Goal: Task Accomplishment & Management: Use online tool/utility

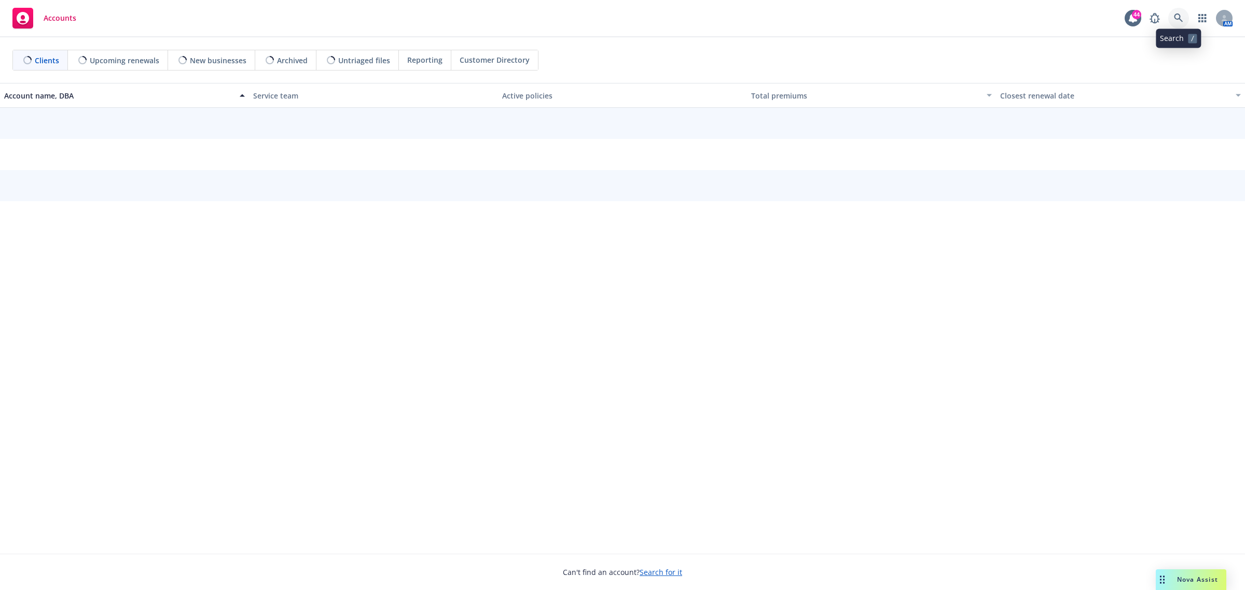
click at [1181, 26] on link at bounding box center [1179, 18] width 21 height 21
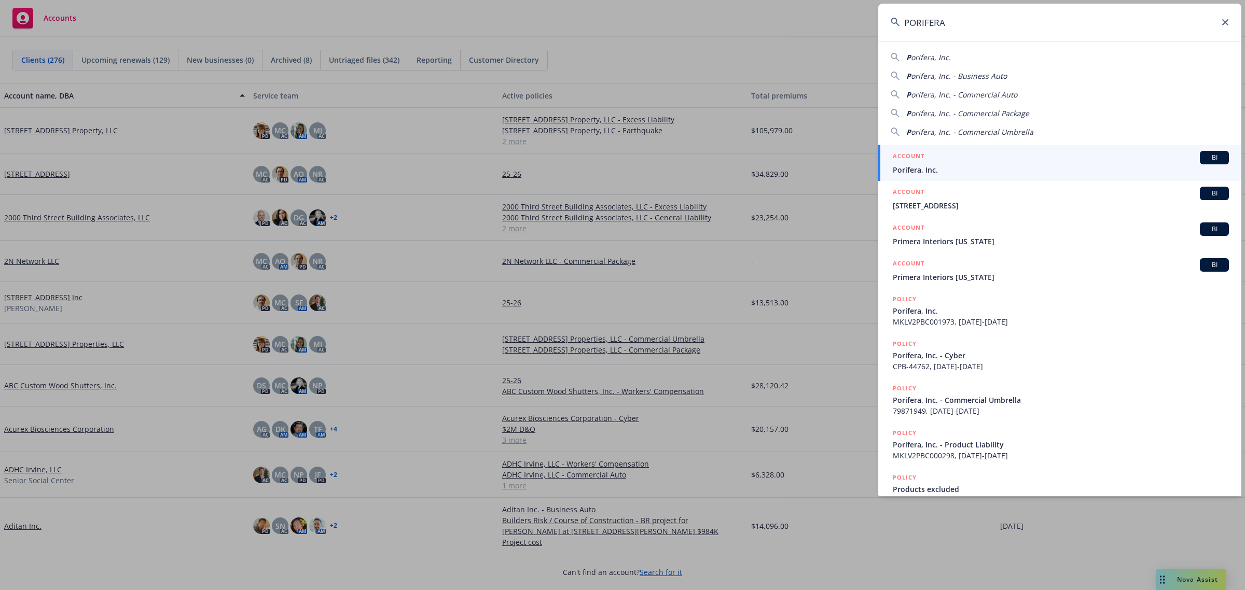
type input "PORIFERA"
click at [927, 167] on span "Porifera, Inc." at bounding box center [1061, 169] width 336 height 11
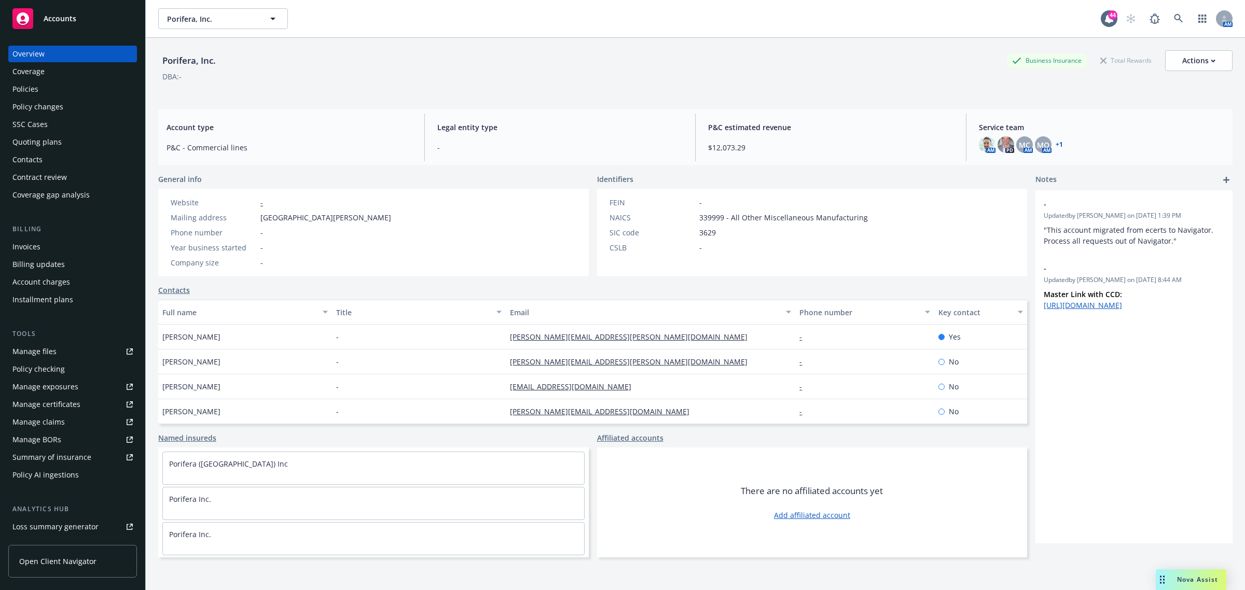
drag, startPoint x: 232, startPoint y: 341, endPoint x: 155, endPoint y: 344, distance: 77.9
click at [155, 344] on div "Porifera, Inc. Business Insurance Total Rewards Actions DBA: - Account type P&C…" at bounding box center [696, 333] width 1100 height 590
copy span "Silvana Shepard"
drag, startPoint x: 230, startPoint y: 61, endPoint x: 158, endPoint y: 66, distance: 71.8
click at [158, 66] on div "Porifera, Inc. Business Insurance Total Rewards Actions" at bounding box center [695, 60] width 1075 height 21
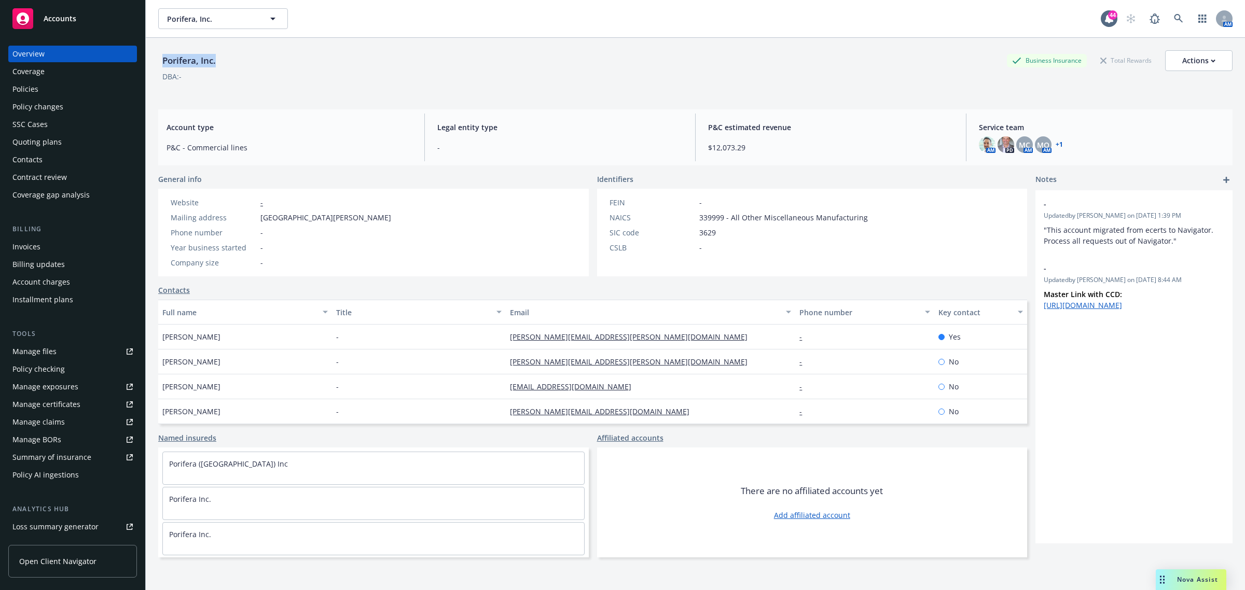
copy div "Porifera, Inc."
drag, startPoint x: 443, startPoint y: 214, endPoint x: 4, endPoint y: 205, distance: 438.6
click at [259, 222] on div "Website - Mailing address 1575, Alvarado Street, San Leandro, CA, 94577 Phone n…" at bounding box center [373, 233] width 431 height 88
copy span "1575, Alvarado Street, San Leandro, CA, 94577"
click at [237, 64] on div "Porifera, Inc. Business Insurance Total Rewards Actions" at bounding box center [695, 60] width 1075 height 21
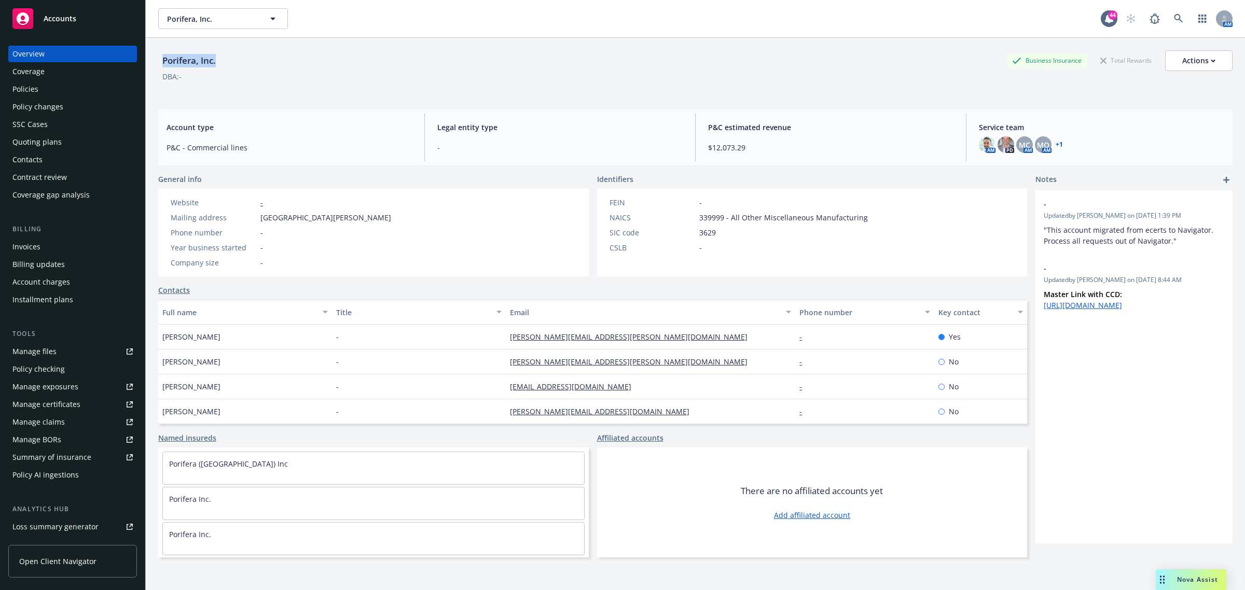
drag, startPoint x: 232, startPoint y: 63, endPoint x: 161, endPoint y: 66, distance: 71.2
click at [161, 66] on div "Porifera, Inc. Business Insurance Total Rewards Actions" at bounding box center [695, 60] width 1075 height 21
copy div "Porifera, Inc."
click at [43, 97] on div "Policies" at bounding box center [72, 89] width 120 height 17
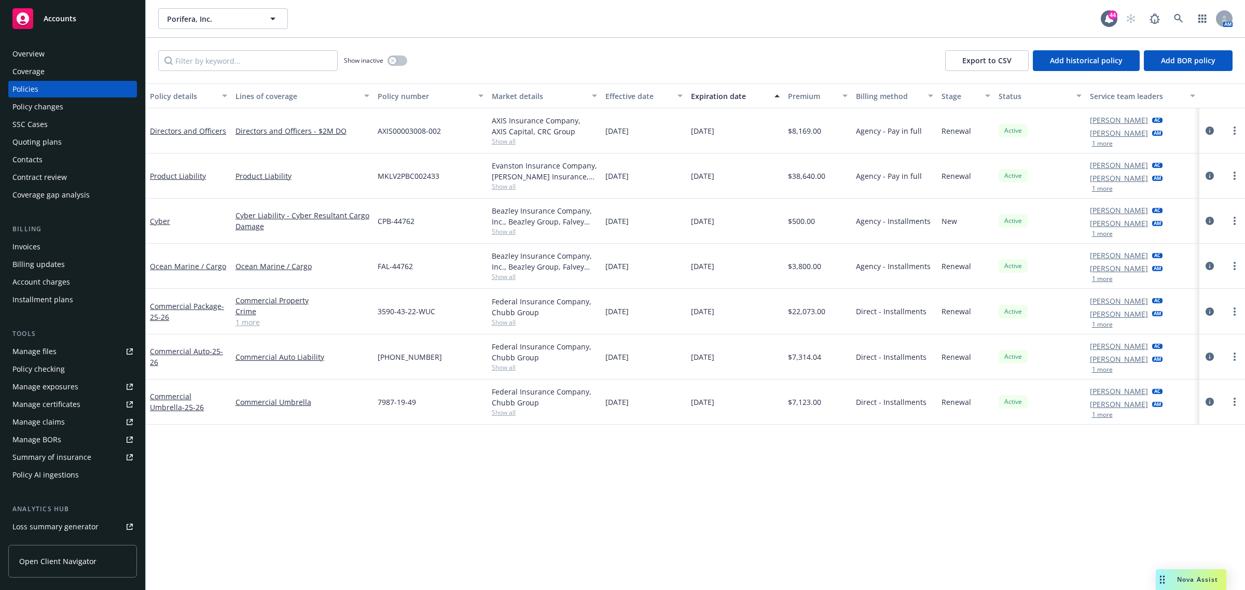
click at [70, 61] on div "Overview" at bounding box center [72, 54] width 120 height 17
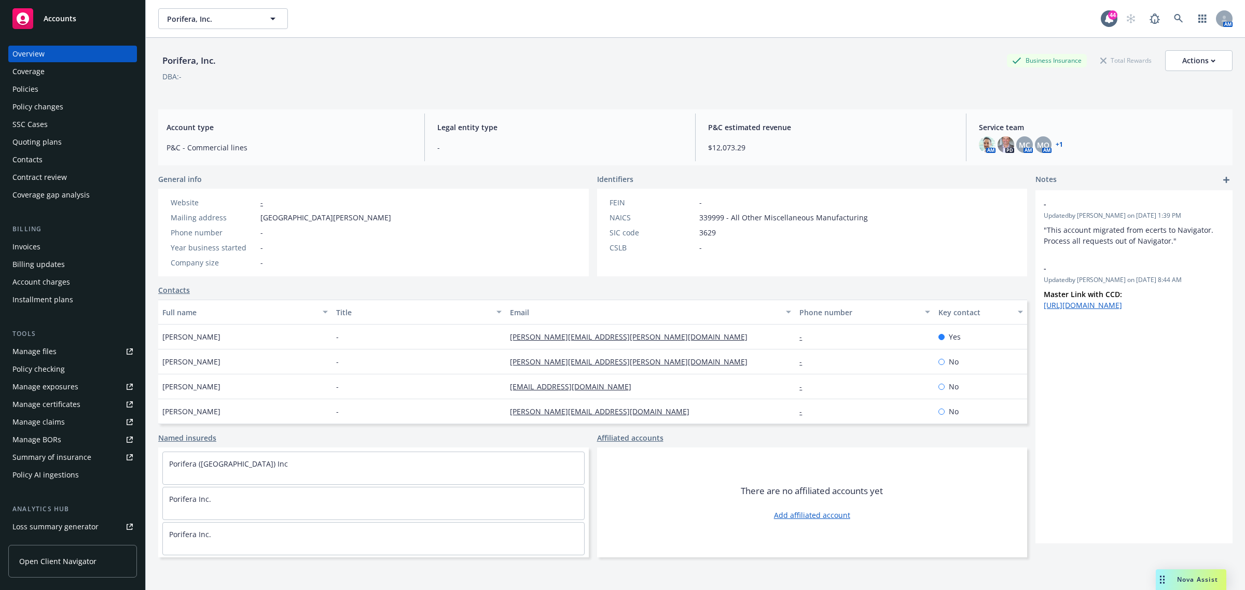
click at [19, 82] on div "Policies" at bounding box center [25, 89] width 26 height 17
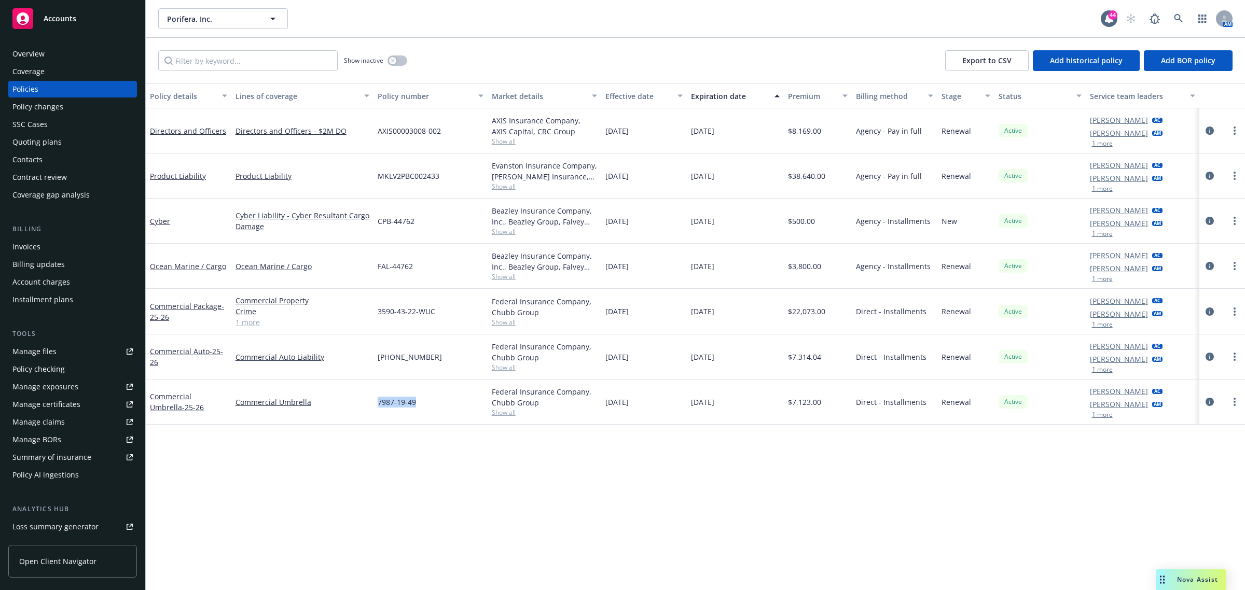
drag, startPoint x: 421, startPoint y: 408, endPoint x: 372, endPoint y: 413, distance: 49.5
click at [372, 413] on div "Commercial Umbrella - 25-26 Commercial Umbrella 7987-19-49 Federal Insurance Co…" at bounding box center [696, 402] width 1100 height 45
click at [28, 57] on div "Overview" at bounding box center [28, 54] width 32 height 17
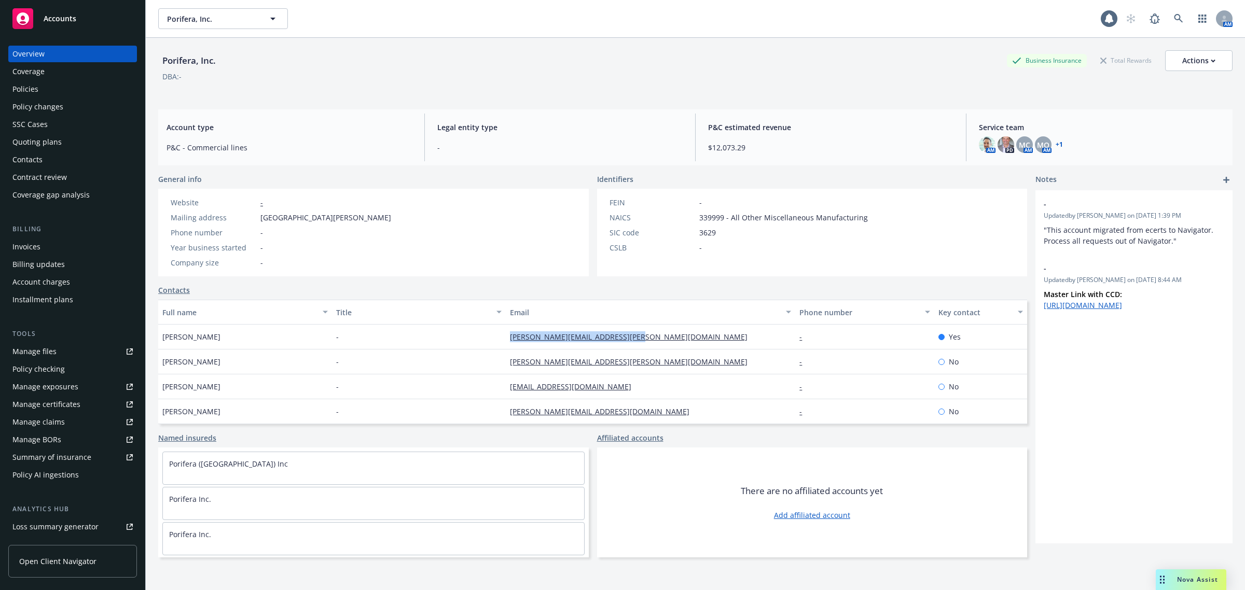
drag, startPoint x: 641, startPoint y: 337, endPoint x: 496, endPoint y: 337, distance: 144.8
click at [496, 337] on div "Silvana Shepard - silvana.shepard@poriferanano.com - Yes" at bounding box center [592, 337] width 869 height 25
copy div "silvana.shepard@poriferanano.com"
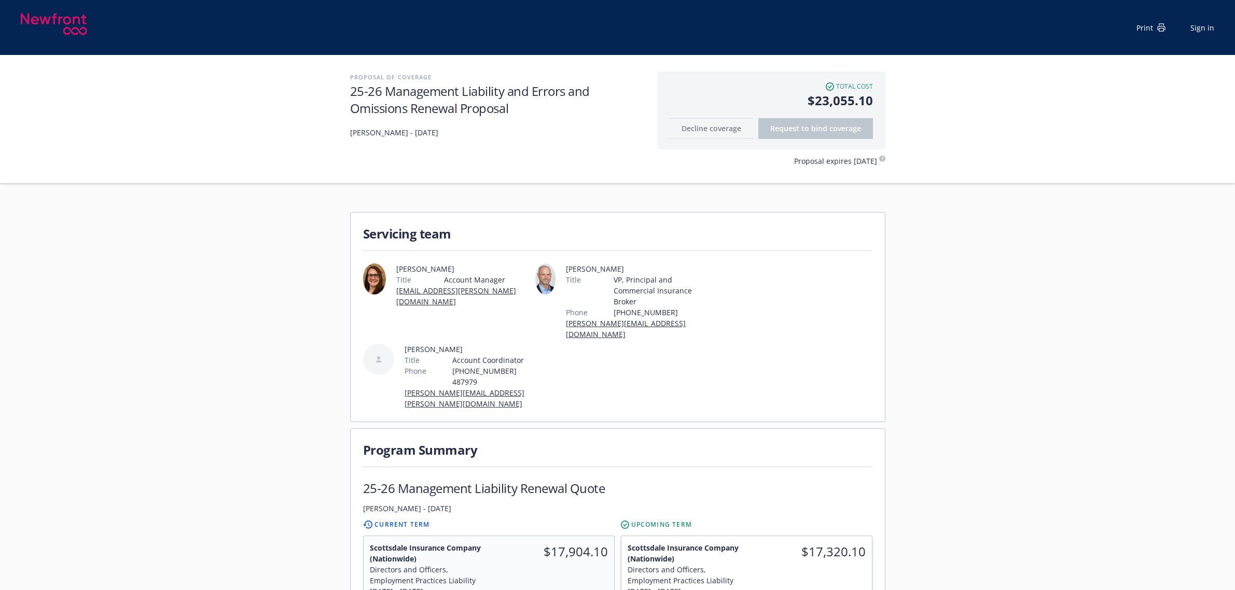
scroll to position [324, 0]
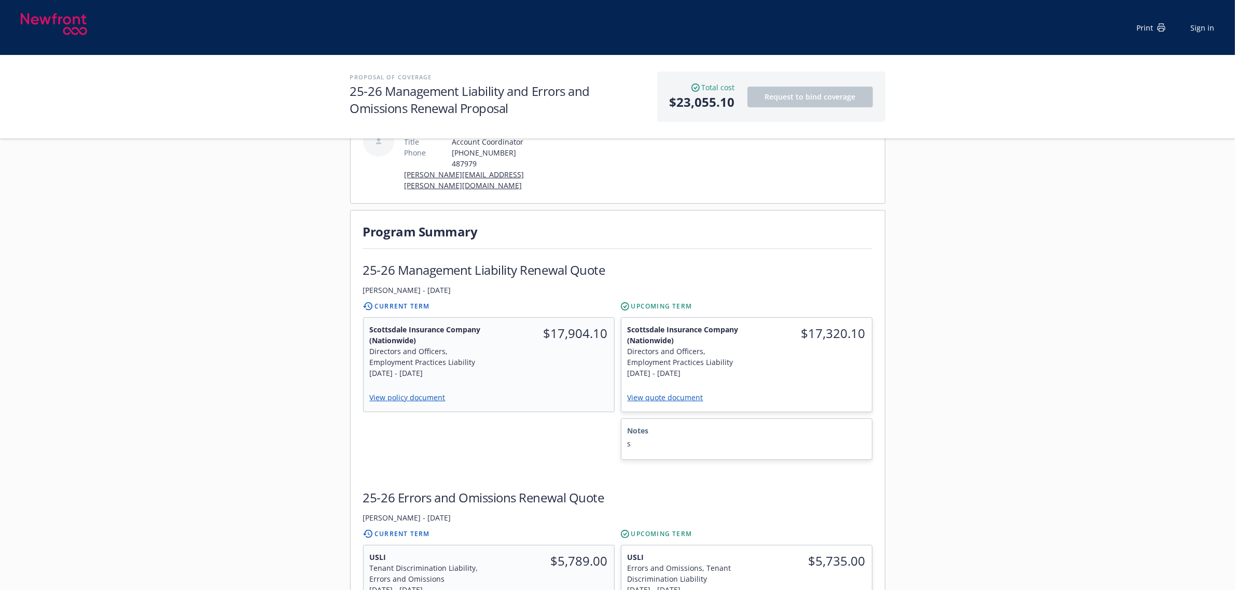
scroll to position [65, 0]
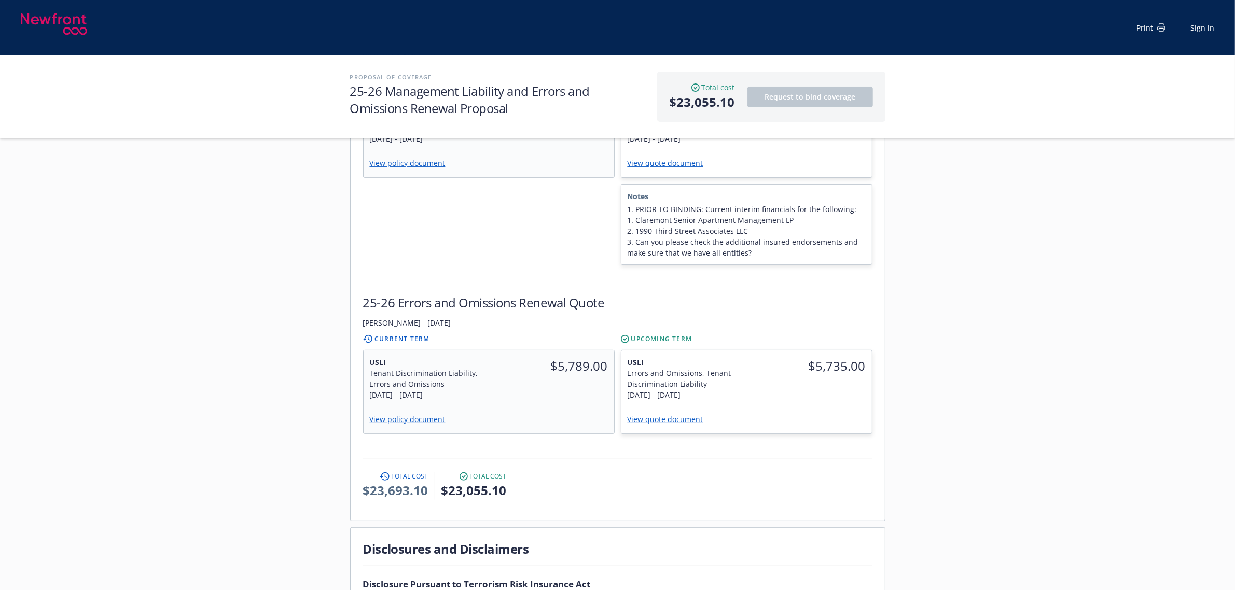
scroll to position [454, 0]
click at [661, 414] on link "View quote document" at bounding box center [670, 419] width 84 height 10
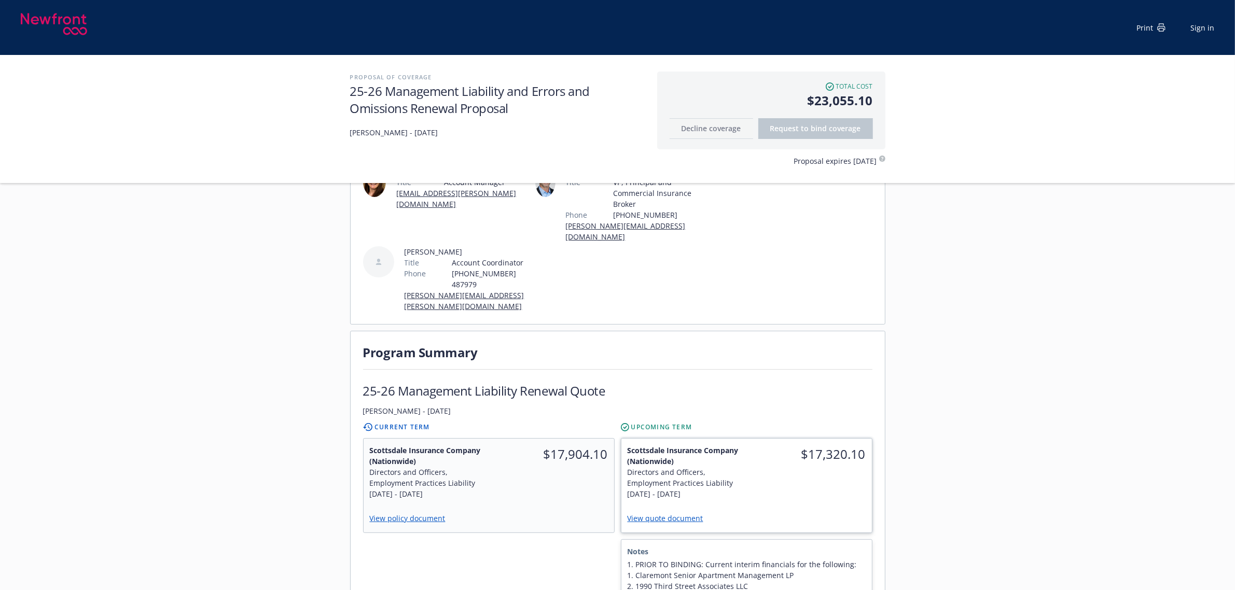
scroll to position [324, 0]
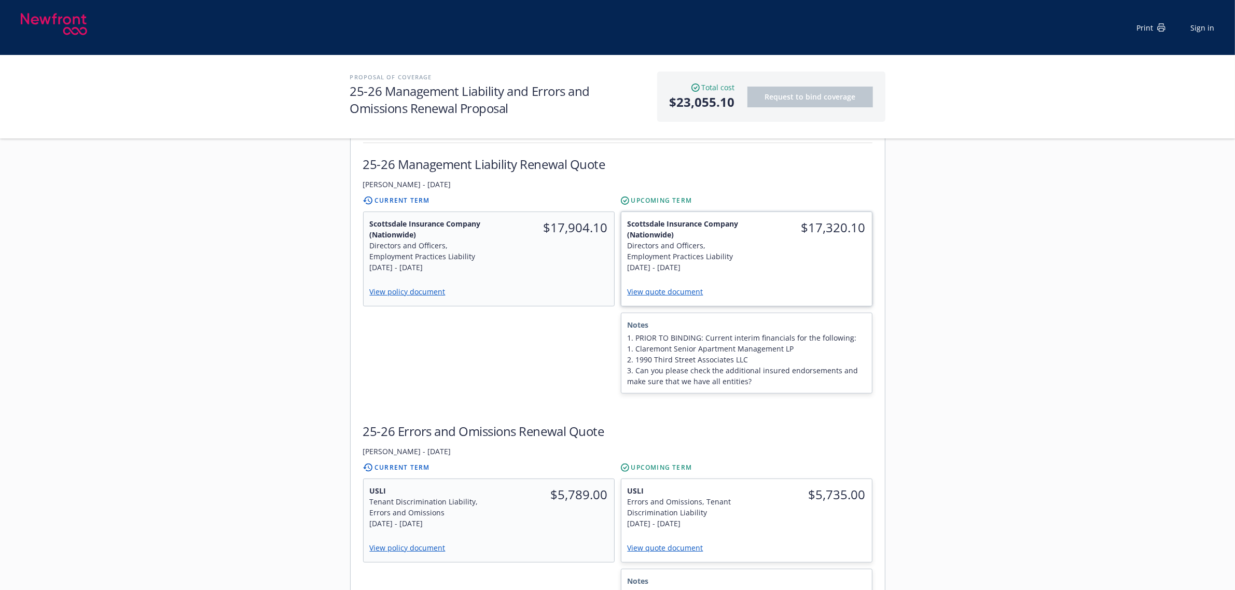
click at [656, 287] on link "View quote document" at bounding box center [670, 292] width 84 height 10
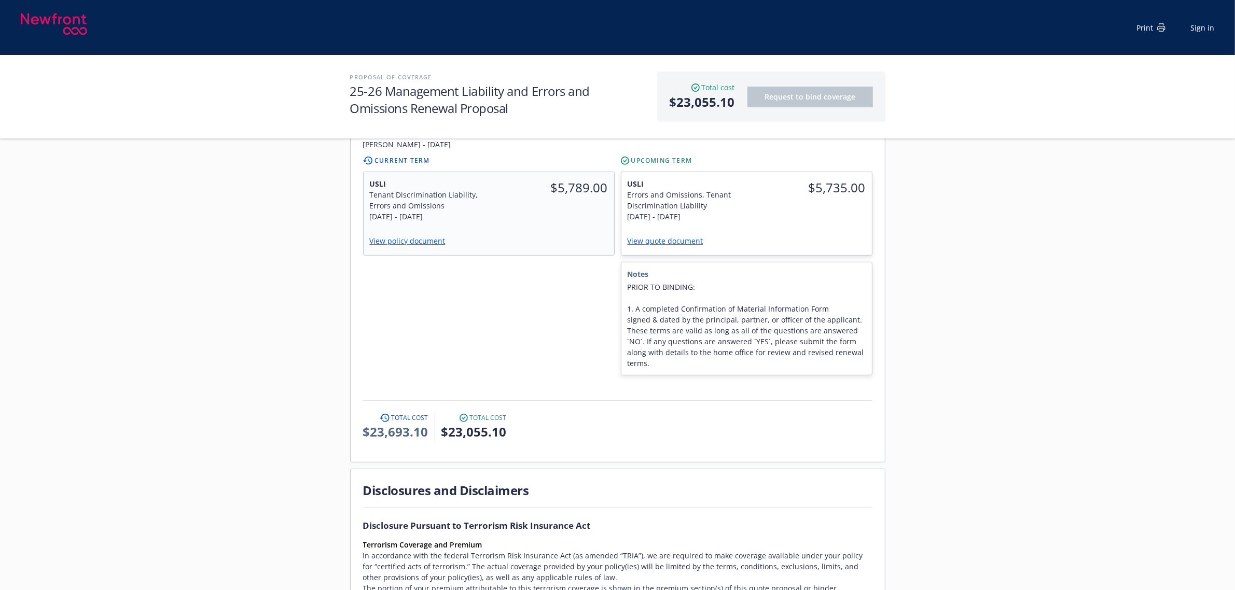
scroll to position [519, 0]
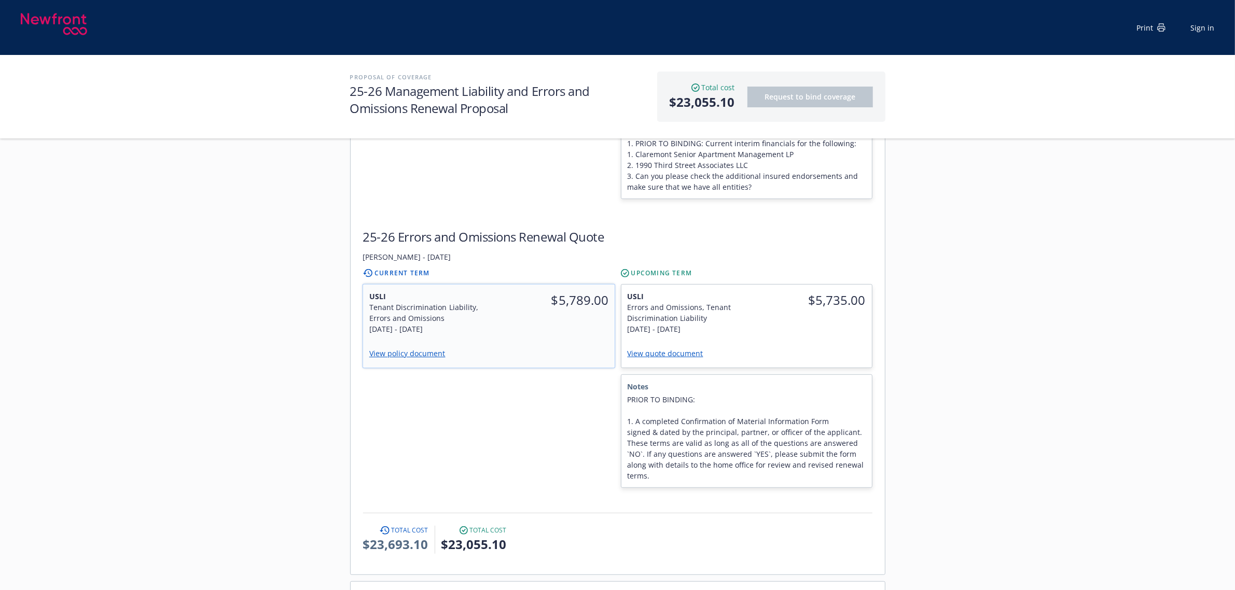
click at [398, 347] on div "View policy document" at bounding box center [488, 354] width 239 height 15
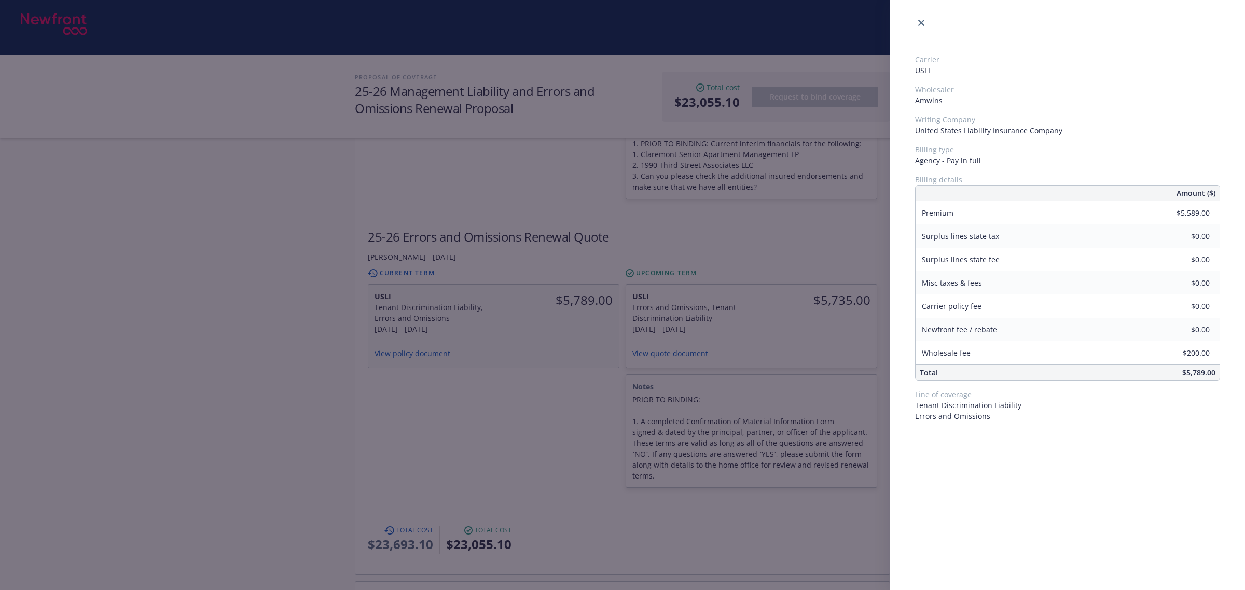
click at [399, 323] on div "Carrier USLI Wholesaler Amwins Writing Company United States Liability Insuranc…" at bounding box center [622, 295] width 1245 height 590
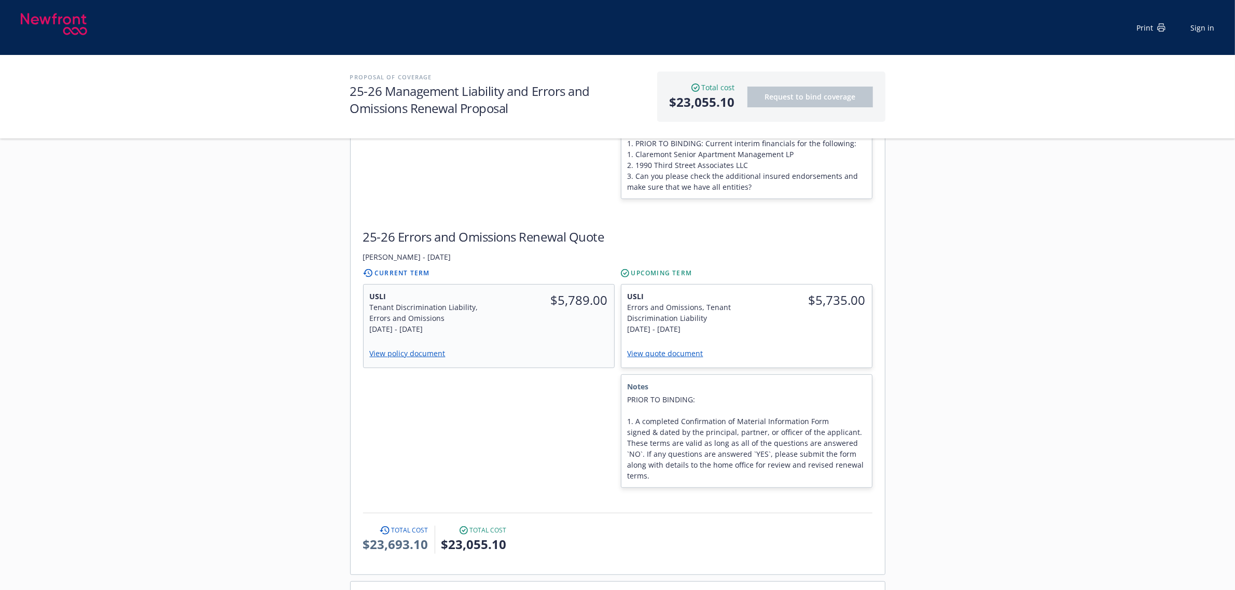
click at [399, 349] on link "View policy document" at bounding box center [412, 354] width 84 height 10
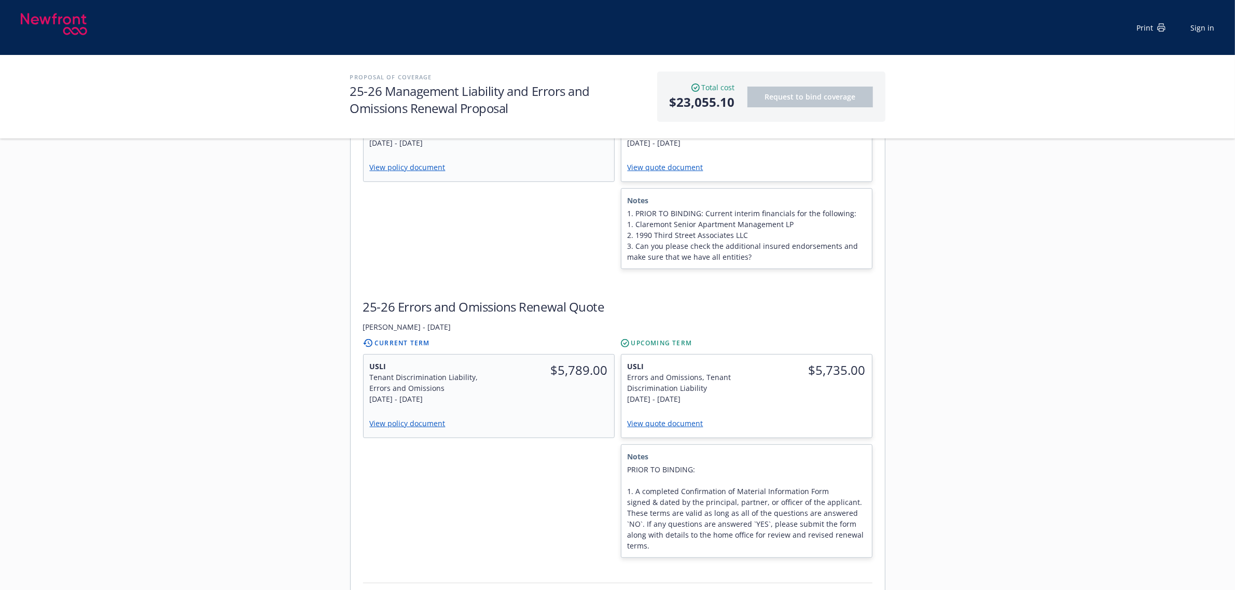
scroll to position [324, 0]
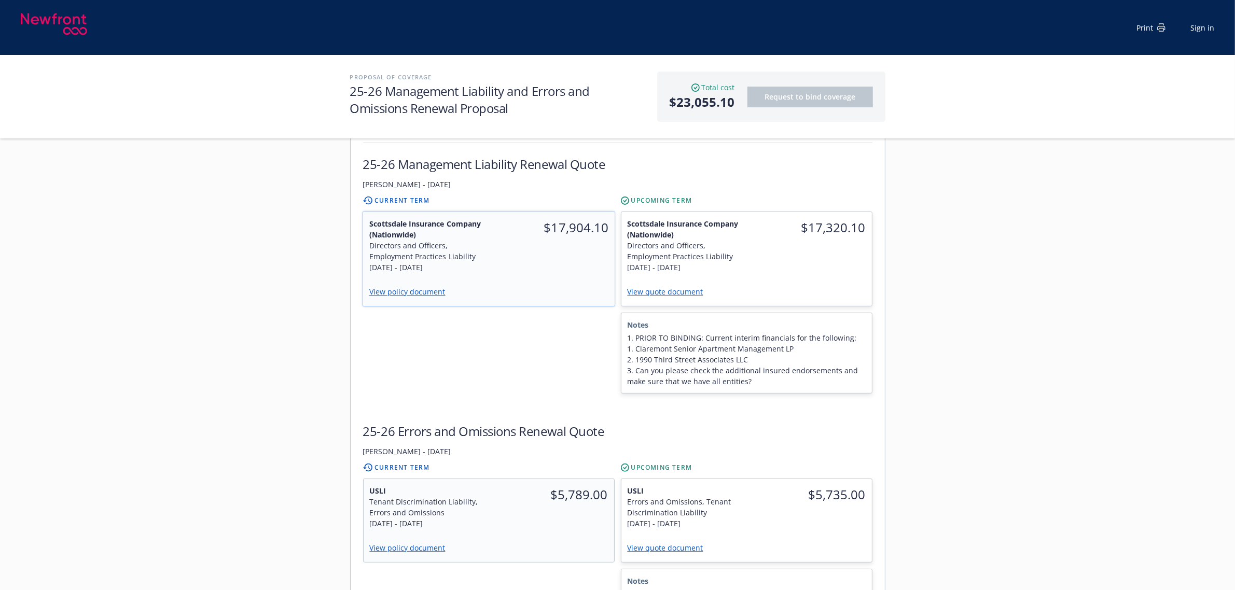
click at [414, 287] on link "View policy document" at bounding box center [411, 292] width 85 height 10
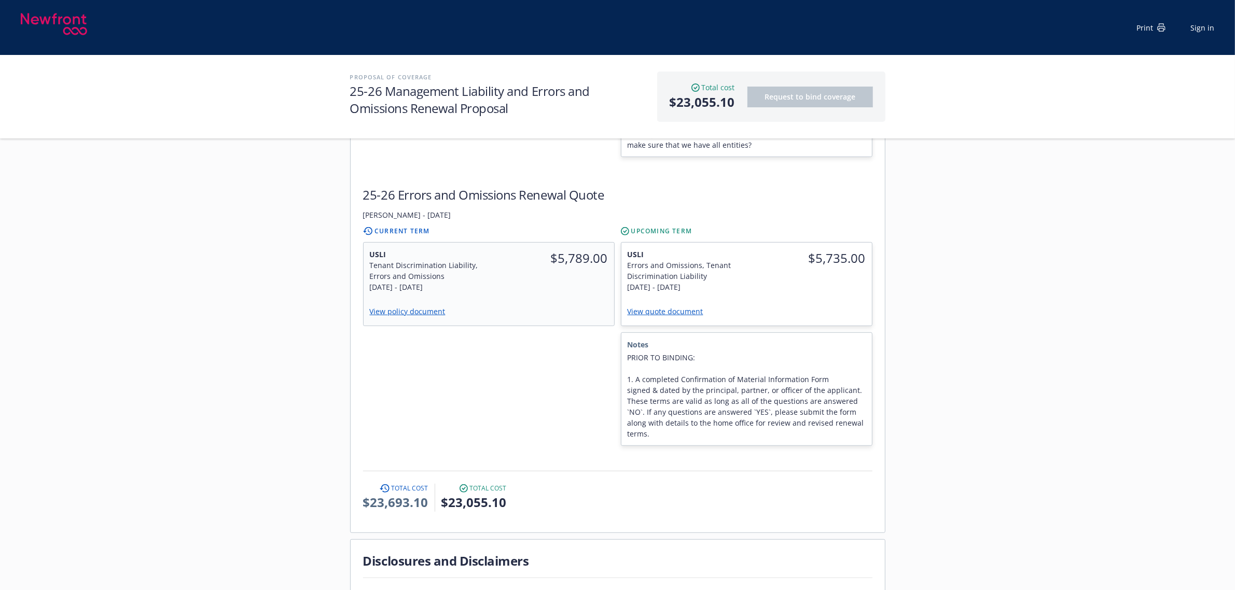
scroll to position [584, 0]
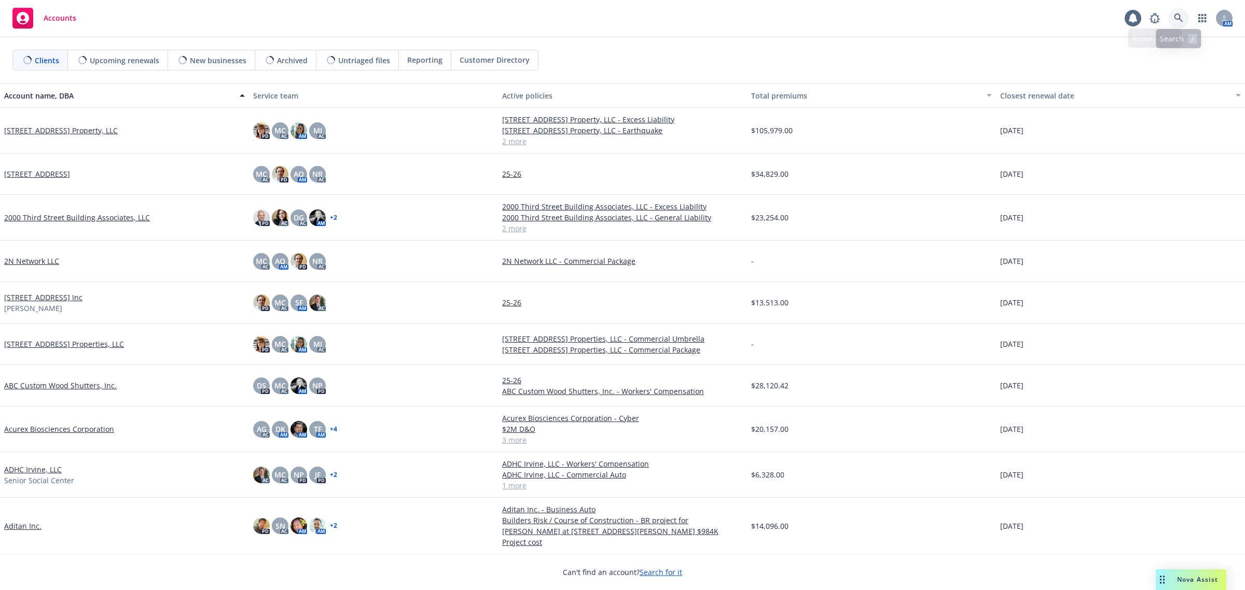
click at [1178, 18] on icon at bounding box center [1178, 17] width 9 height 9
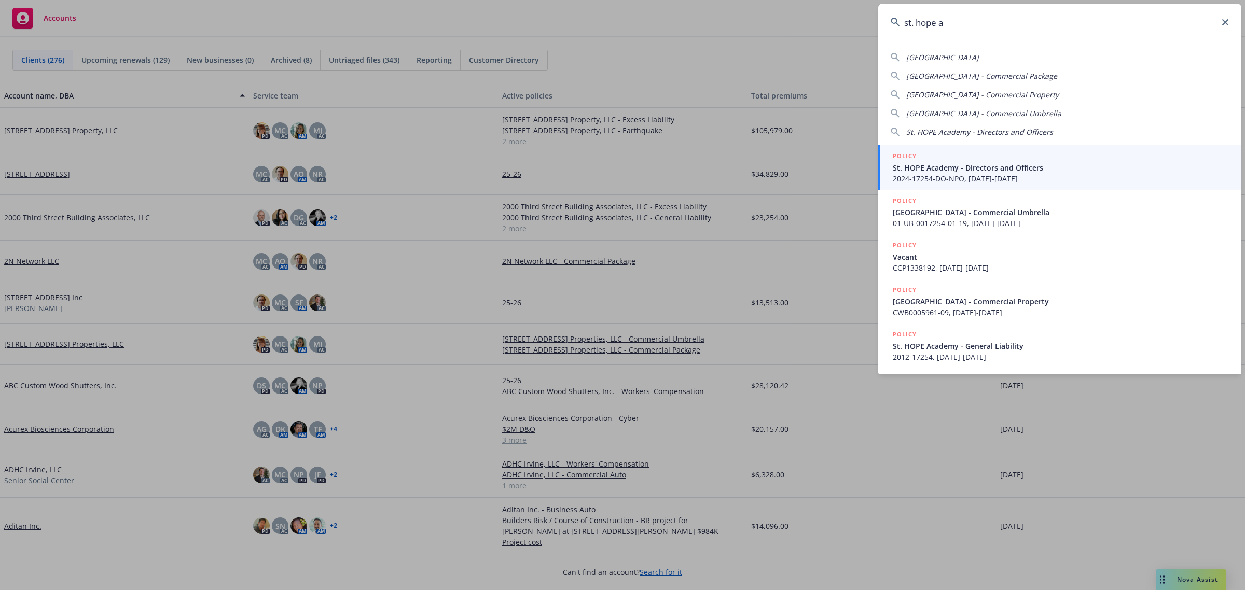
type input "st. hope a"
click at [969, 170] on span "St. HOPE Academy - Directors and Officers" at bounding box center [1061, 167] width 336 height 11
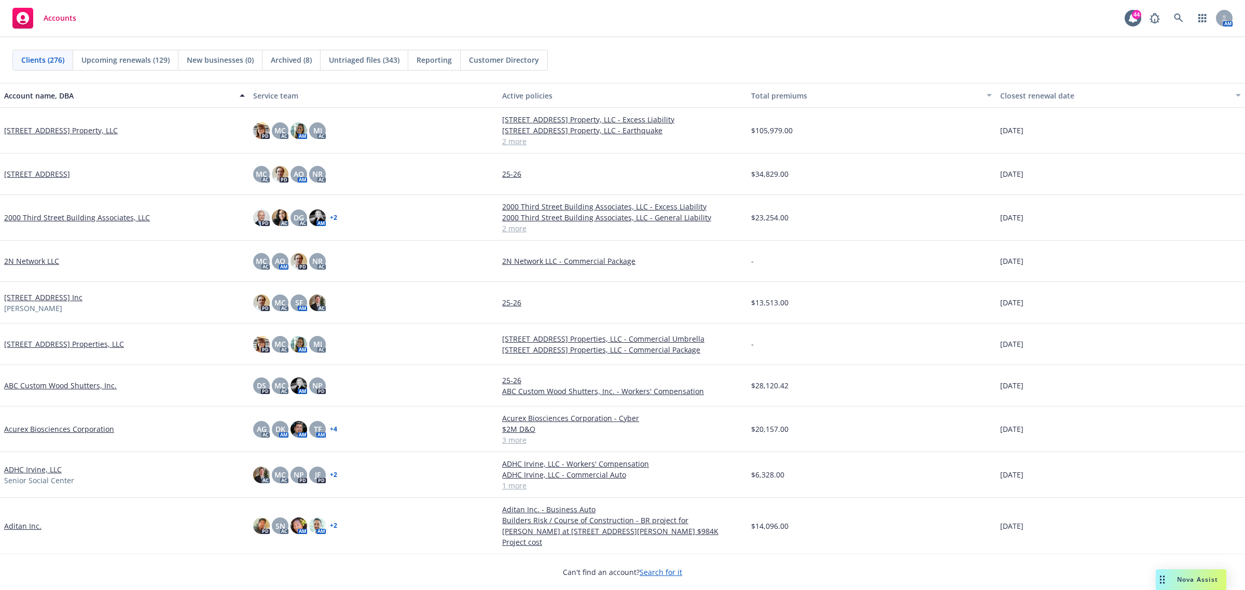
click at [968, 170] on div "Accounts 44 AM Clients (276) Upcoming renewals (129) New businesses (0) Archive…" at bounding box center [622, 295] width 1245 height 590
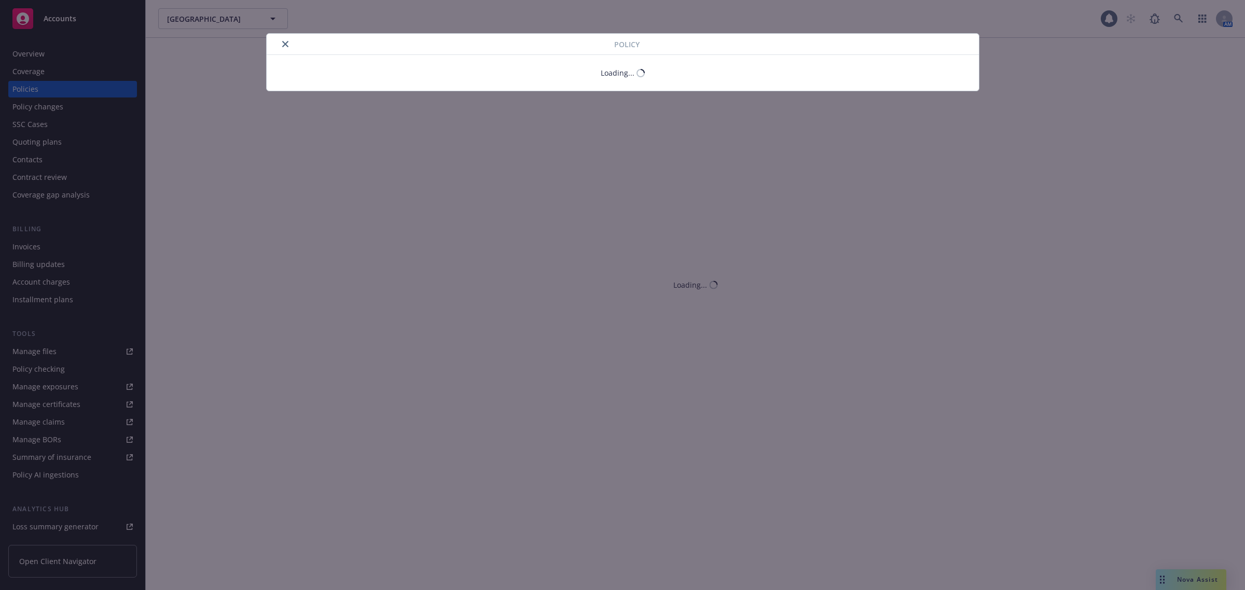
click at [31, 54] on div "Policy Loading..." at bounding box center [622, 295] width 1245 height 590
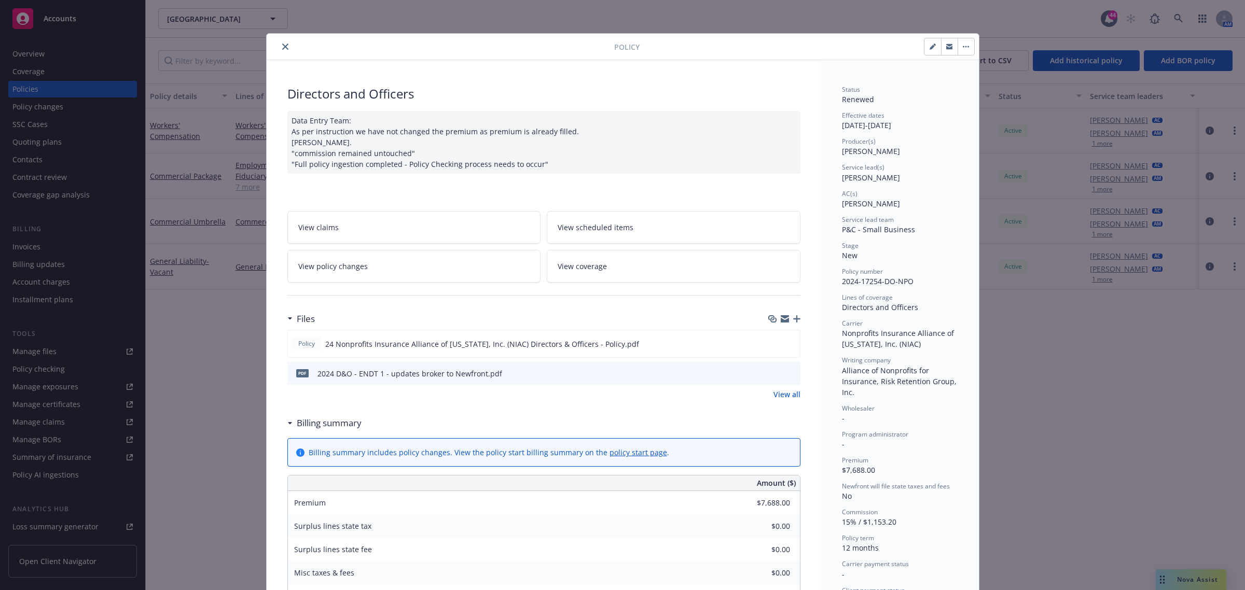
click at [281, 43] on button "close" at bounding box center [285, 46] width 12 height 12
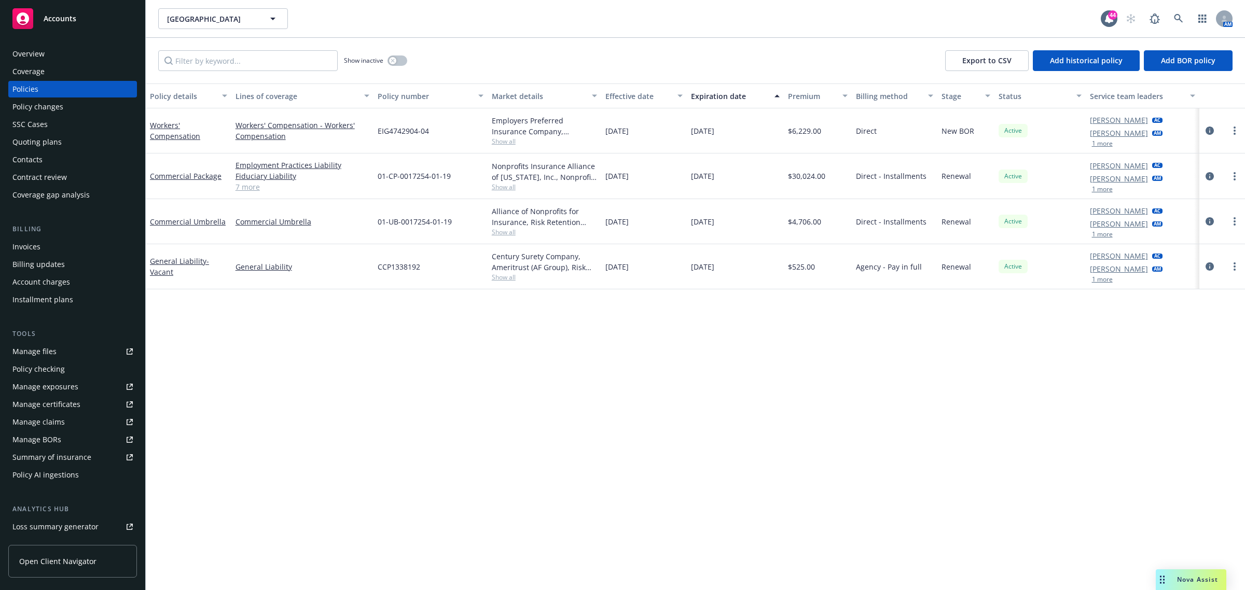
click at [65, 53] on div "Overview" at bounding box center [72, 54] width 120 height 17
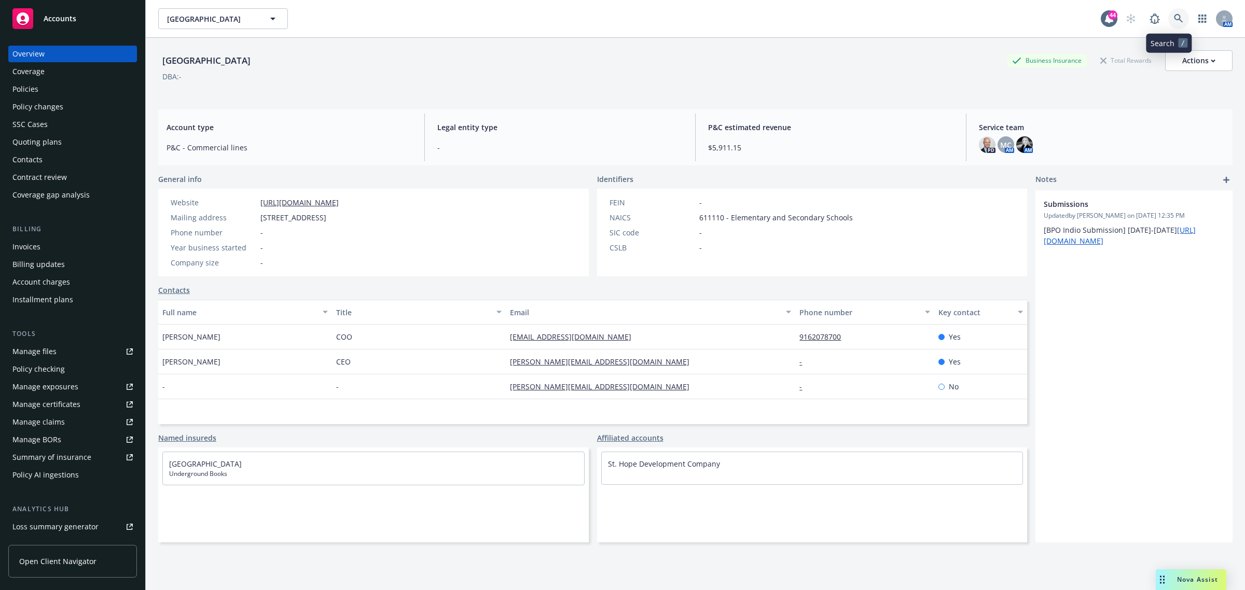
click at [1174, 16] on icon at bounding box center [1178, 18] width 9 height 9
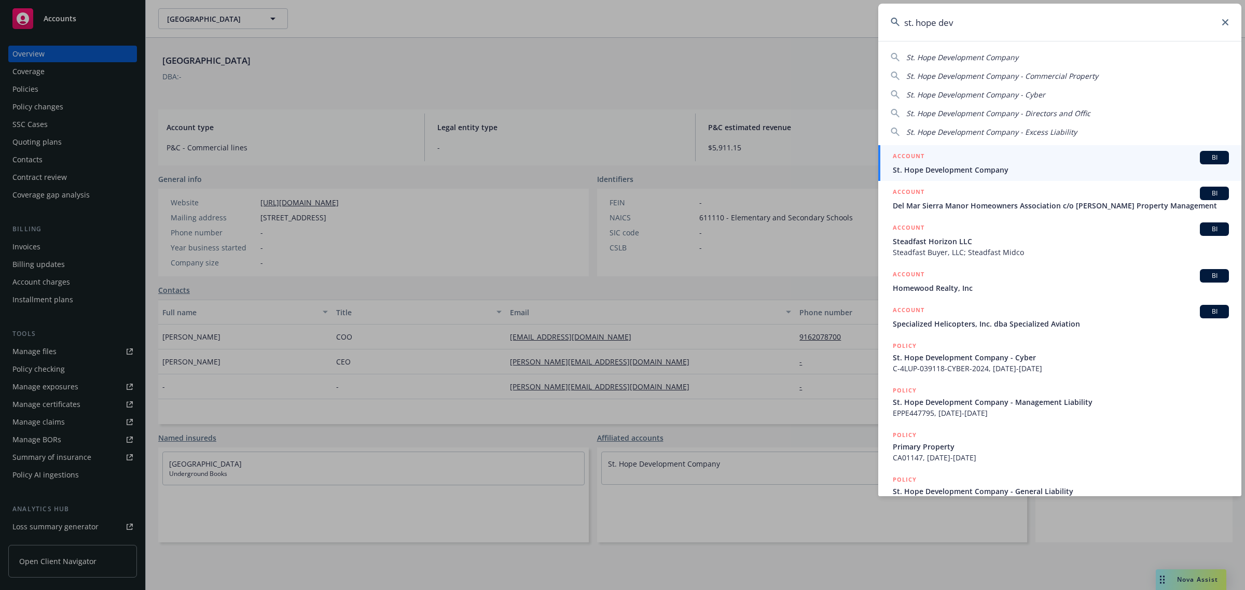
type input "st. hope dev"
click at [1010, 171] on span "St. Hope Development Company" at bounding box center [1061, 169] width 336 height 11
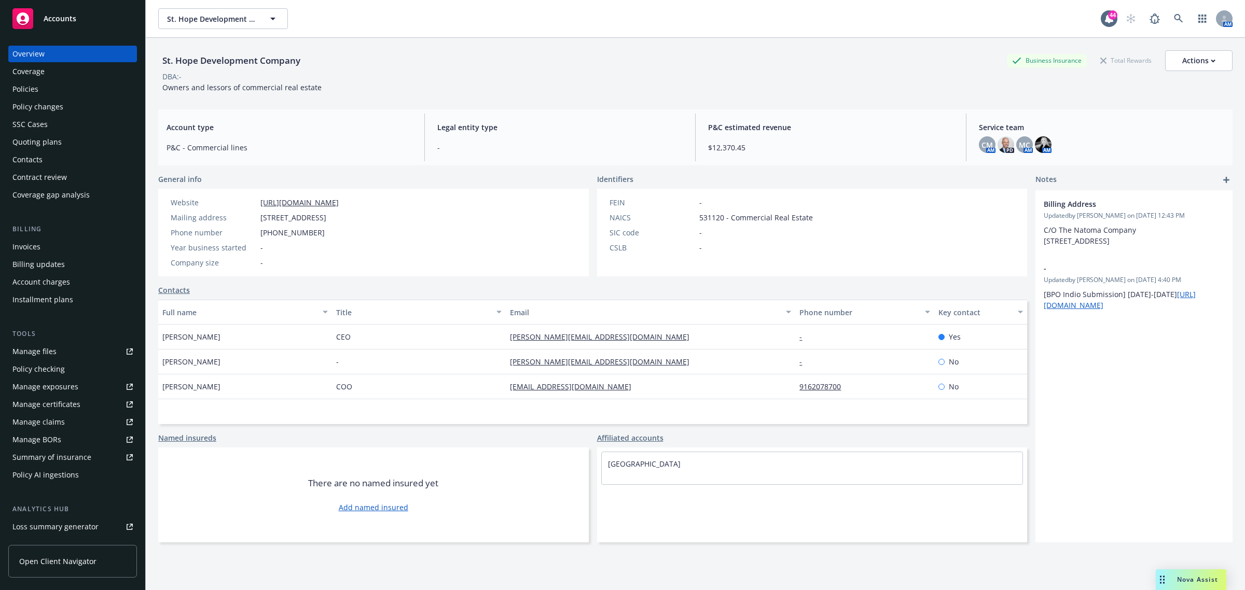
click at [1196, 571] on div "Nova Assist" at bounding box center [1191, 580] width 71 height 21
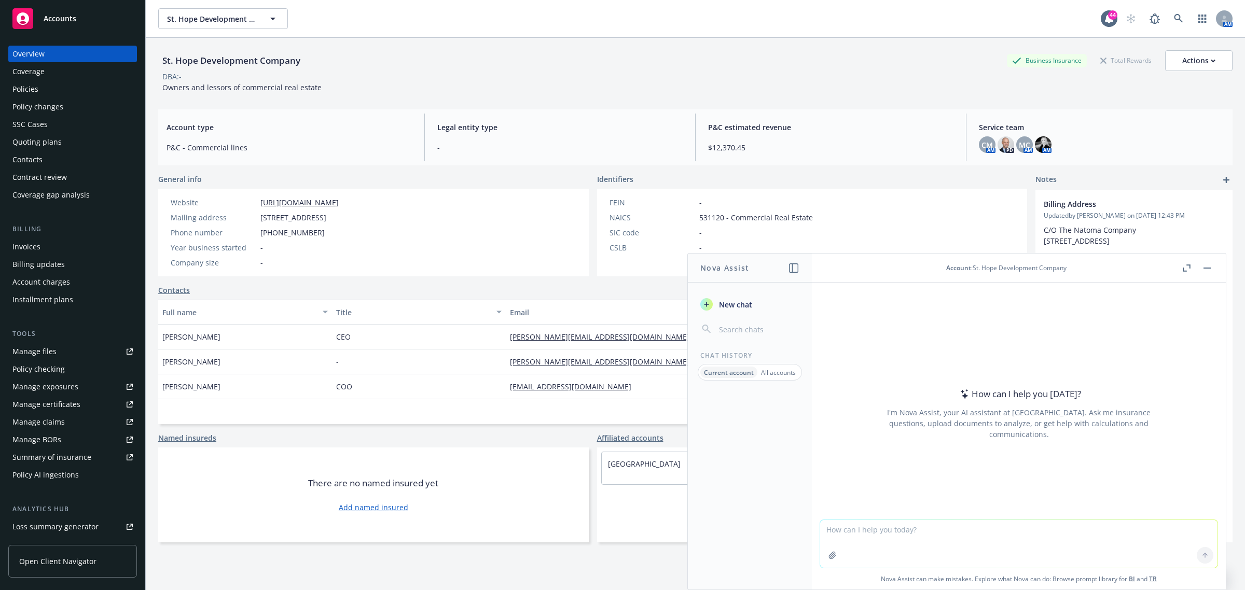
click at [945, 536] on textarea at bounding box center [1018, 544] width 397 height 48
type textarea "write an email to the insured asking them to see the below email to ask if they…"
drag, startPoint x: 601, startPoint y: 336, endPoint x: 502, endPoint y: 346, distance: 99.5
click at [506, 346] on div "cassandra@sthope.org" at bounding box center [651, 337] width 290 height 25
copy link "cassandra@sthope.org"
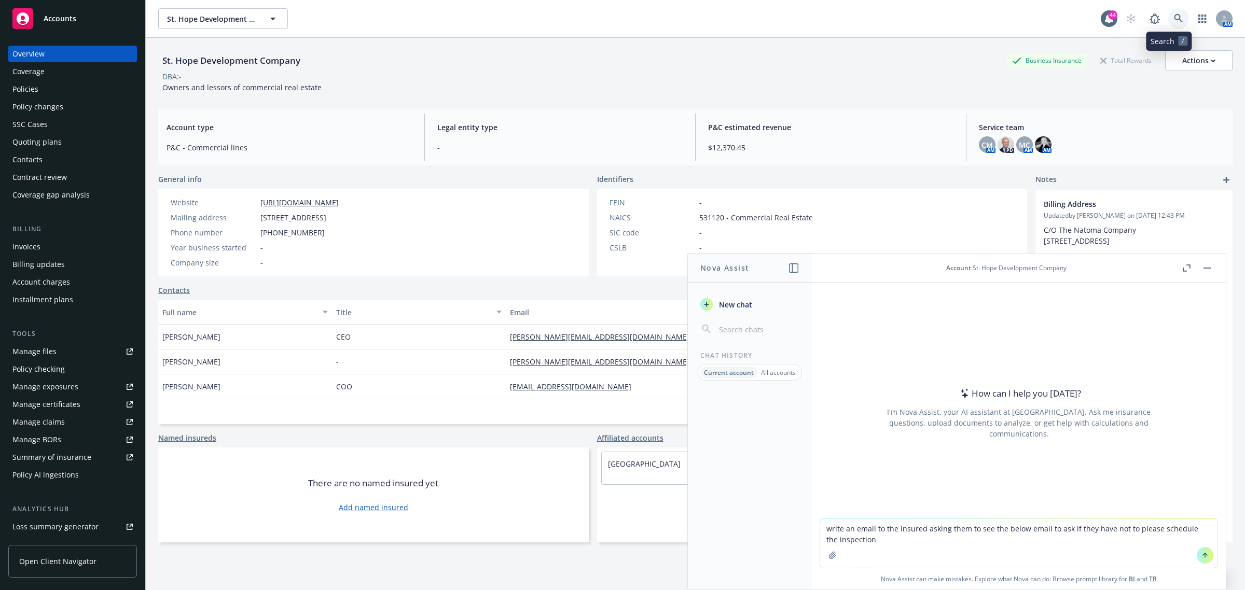
click at [1178, 16] on link at bounding box center [1179, 18] width 21 height 21
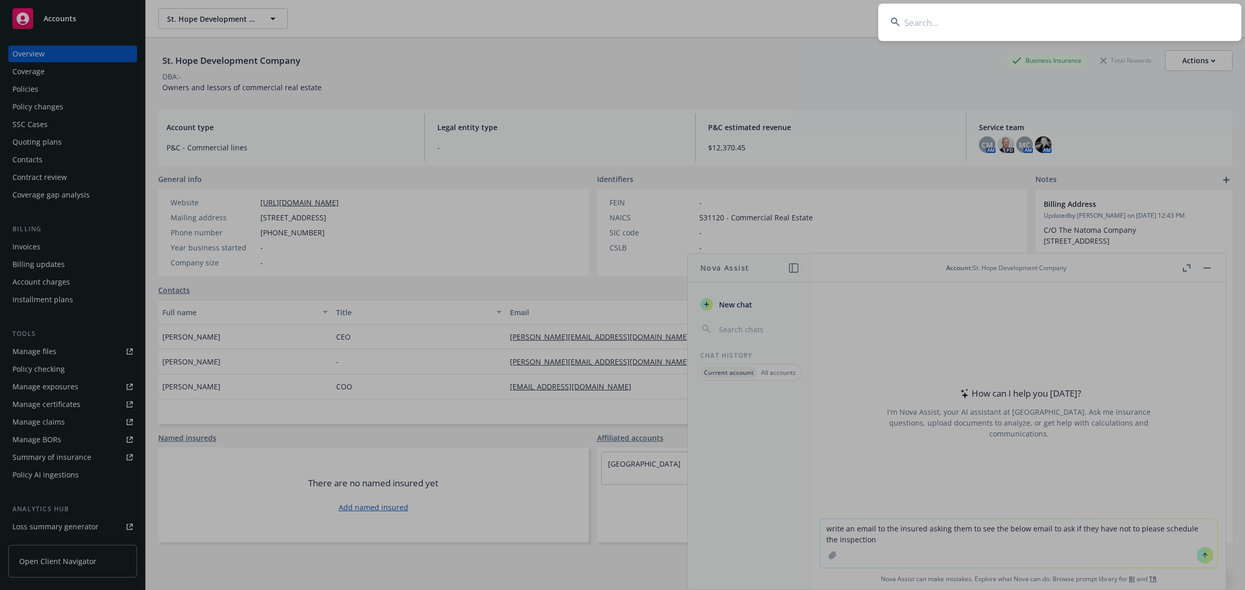
type input "434 34th Ave & 2810 35th St"
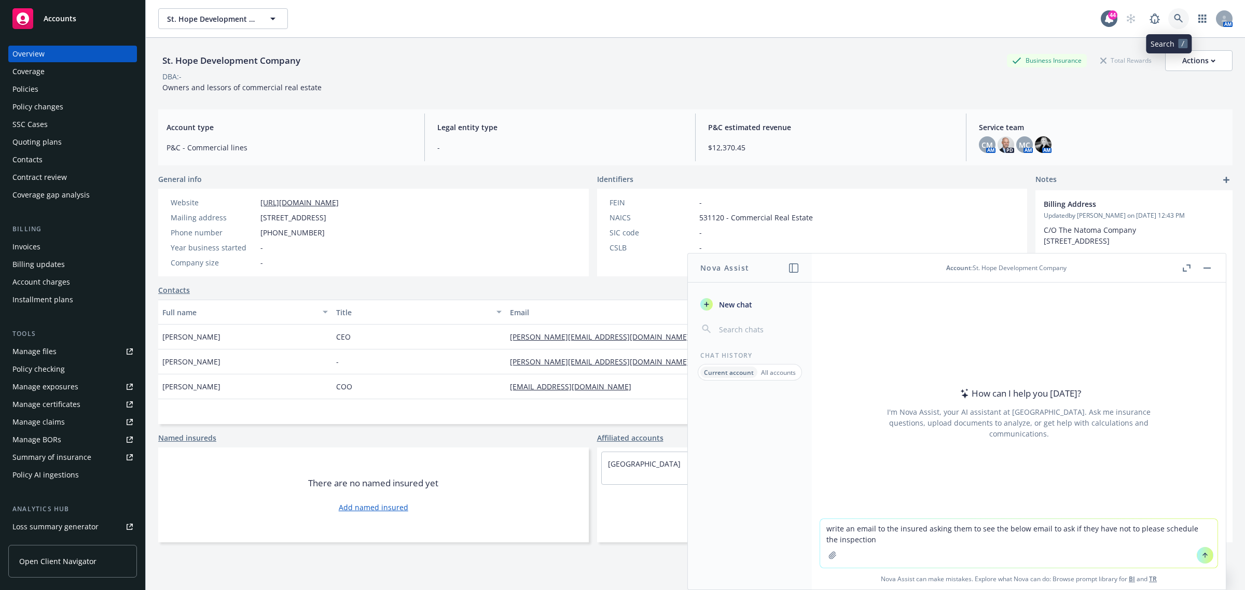
click at [1169, 17] on link at bounding box center [1179, 18] width 21 height 21
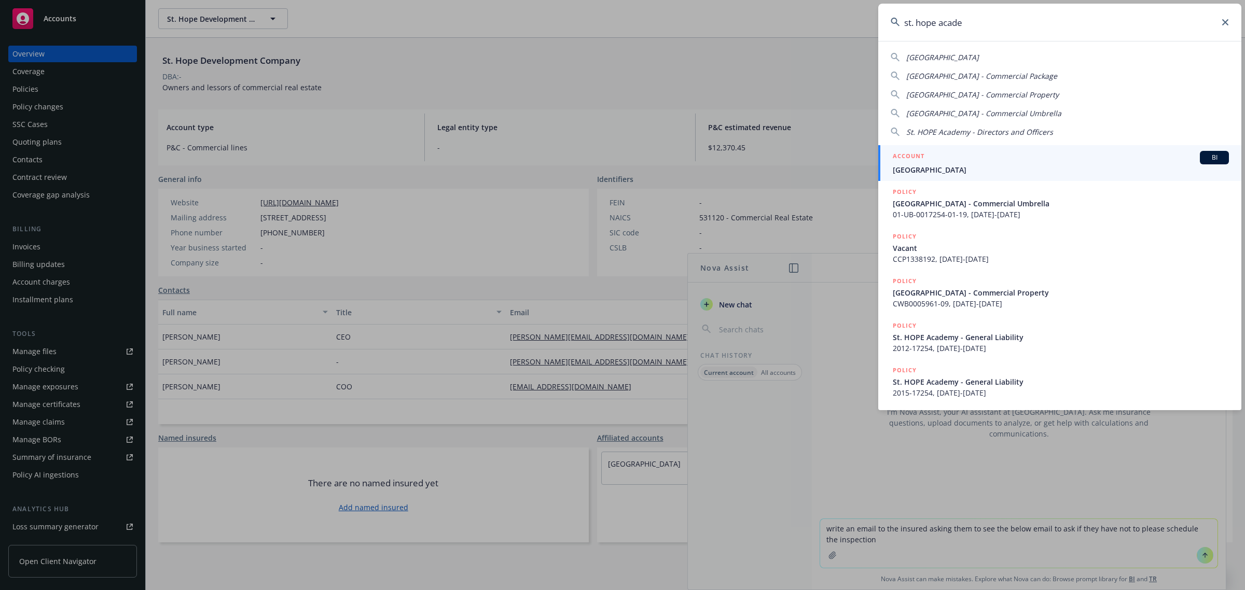
type input "st. hope acade"
click at [977, 167] on span "St. HOPE Academy" at bounding box center [1061, 169] width 336 height 11
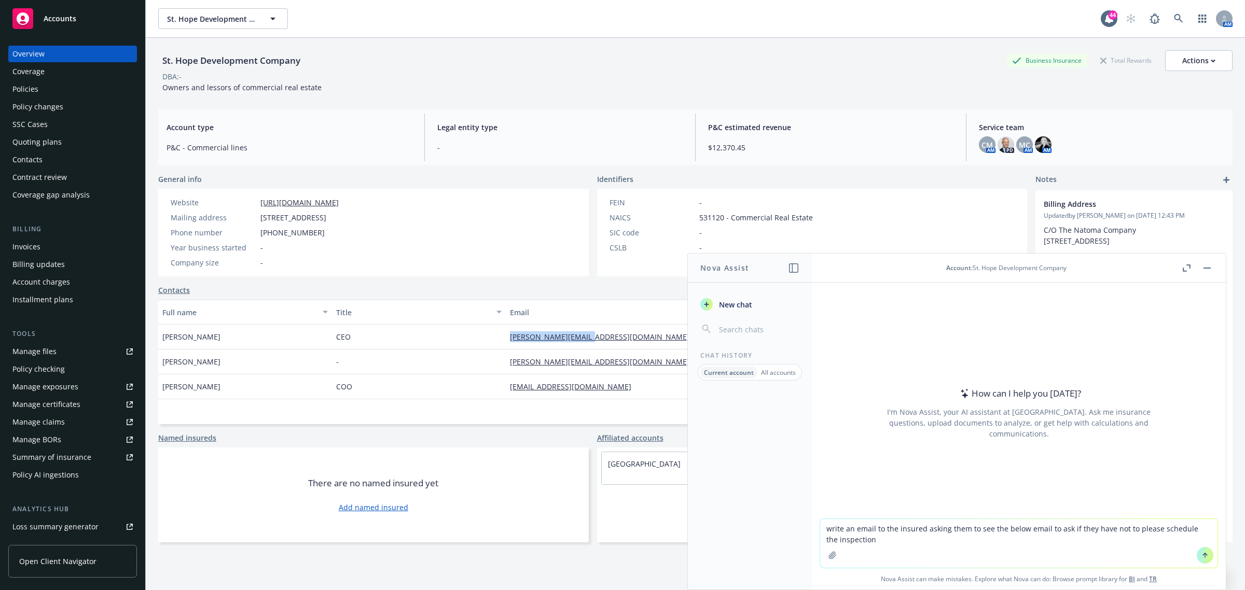
drag, startPoint x: 606, startPoint y: 337, endPoint x: 493, endPoint y: 337, distance: 113.1
click at [493, 337] on div "Cassandra Jennings CEO cassandra@sthope.org - Yes" at bounding box center [592, 337] width 869 height 25
copy div "cassandra@sthope.org"
click at [1174, 19] on icon at bounding box center [1178, 18] width 9 height 9
click at [1207, 270] on button "button" at bounding box center [1207, 268] width 12 height 12
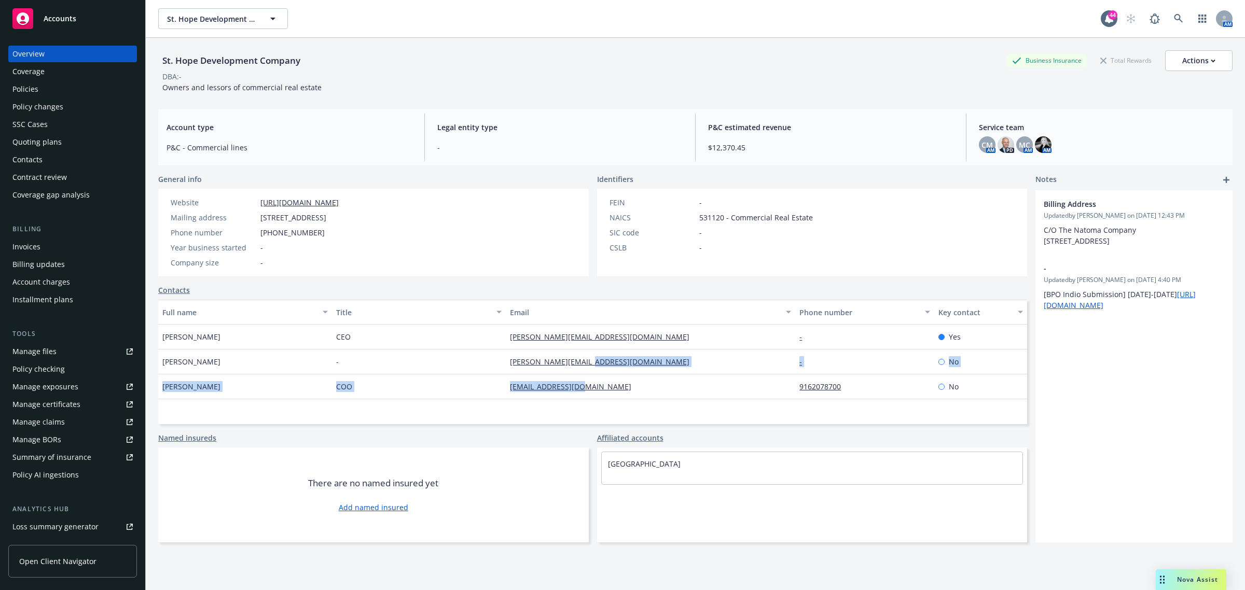
drag, startPoint x: 623, startPoint y: 362, endPoint x: 575, endPoint y: 375, distance: 50.1
click at [575, 375] on div "Cassandra Jennings CEO cassandra@sthope.org - Yes Beckye Murrain - beckye@natom…" at bounding box center [592, 362] width 869 height 75
click at [615, 392] on div "adrianne@sthope.org" at bounding box center [651, 387] width 290 height 25
drag, startPoint x: 614, startPoint y: 391, endPoint x: 501, endPoint y: 398, distance: 112.8
click at [501, 398] on div "Adrianne Hall COO adrianne@sthope.org 9162078700 No" at bounding box center [592, 387] width 869 height 25
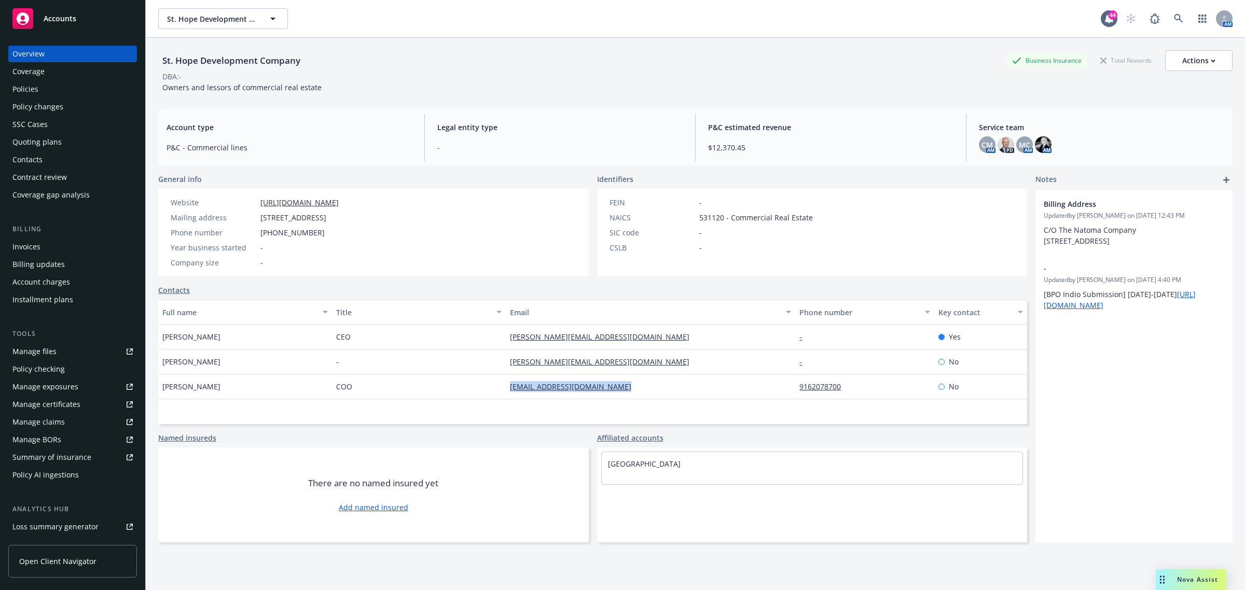
click at [1184, 586] on div "Nova Assist" at bounding box center [1191, 580] width 71 height 21
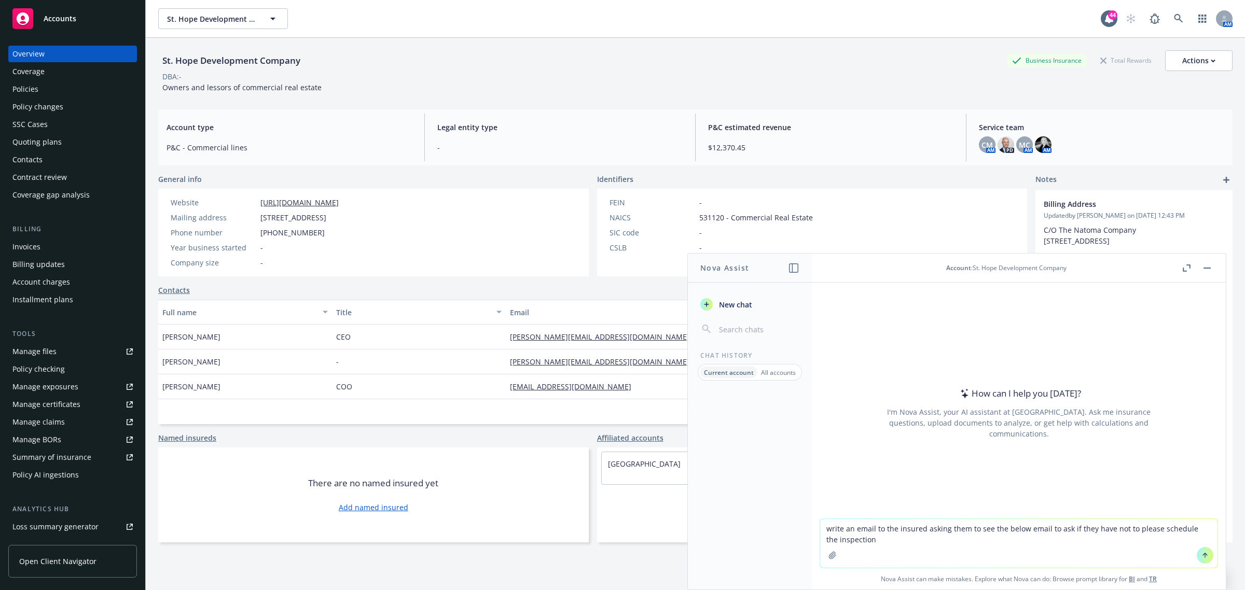
click at [919, 546] on textarea "write an email to the insured asking them to see the below email to ask if they…" at bounding box center [1018, 543] width 397 height 49
click at [922, 528] on textarea "write an email to the insured asking them to see the below email to ask if they…" at bounding box center [1018, 543] width 397 height 49
click at [990, 534] on textarea "write an email to the insured Casandra asking them to see the below email to as…" at bounding box center [1018, 543] width 397 height 49
click at [981, 539] on textarea "write an email to the insured Casandra asking them to see the below email to as…" at bounding box center [1018, 543] width 397 height 49
type textarea "write an email to the insured Casandra asking them to see the below email to as…"
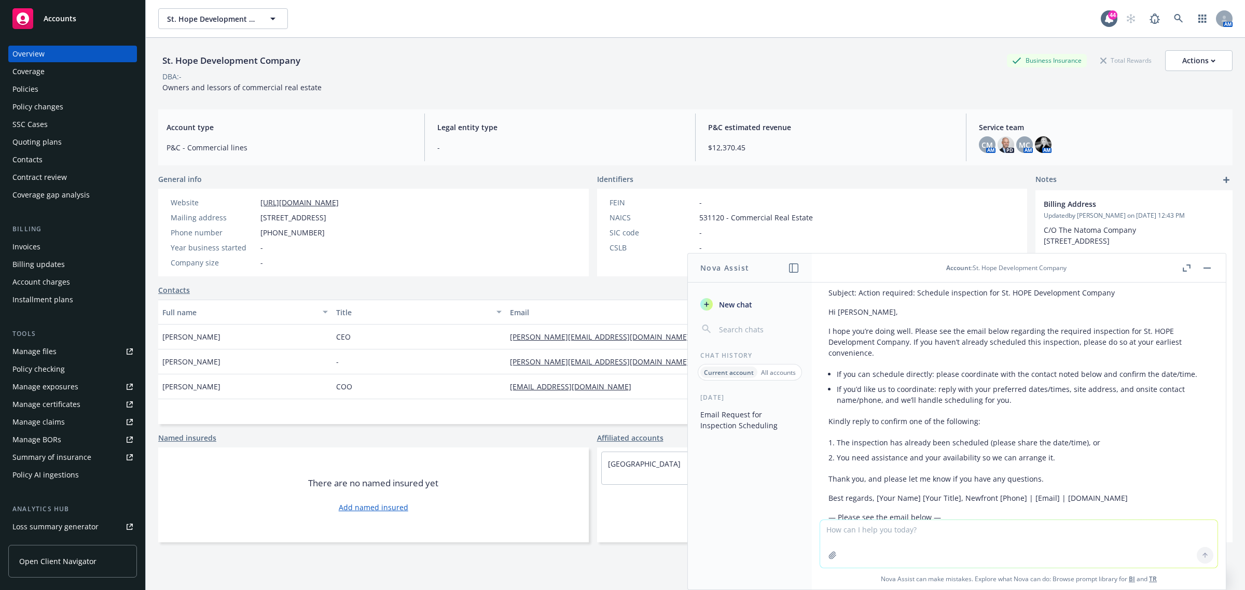
scroll to position [36, 0]
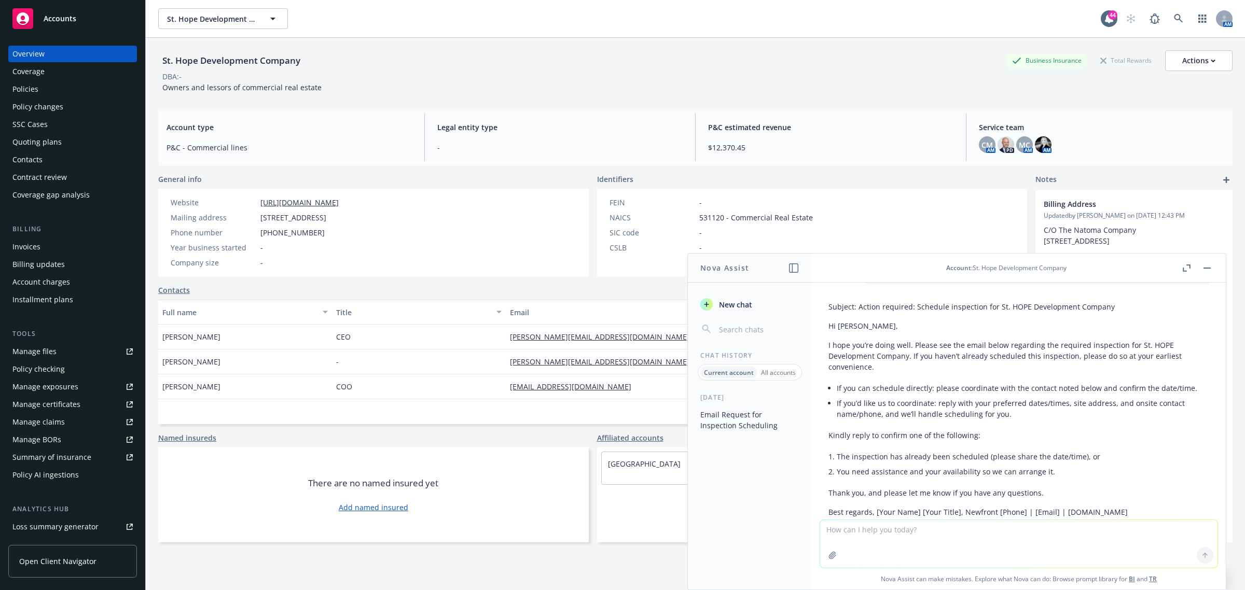
click at [842, 328] on p "Hi Casandra," at bounding box center [1019, 326] width 381 height 11
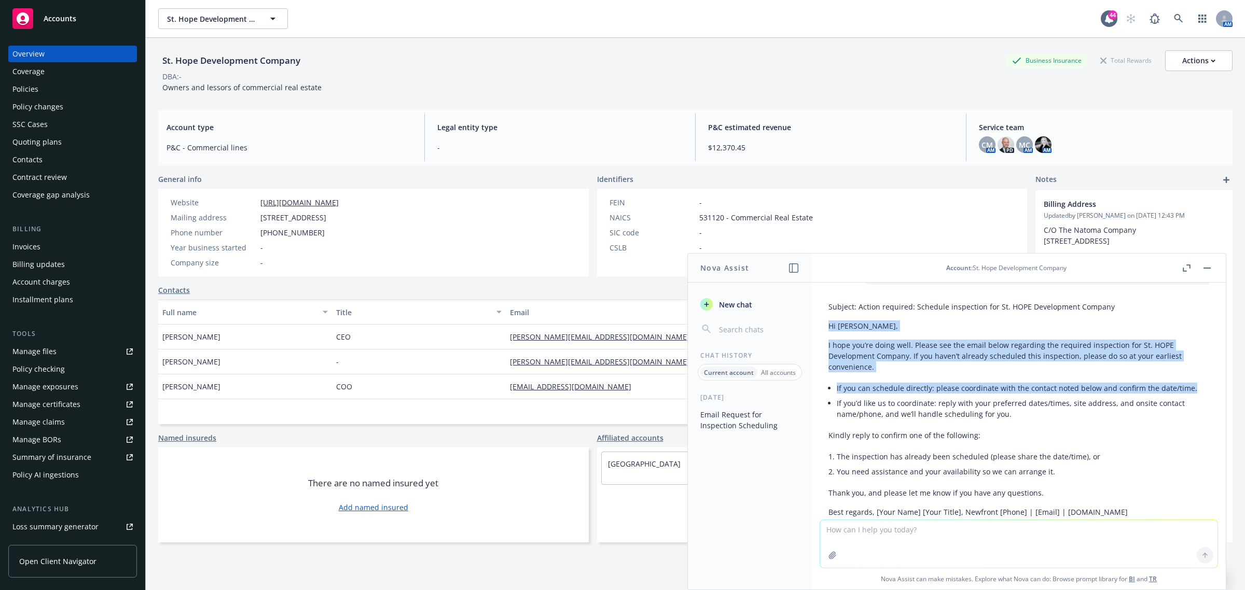
drag, startPoint x: 851, startPoint y: 327, endPoint x: 1203, endPoint y: 387, distance: 356.3
click at [1203, 387] on div "write an email to the insured Casandra asking them to see the below email to as…" at bounding box center [1019, 401] width 414 height 237
copy div "Hi Casandra, I hope you’re doing well. Please see the email below regarding the…"
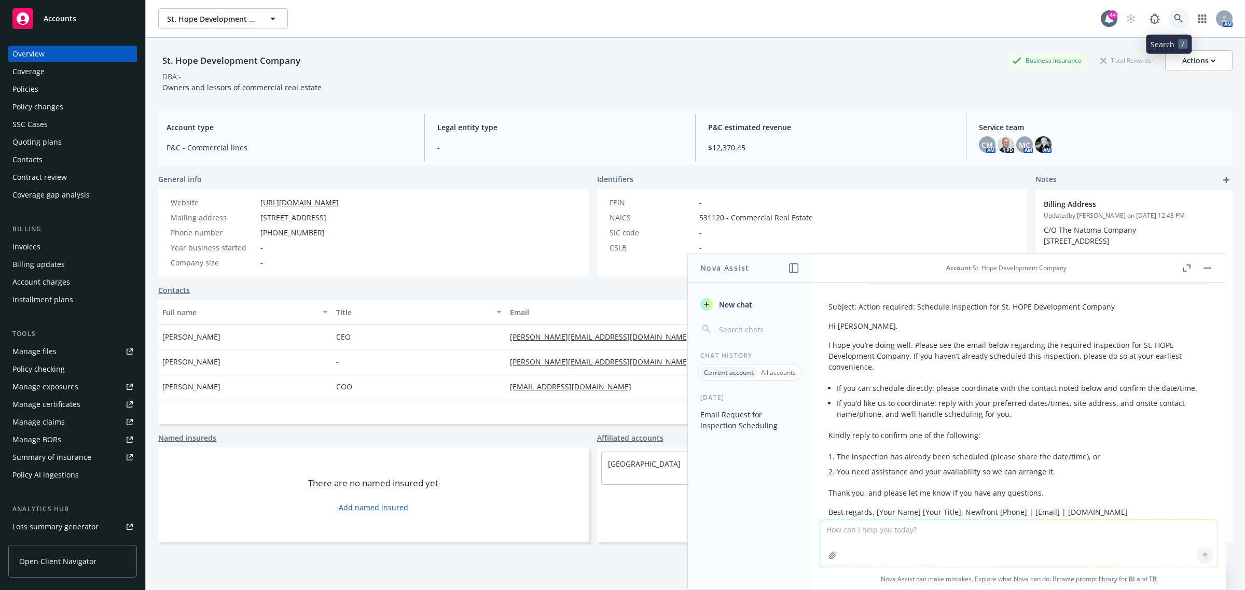
click at [1175, 18] on link at bounding box center [1179, 18] width 21 height 21
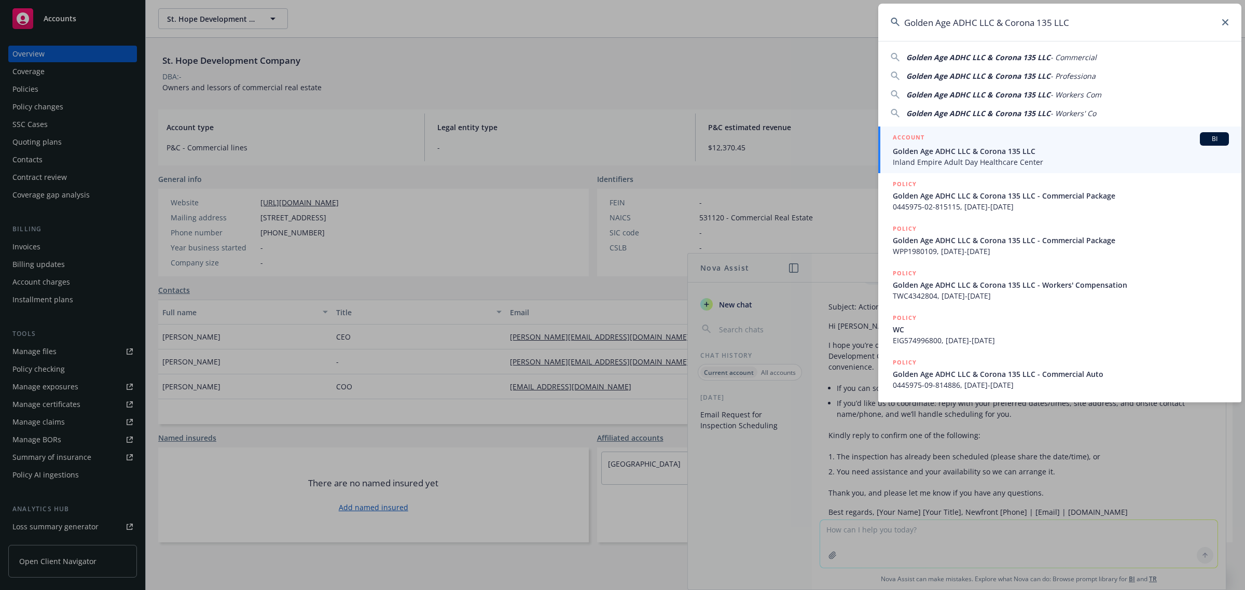
type input "Golden Age ADHC LLC & Corona 135 LLC"
drag, startPoint x: 986, startPoint y: 157, endPoint x: 967, endPoint y: 156, distance: 19.2
click at [986, 157] on span "Inland Empire Adult Day Healthcare Center" at bounding box center [1061, 162] width 336 height 11
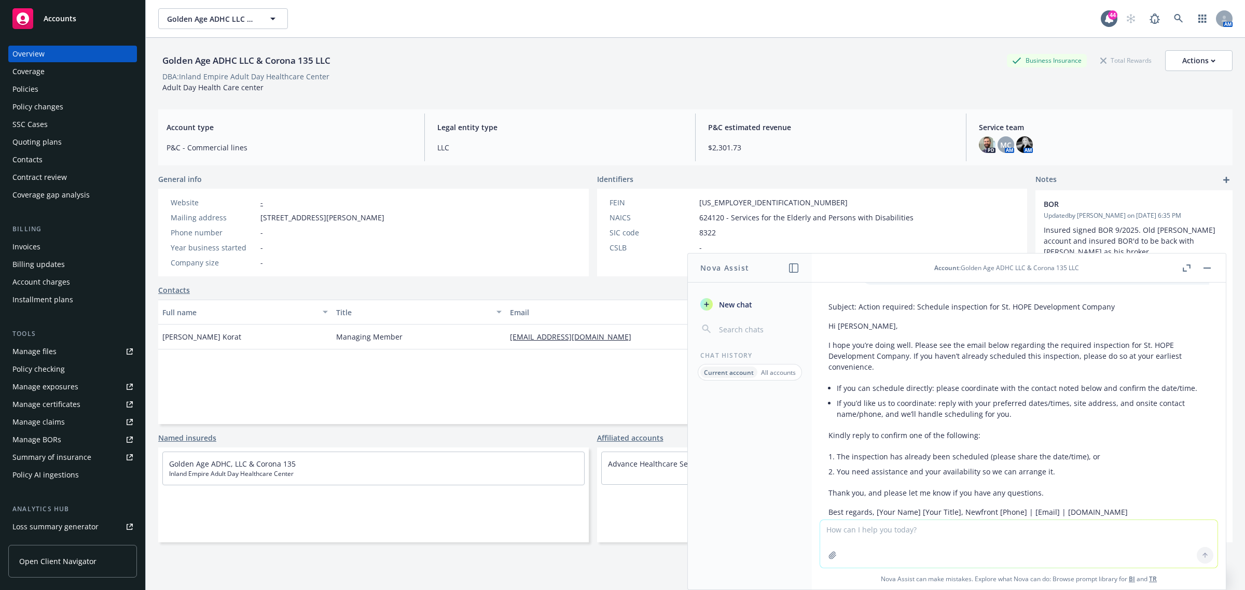
click at [50, 245] on div "Invoices" at bounding box center [72, 247] width 120 height 17
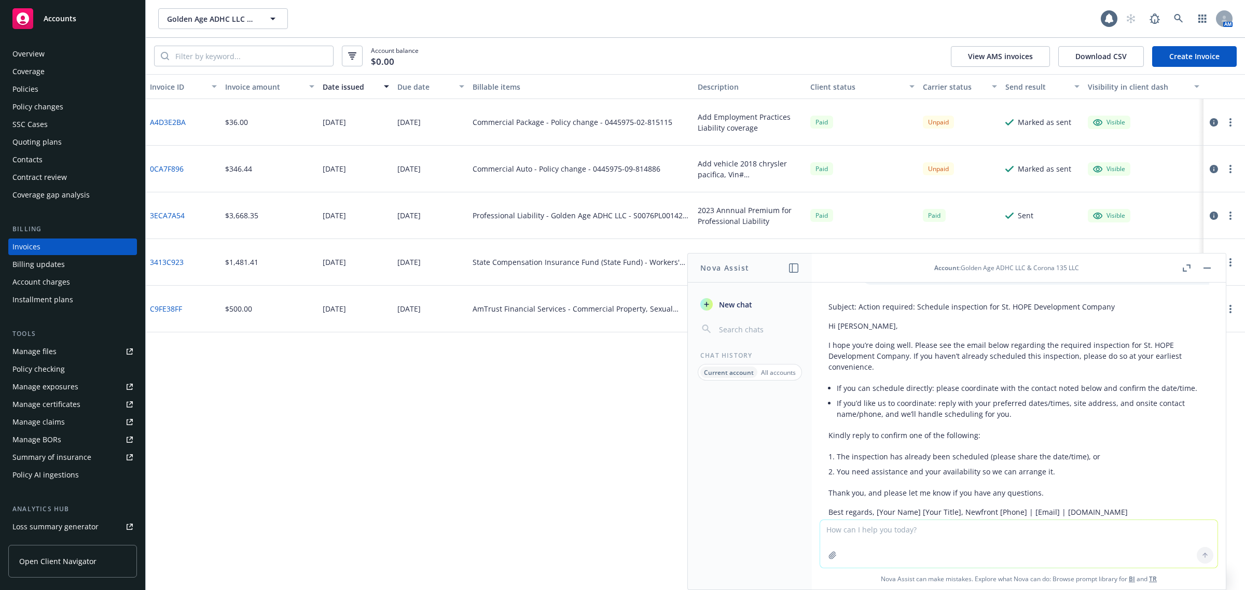
click at [1201, 265] on button at bounding box center [1207, 268] width 12 height 12
click at [1216, 122] on icon "button" at bounding box center [1214, 122] width 8 height 8
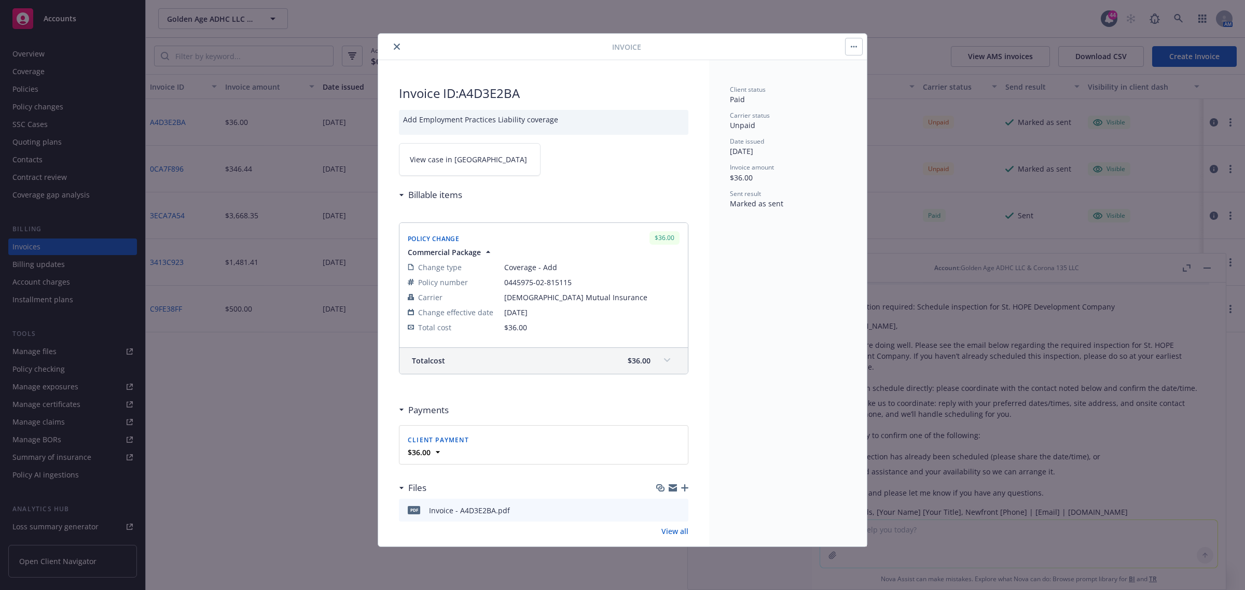
click at [476, 154] on link "View case in [GEOGRAPHIC_DATA]" at bounding box center [470, 159] width 142 height 33
click at [391, 48] on button "close" at bounding box center [397, 46] width 12 height 12
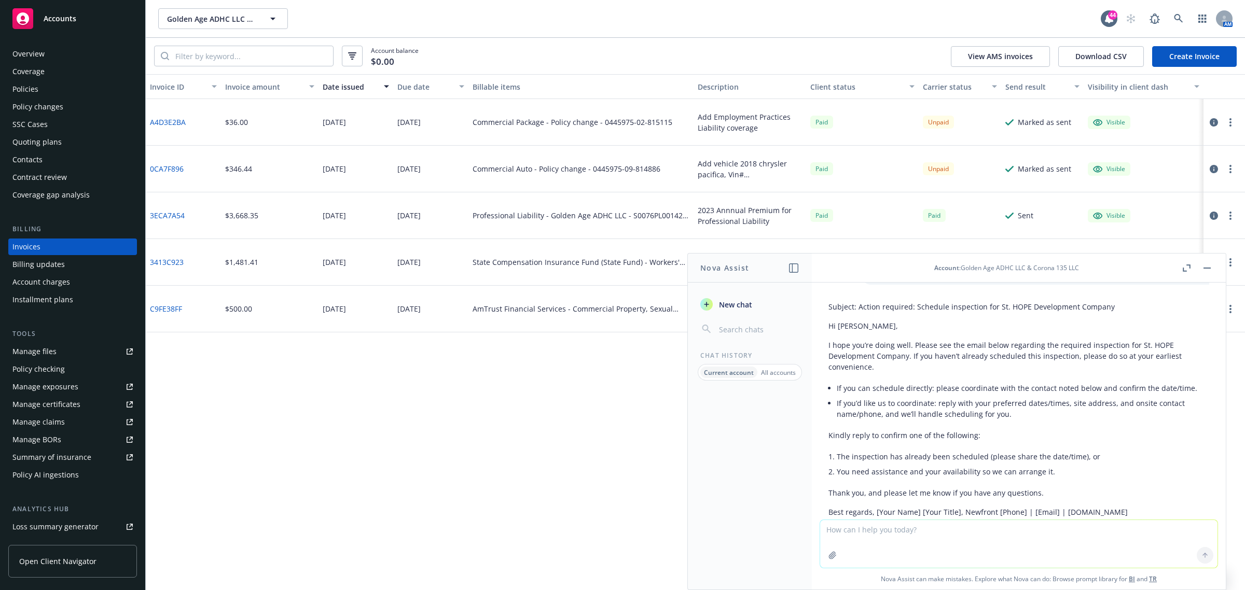
click at [76, 51] on div "Overview" at bounding box center [72, 54] width 120 height 17
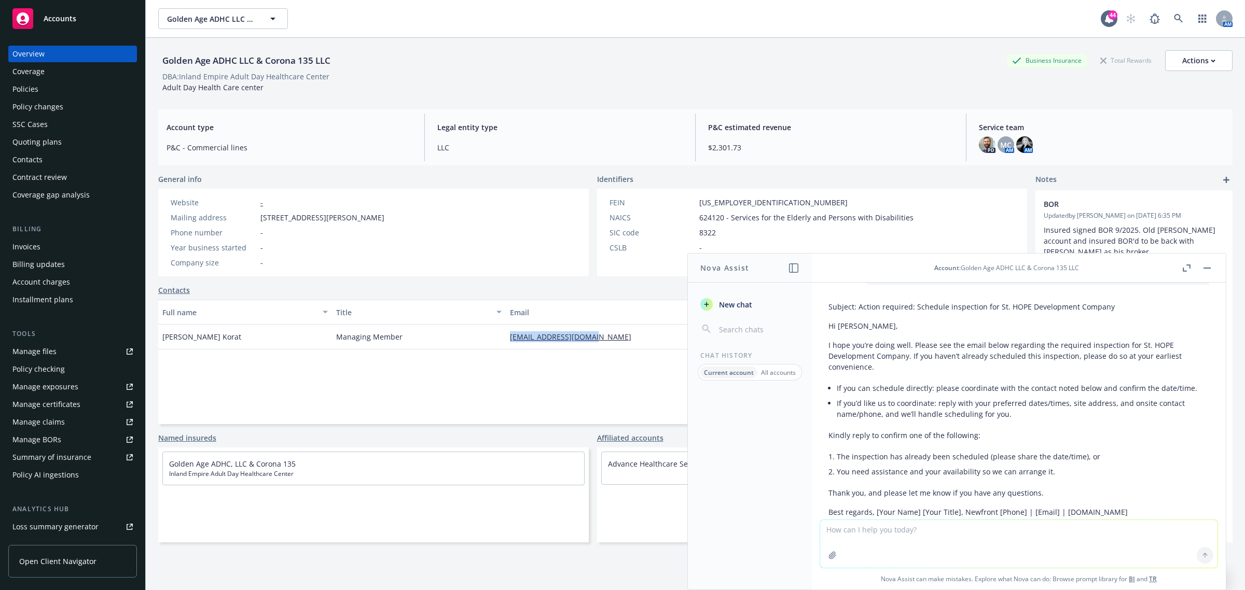
drag, startPoint x: 623, startPoint y: 336, endPoint x: 504, endPoint y: 344, distance: 119.6
click at [506, 344] on div "vipul2korat@gmail.com" at bounding box center [651, 337] width 290 height 25
copy link "vipul2korat@gmail.com"
click at [1169, 13] on span at bounding box center [1179, 18] width 21 height 21
click at [1174, 20] on icon at bounding box center [1178, 18] width 9 height 9
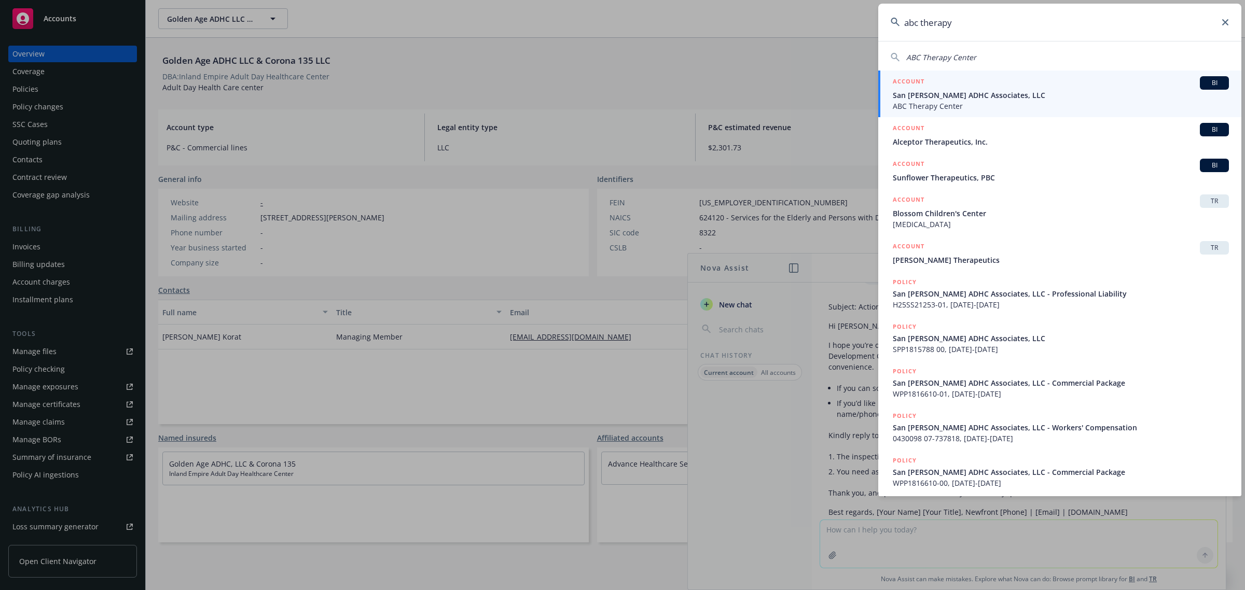
type input "abc therapy"
click at [991, 95] on span "San Gabriel ADHC Associates, LLC" at bounding box center [1061, 95] width 336 height 11
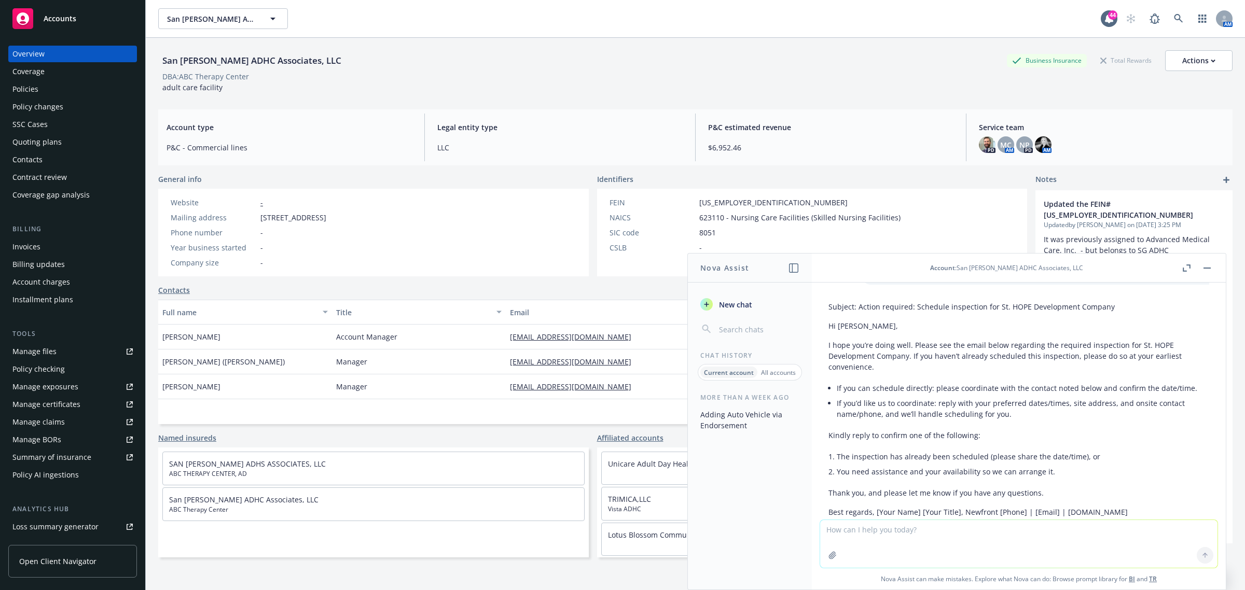
click at [73, 108] on div "Policy changes" at bounding box center [72, 107] width 120 height 17
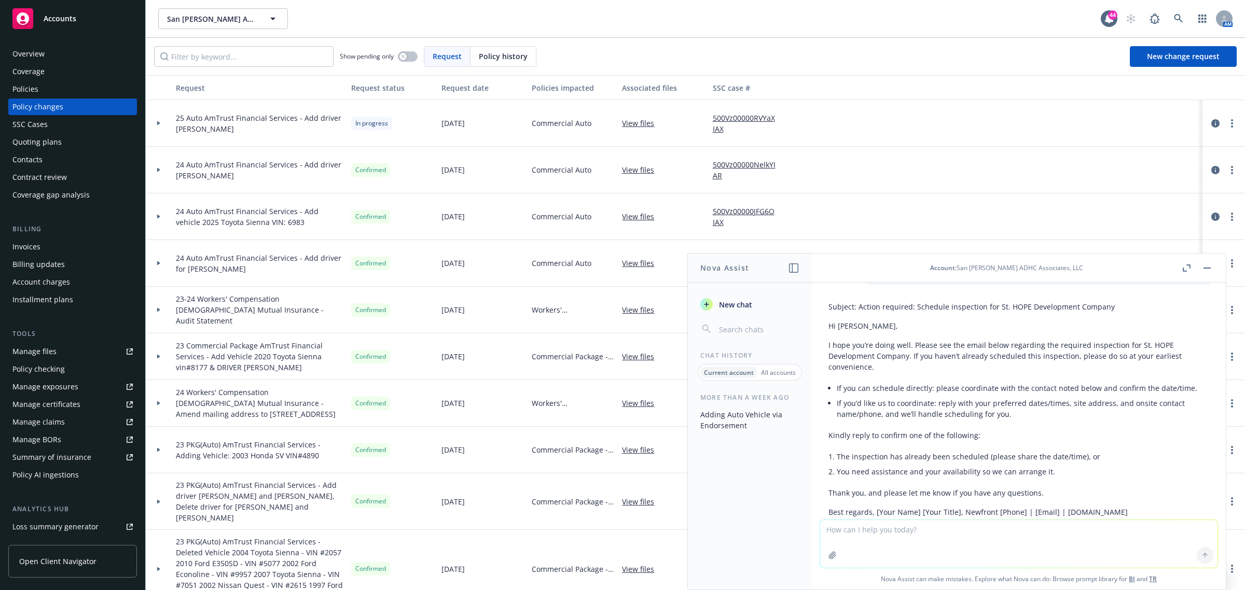
click at [1214, 265] on header "Account : San Gabriel ADHC Associates, LLC" at bounding box center [1019, 268] width 414 height 29
click at [867, 529] on textarea at bounding box center [1018, 544] width 397 height 48
type textarea "t"
type textarea "w"
paste textarea "Hi Lynn, I hope you are doing well. The Vehicle with the vin ending in #3494 as…"
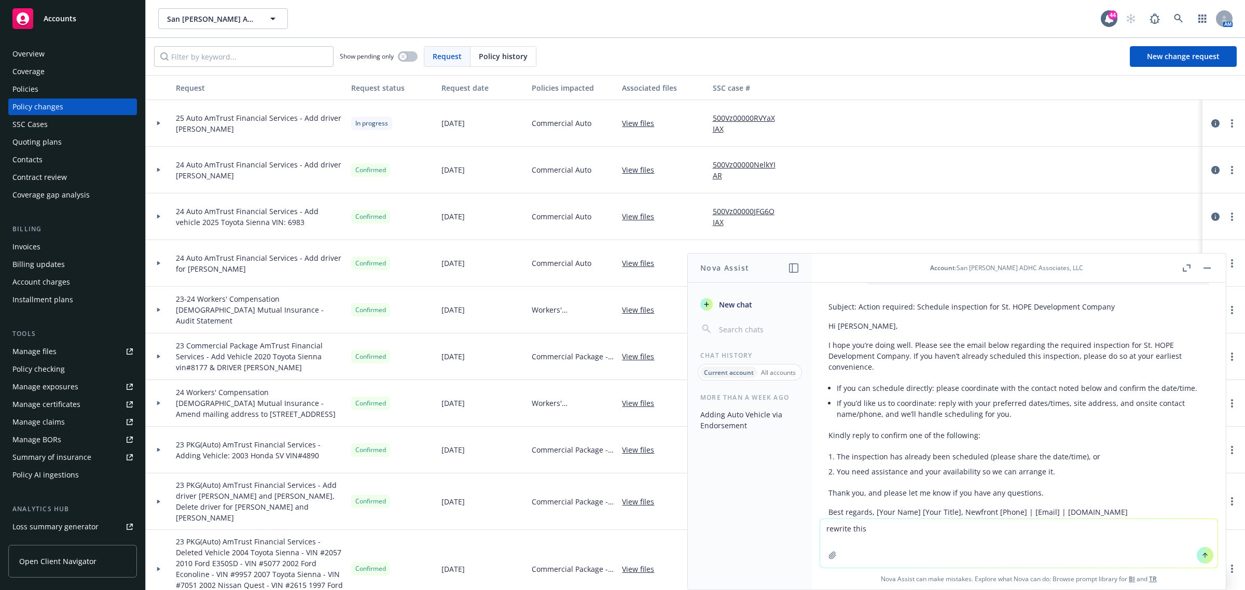
type textarea "rewrite this Hi Lynn, I hope you are doing well. The Vehicle with the vin endin…"
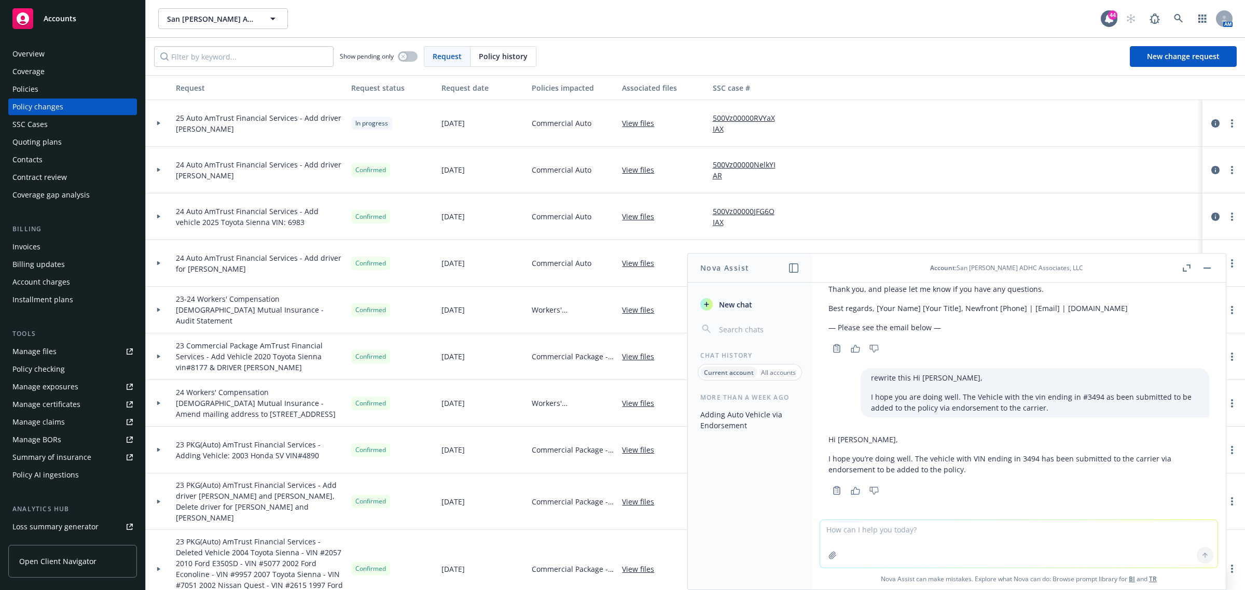
scroll to position [243, 0]
drag, startPoint x: 828, startPoint y: 439, endPoint x: 992, endPoint y: 473, distance: 167.4
click at [992, 473] on div "Hi Lynn, I hope you’re doing well. The vehicle with VIN ending in 3494 has been…" at bounding box center [1019, 452] width 381 height 49
copy div "Hi Lynn, I hope you’re doing well. The vehicle with VIN ending in 3494 has been…"
click at [1172, 13] on link at bounding box center [1179, 18] width 21 height 21
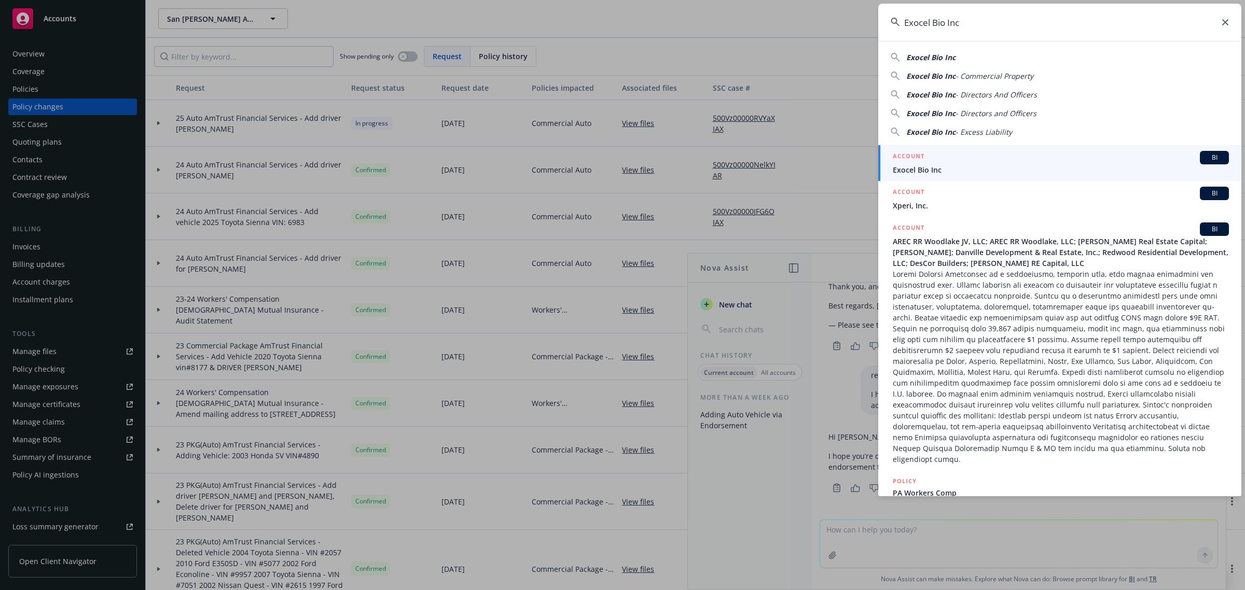
type input "Exocel Bio Inc"
click at [951, 173] on span "Exocel Bio Inc" at bounding box center [1061, 169] width 336 height 11
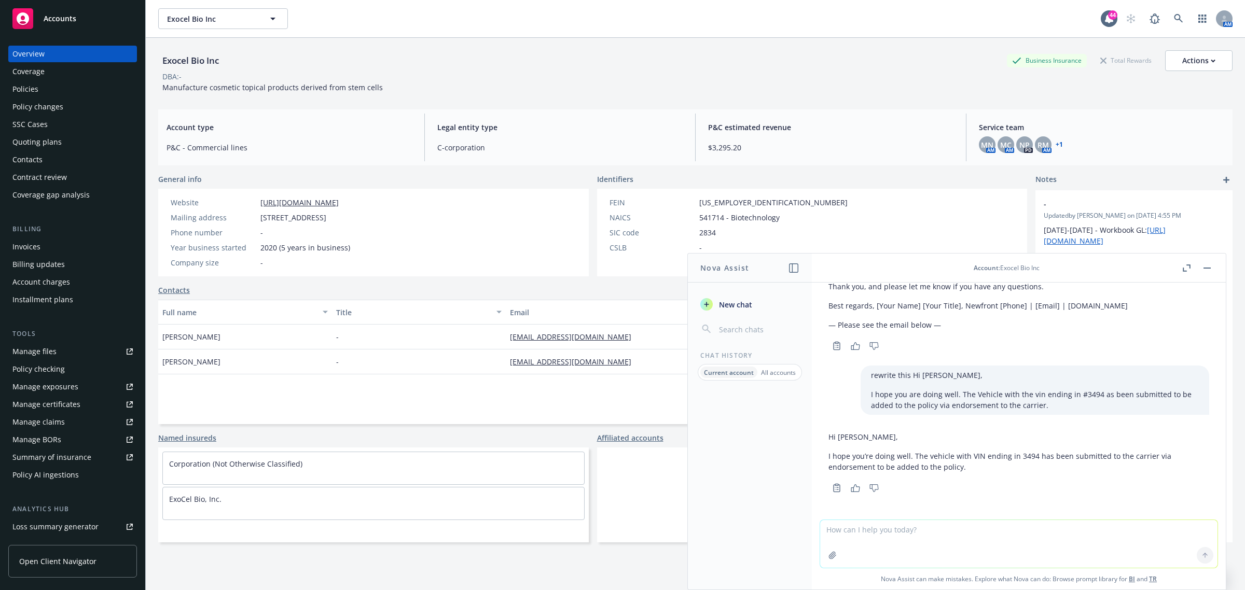
click at [94, 90] on div "Policies" at bounding box center [72, 89] width 120 height 17
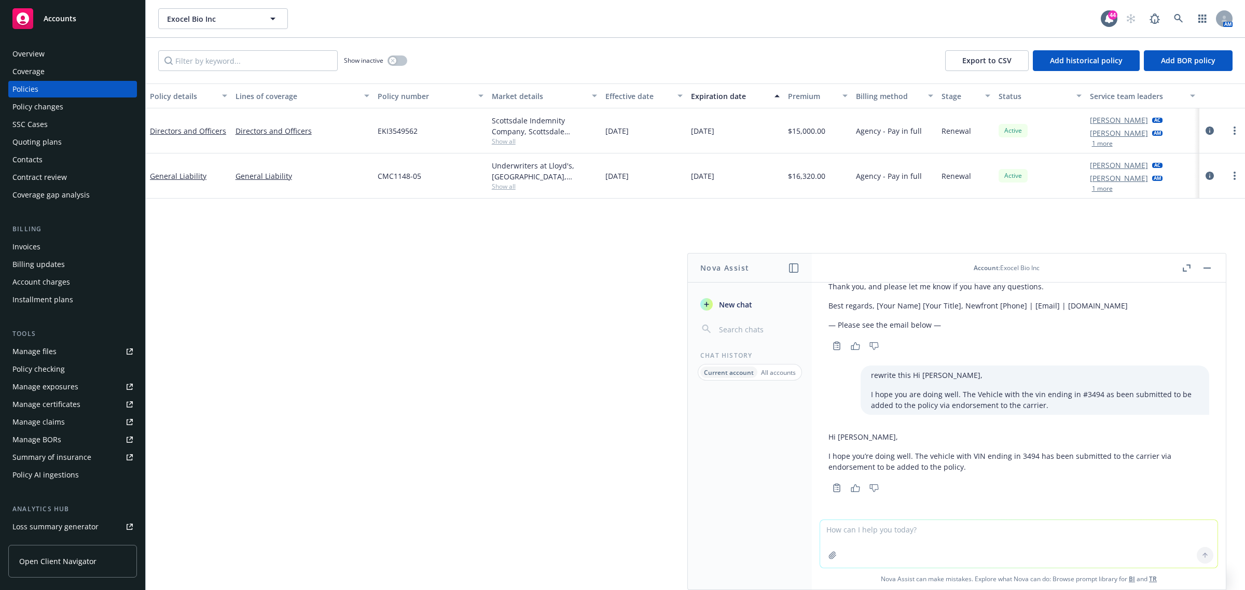
click at [1204, 273] on button "button" at bounding box center [1207, 268] width 12 height 12
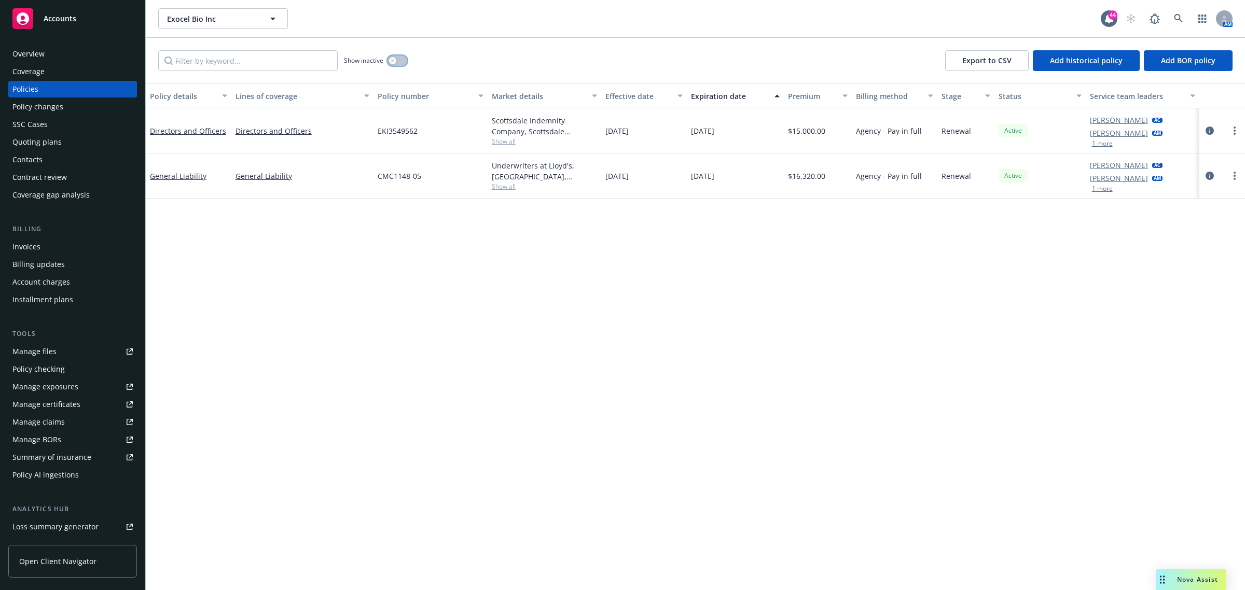
click at [406, 59] on button "button" at bounding box center [398, 61] width 20 height 10
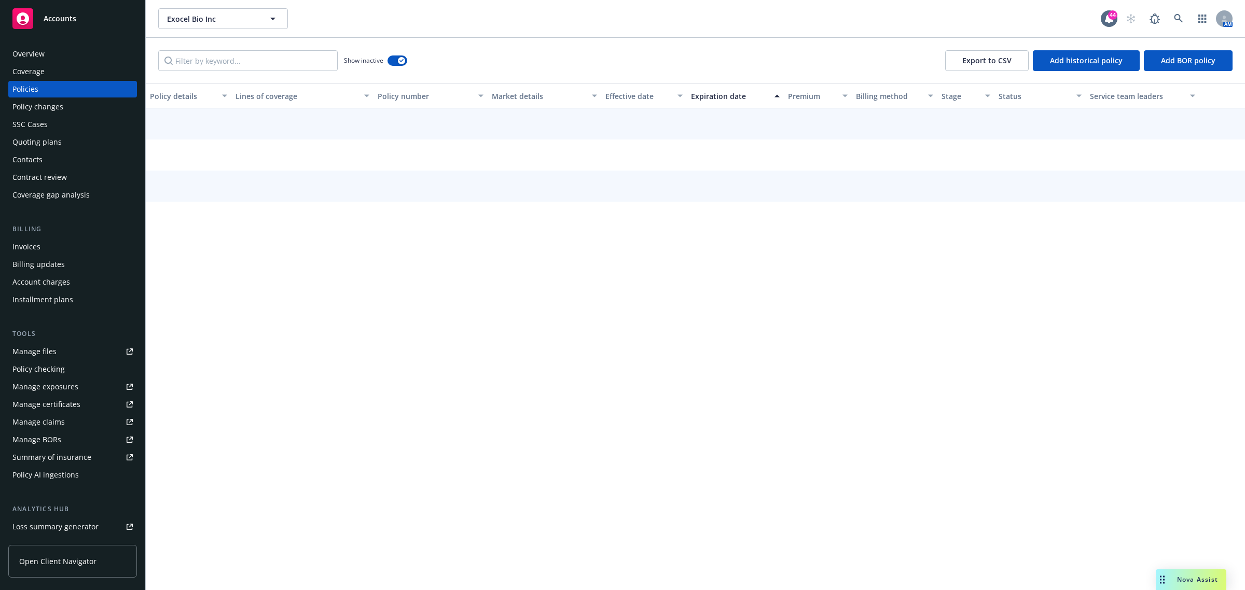
click at [637, 93] on div "Effective date" at bounding box center [639, 96] width 66 height 11
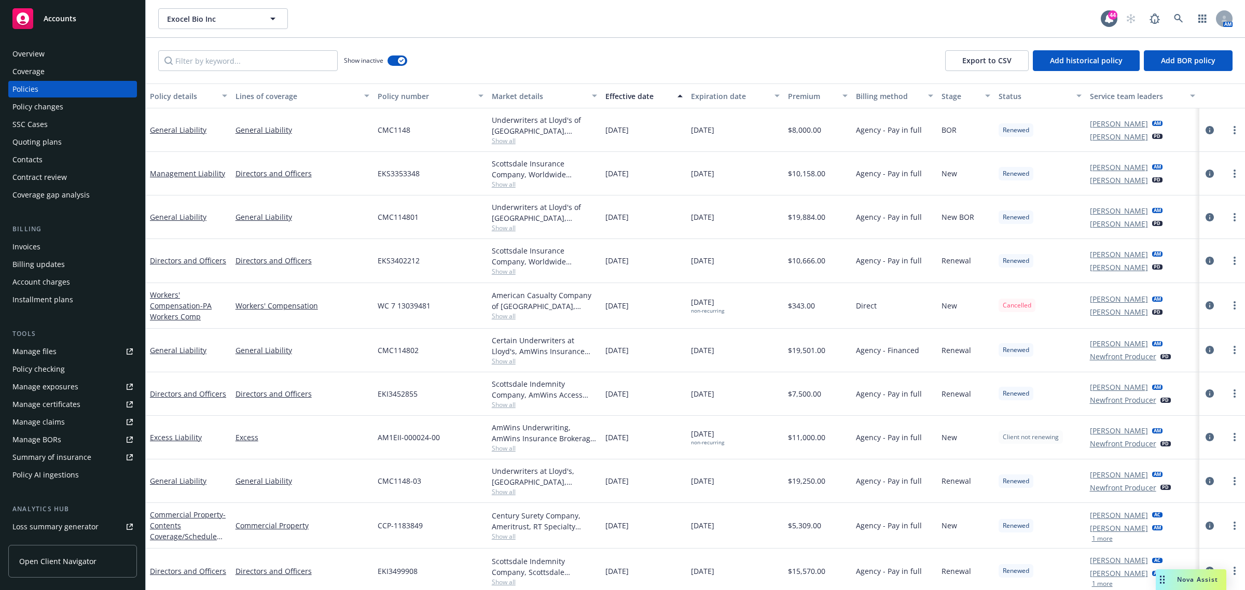
click at [637, 93] on div "Effective date" at bounding box center [639, 96] width 66 height 11
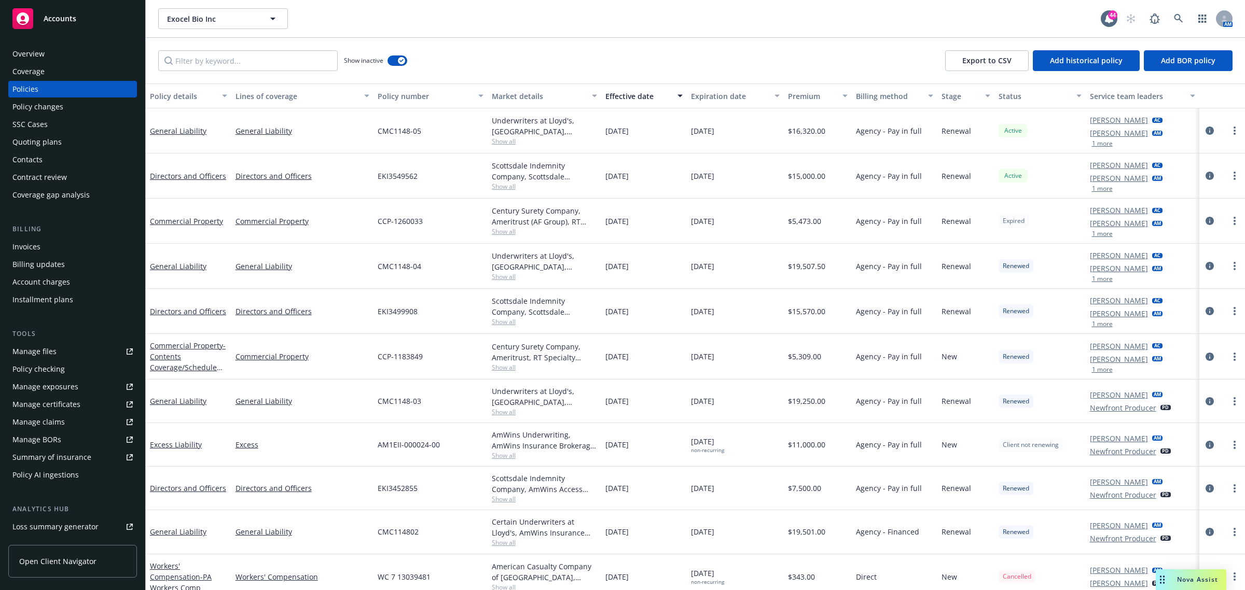
click at [1218, 216] on div at bounding box center [1222, 221] width 37 height 12
click at [1231, 219] on link "more" at bounding box center [1235, 221] width 12 height 12
click at [1171, 269] on link "Renew with incumbent" at bounding box center [1180, 263] width 122 height 21
select select "12"
select select "PA"
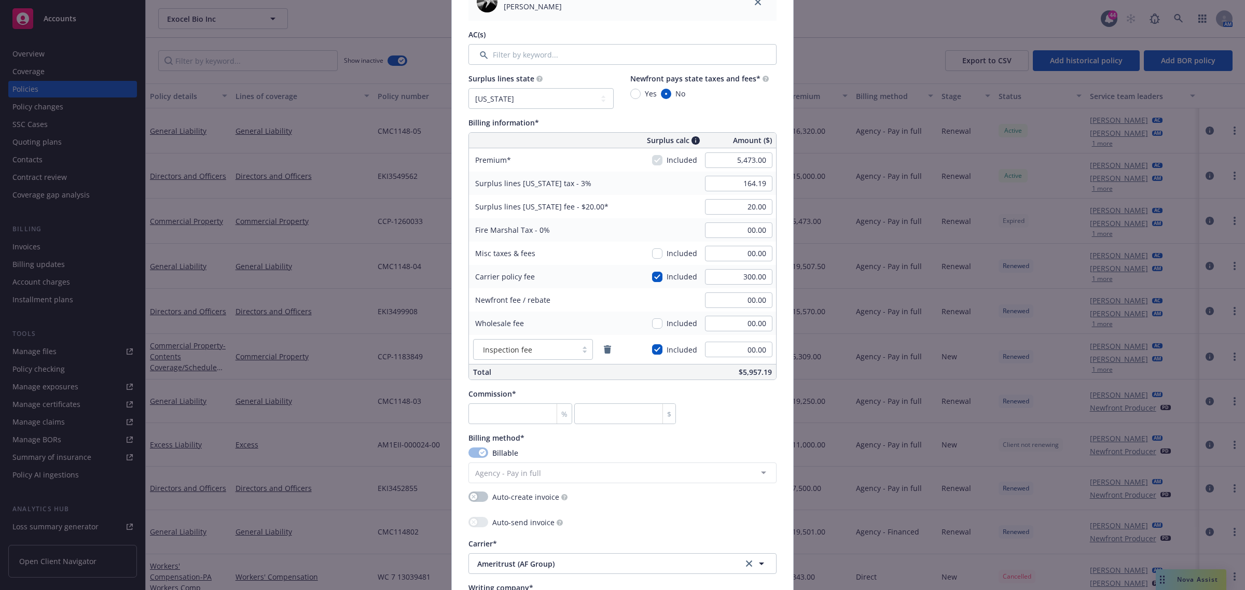
scroll to position [389, 0]
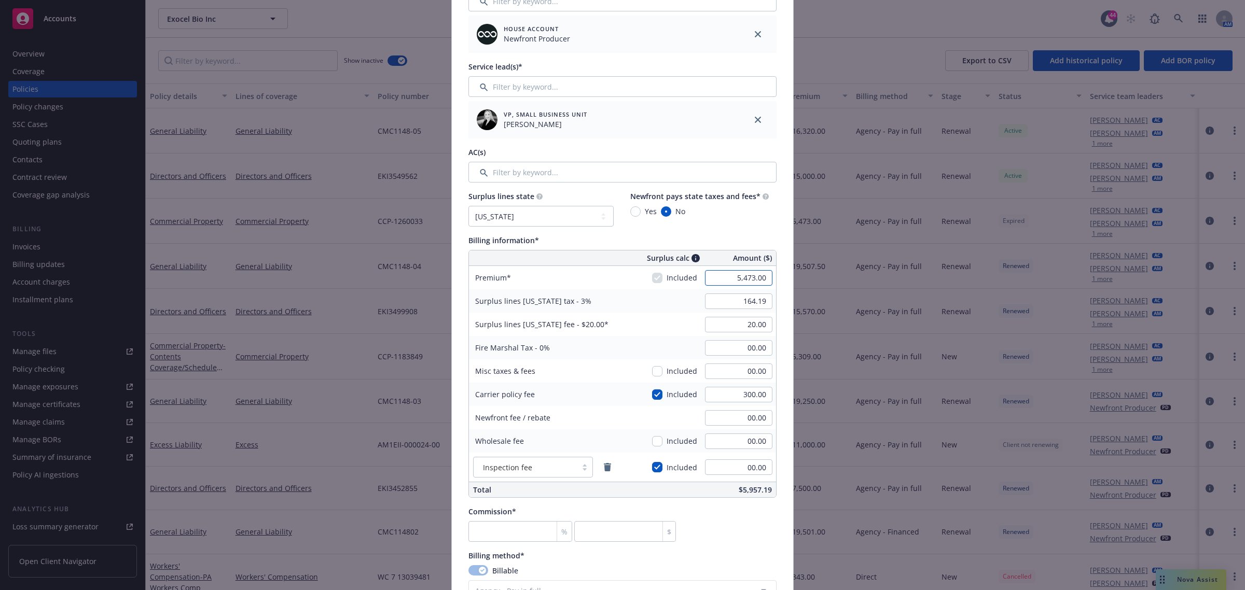
click at [742, 278] on input "5,473.00" at bounding box center [738, 278] width 67 height 16
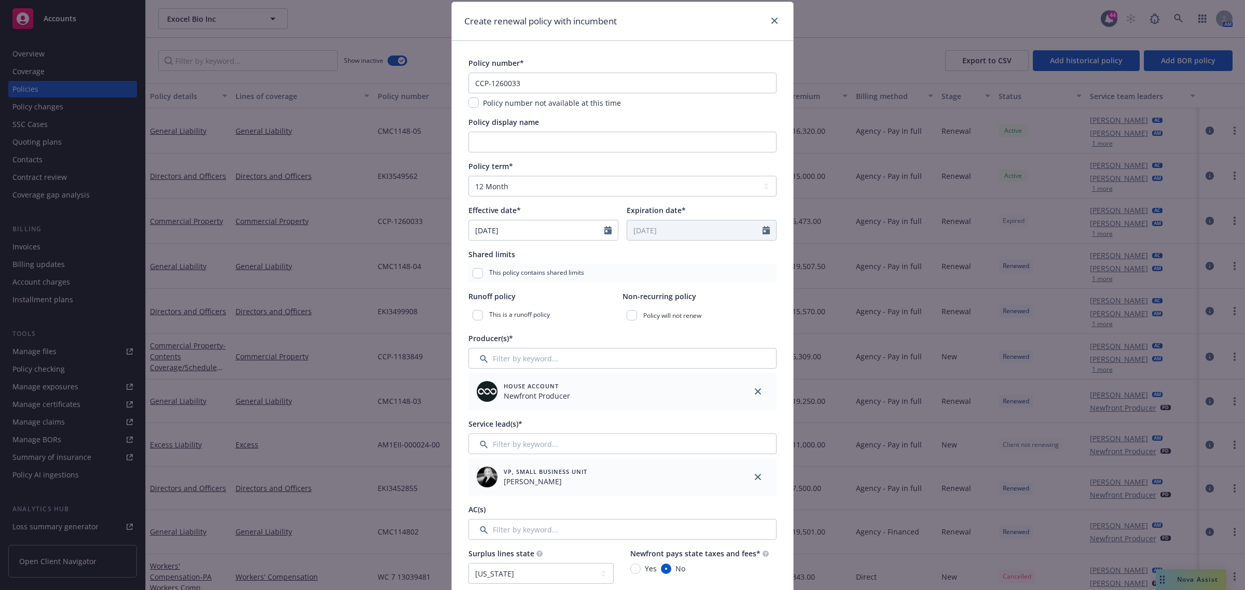
scroll to position [0, 0]
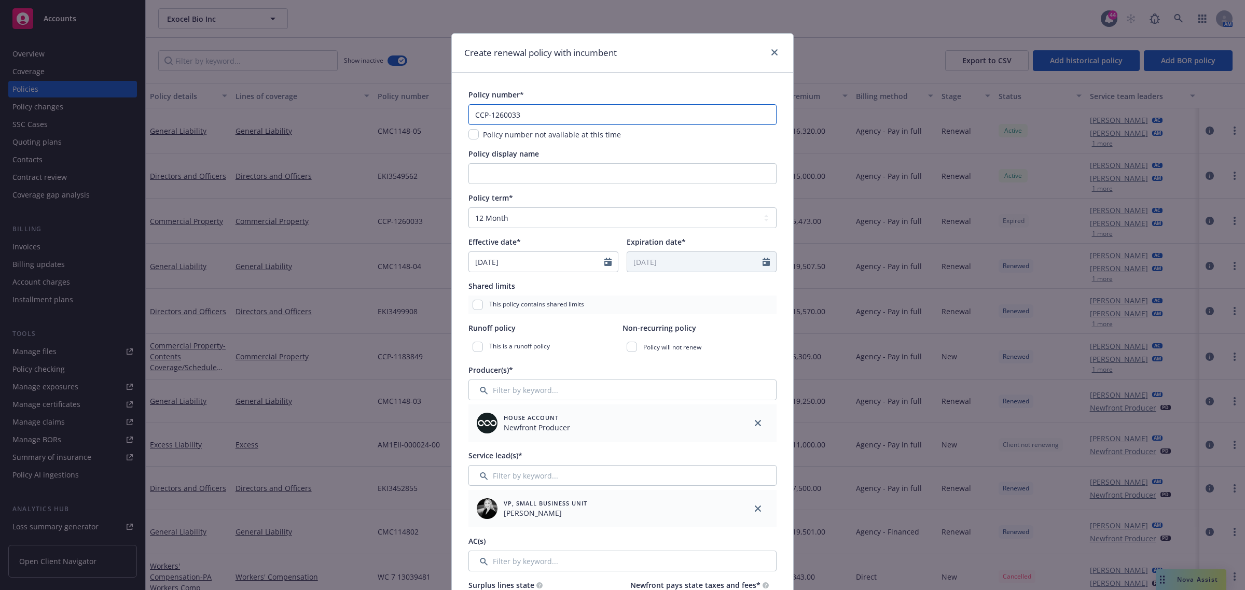
drag, startPoint x: 519, startPoint y: 118, endPoint x: 431, endPoint y: 118, distance: 88.2
click at [431, 118] on div "Create renewal policy with incumbent Policy number* CCP-1260033 Policy number n…" at bounding box center [622, 295] width 1245 height 590
paste input "348076"
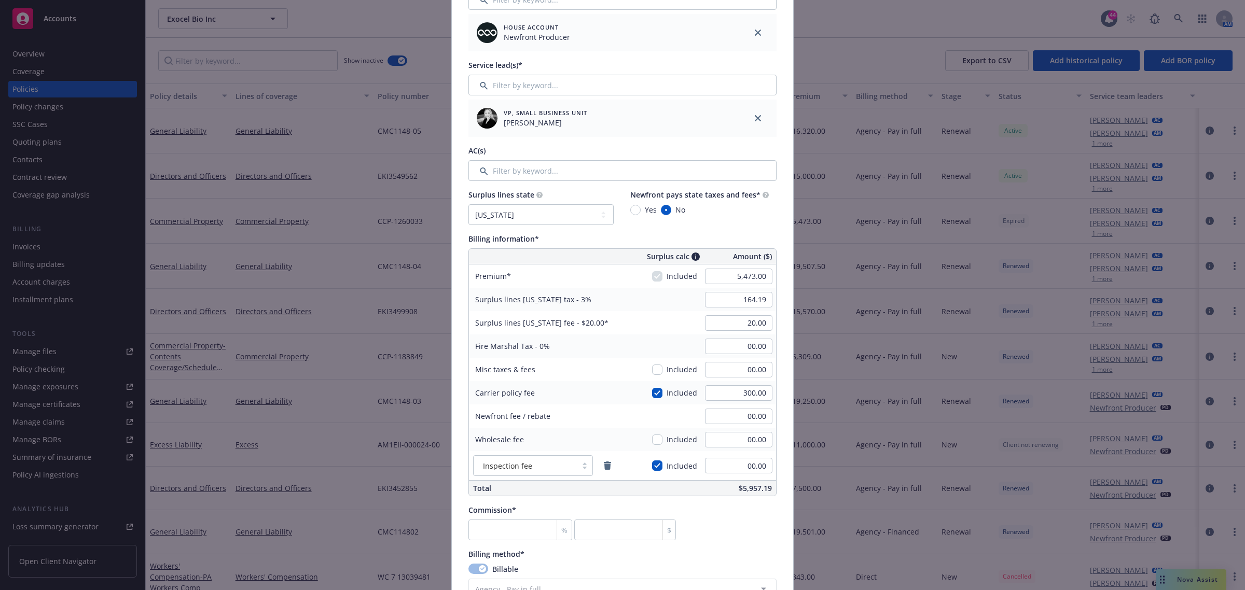
scroll to position [454, 0]
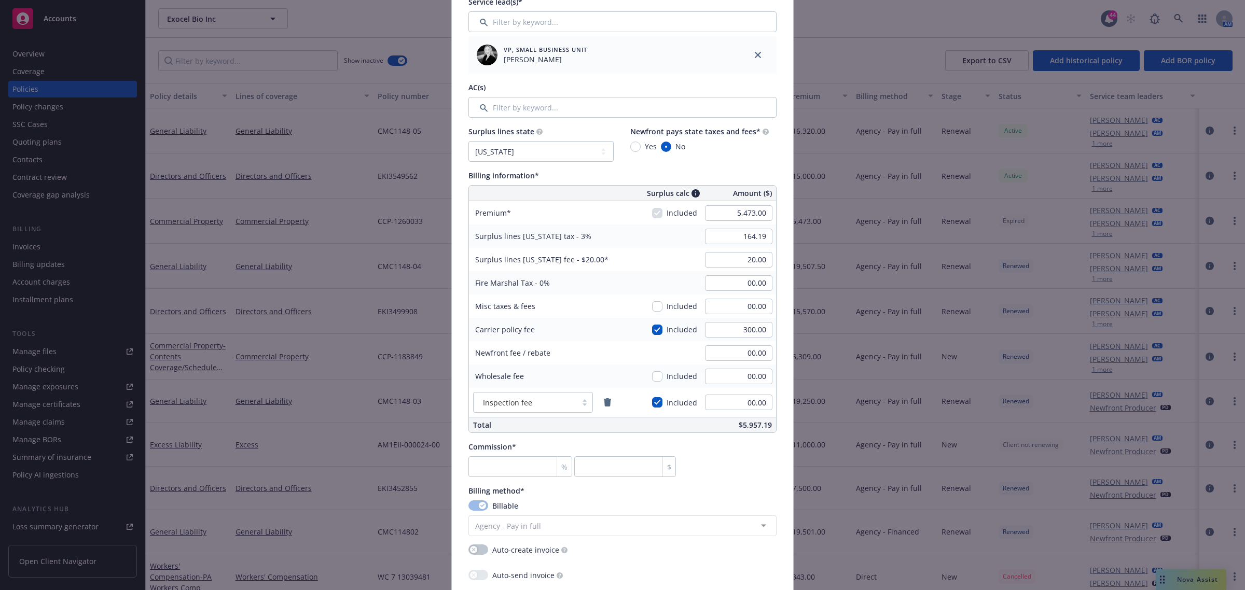
type input "CCP-1348076"
click at [752, 404] on input "00.00" at bounding box center [738, 403] width 67 height 16
type input "350"
type input "183.69"
type input "00.00"
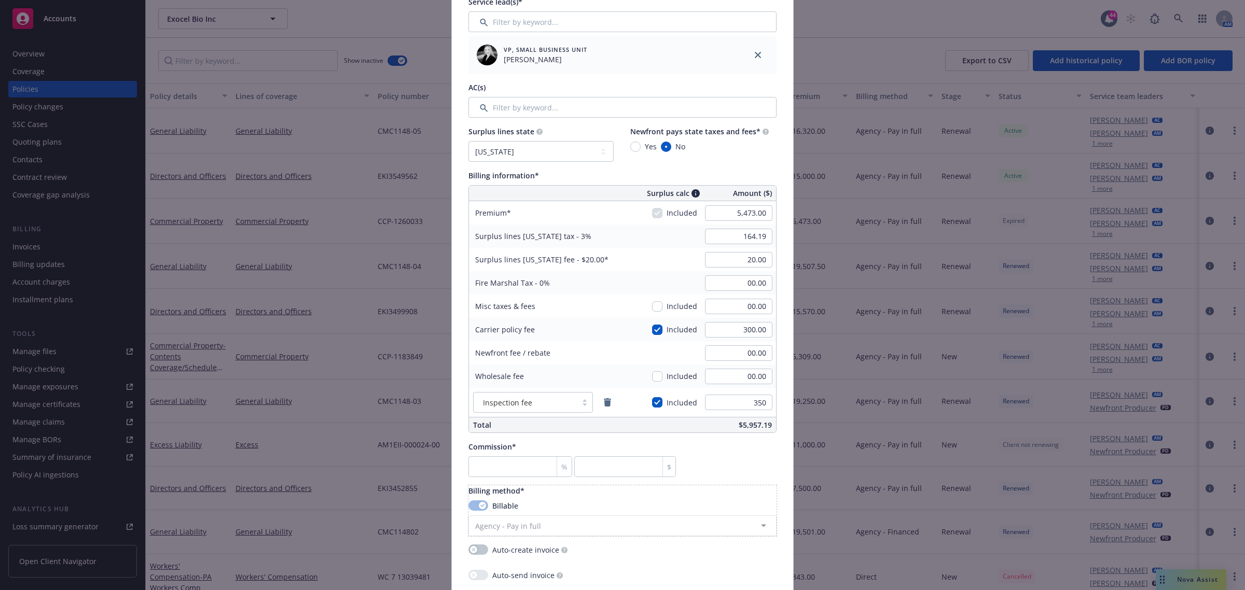
type input "350.00"
click at [753, 491] on div "Billing method*" at bounding box center [623, 491] width 308 height 11
click at [657, 403] on input "checkbox" at bounding box center [657, 402] width 10 height 10
checkbox input "false"
type input "173.19"
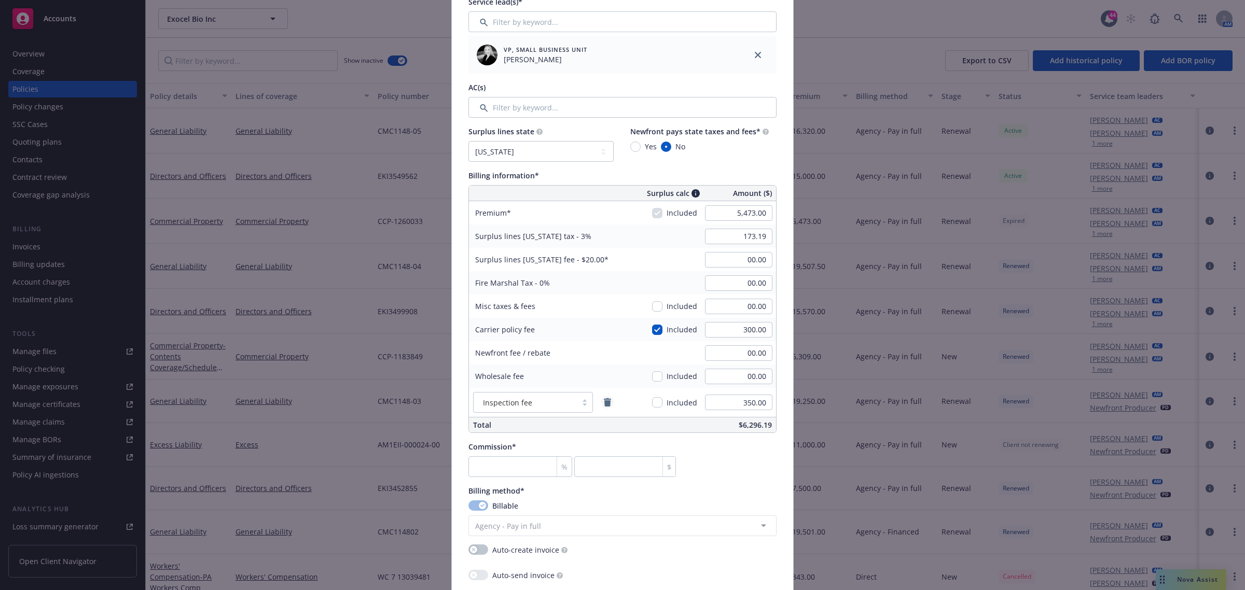
click at [604, 404] on icon "remove" at bounding box center [607, 403] width 7 height 8
click at [656, 328] on input "checkbox" at bounding box center [657, 330] width 10 height 10
checkbox input "false"
type input "164.19"
click at [655, 328] on input "checkbox" at bounding box center [657, 330] width 10 height 10
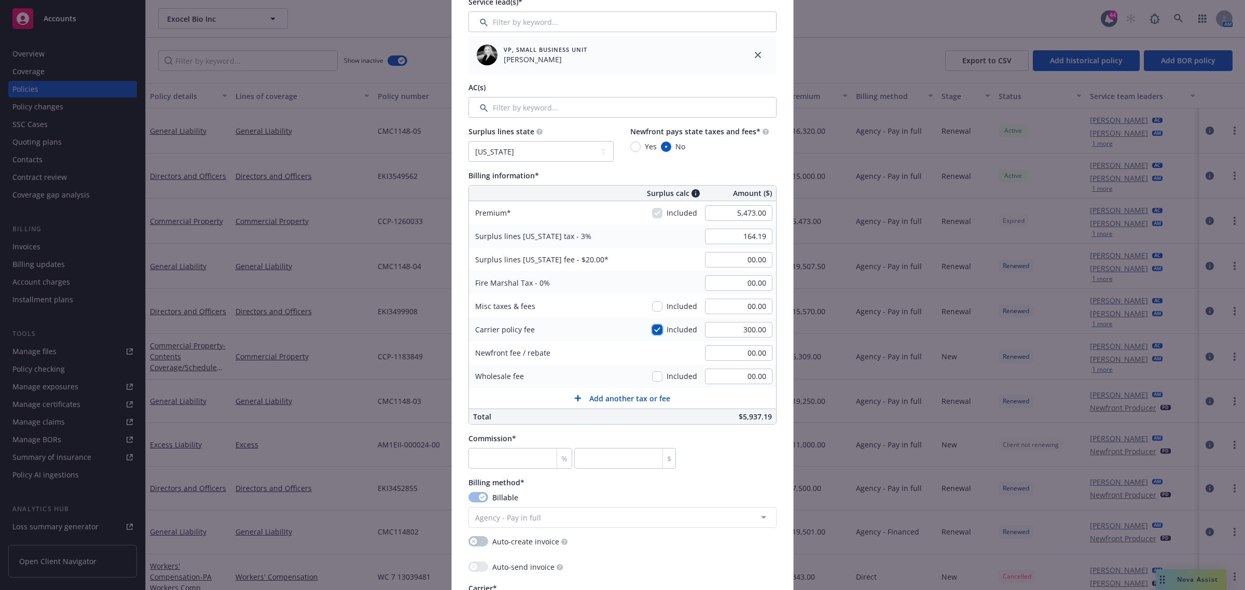
checkbox input "true"
type input "173.19"
click at [573, 156] on select "No surplus lines state Alaska Alabama Arkansas Arizona California Colorado Conn…" at bounding box center [541, 151] width 145 height 21
select select "NONE"
click at [469, 141] on select "No surplus lines state Alaska Alabama Arkansas Arizona California Colorado Conn…" at bounding box center [541, 151] width 145 height 21
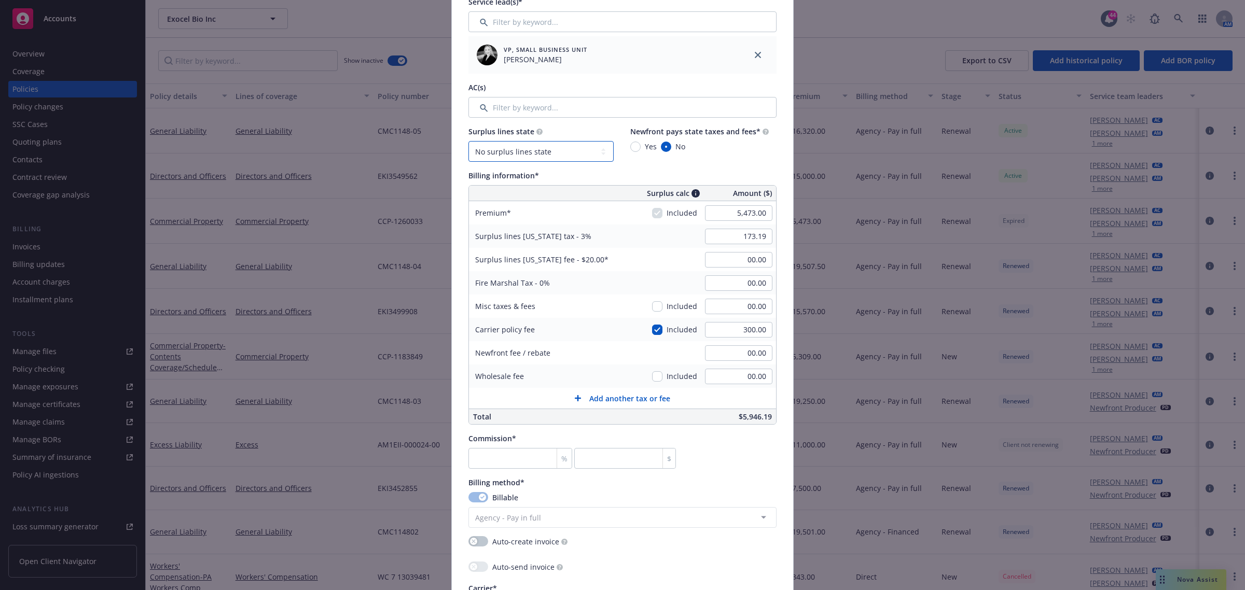
type input "00.00"
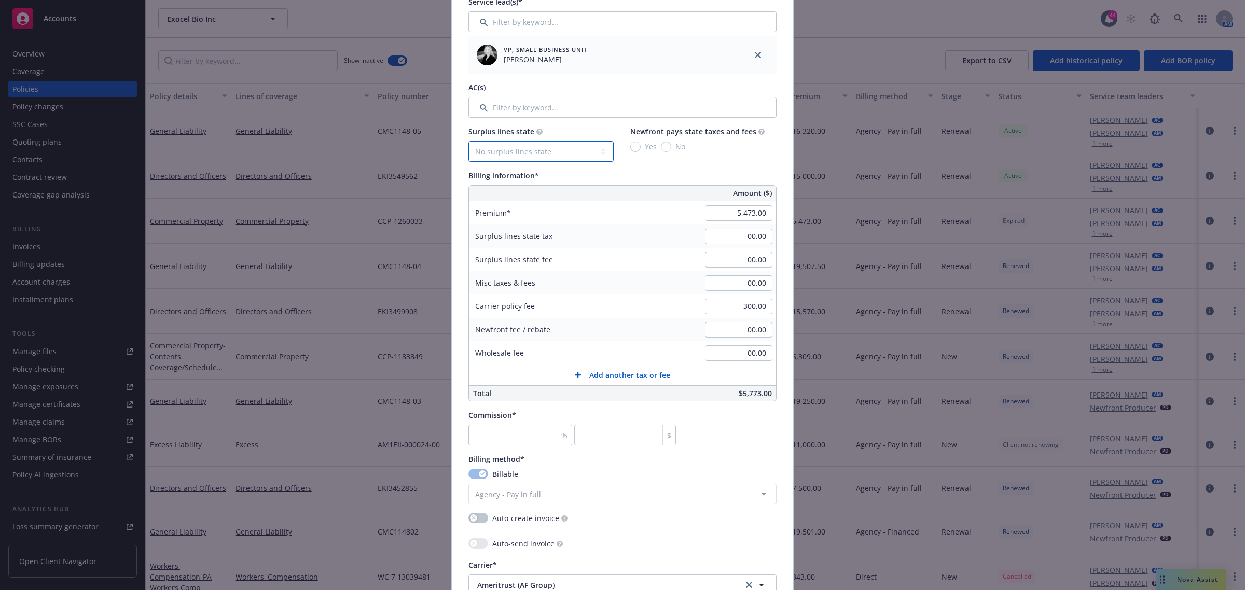
click at [560, 153] on select "No surplus lines state Alaska Alabama Arkansas Arizona California Colorado Conn…" at bounding box center [541, 151] width 145 height 21
select select "PA"
click at [469, 141] on select "No surplus lines state Alaska Alabama Arkansas Arizona California Colorado Conn…" at bounding box center [541, 151] width 145 height 21
type input "173.19"
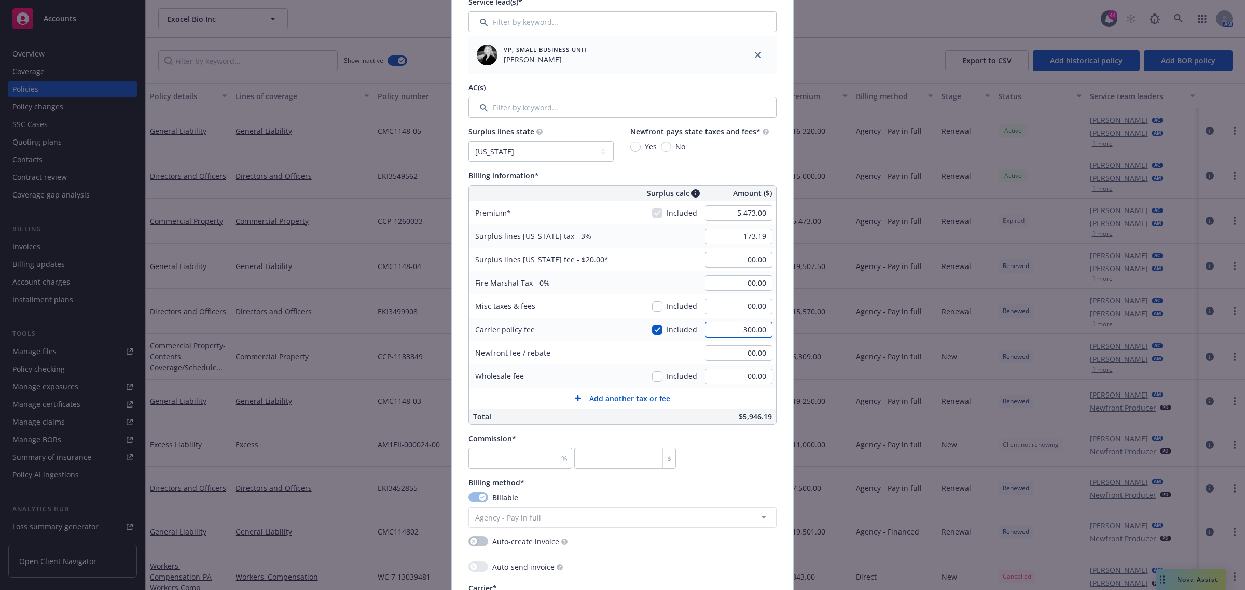
click at [750, 328] on input "300.00" at bounding box center [738, 330] width 67 height 16
type input "350"
type input "174.69"
type input "350.00"
click at [755, 462] on div "Commission* % $" at bounding box center [623, 451] width 308 height 36
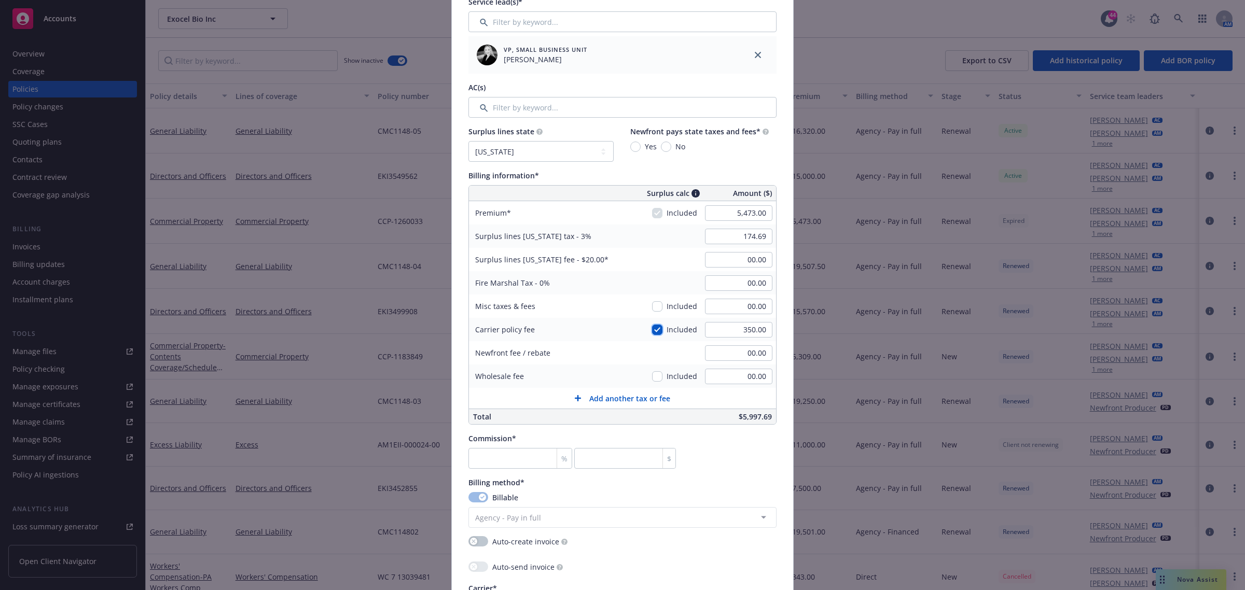
click at [653, 327] on input "checkbox" at bounding box center [657, 330] width 10 height 10
checkbox input "false"
type input "164.19"
click at [756, 262] on input "00.00" at bounding box center [738, 260] width 67 height 16
type input "20.00"
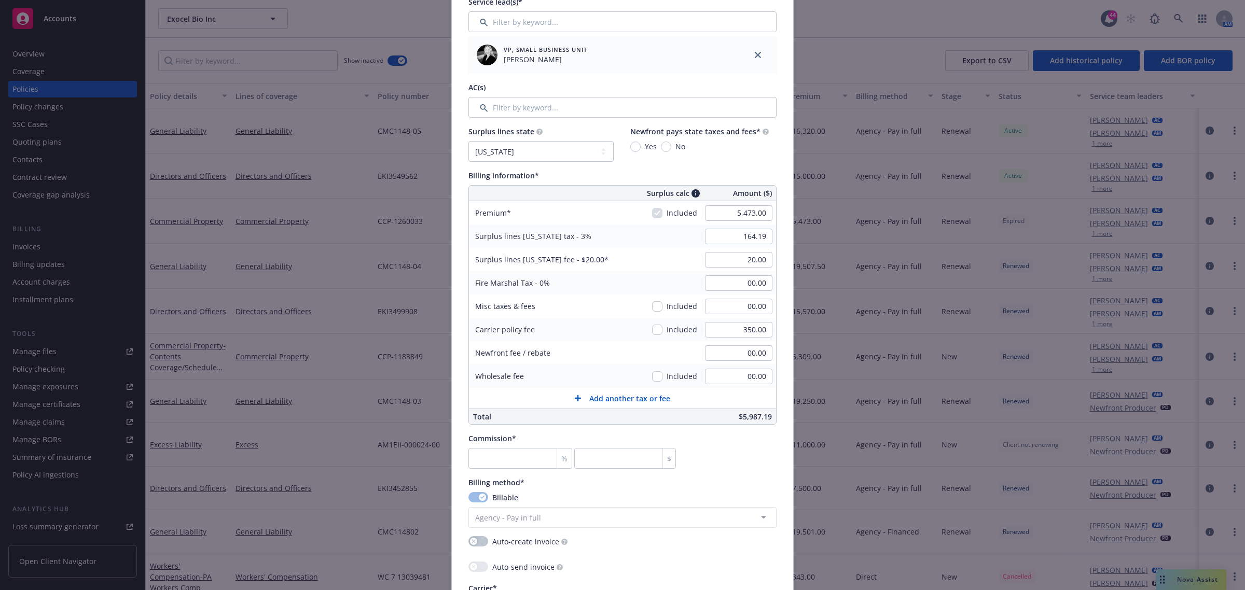
click at [735, 168] on div "Surplus lines state No surplus lines state Alaska Alabama Arkansas Arizona Cali…" at bounding box center [623, 275] width 308 height 299
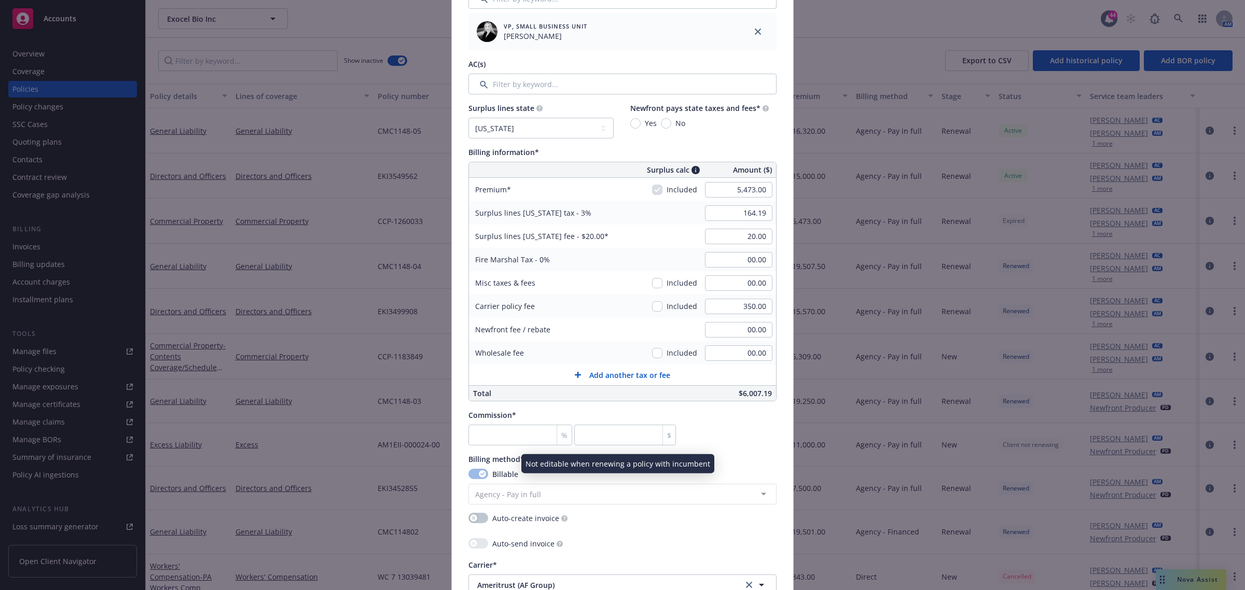
scroll to position [519, 0]
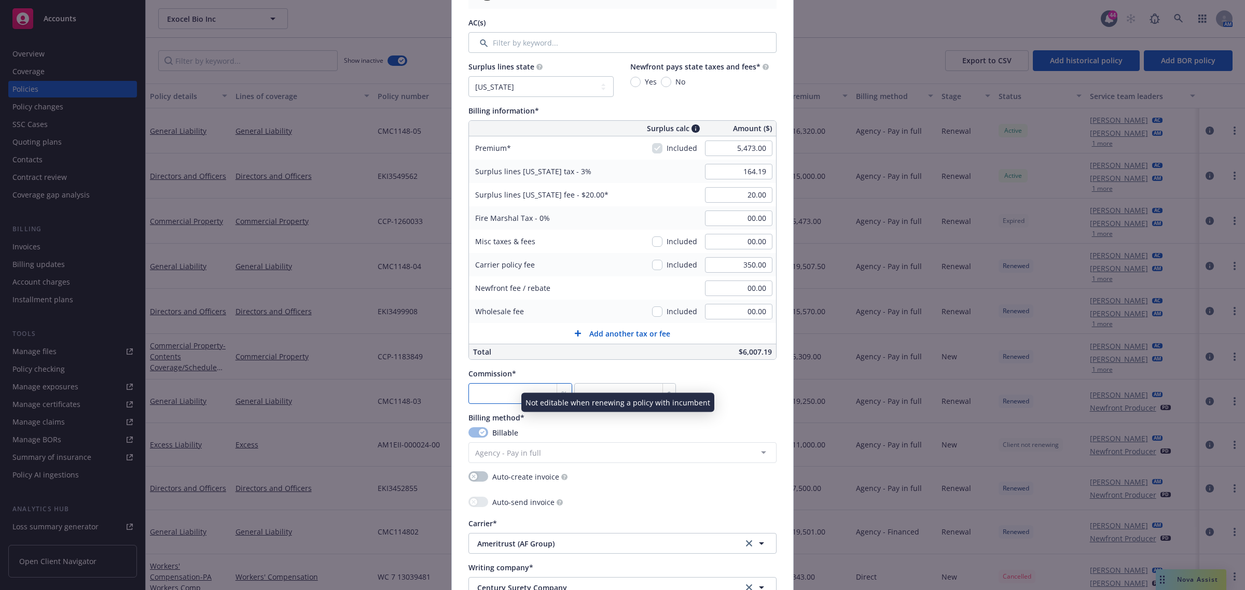
click at [505, 402] on input "number" at bounding box center [521, 393] width 104 height 21
type input "1"
type input "54.73"
type input "11"
type input "602.03"
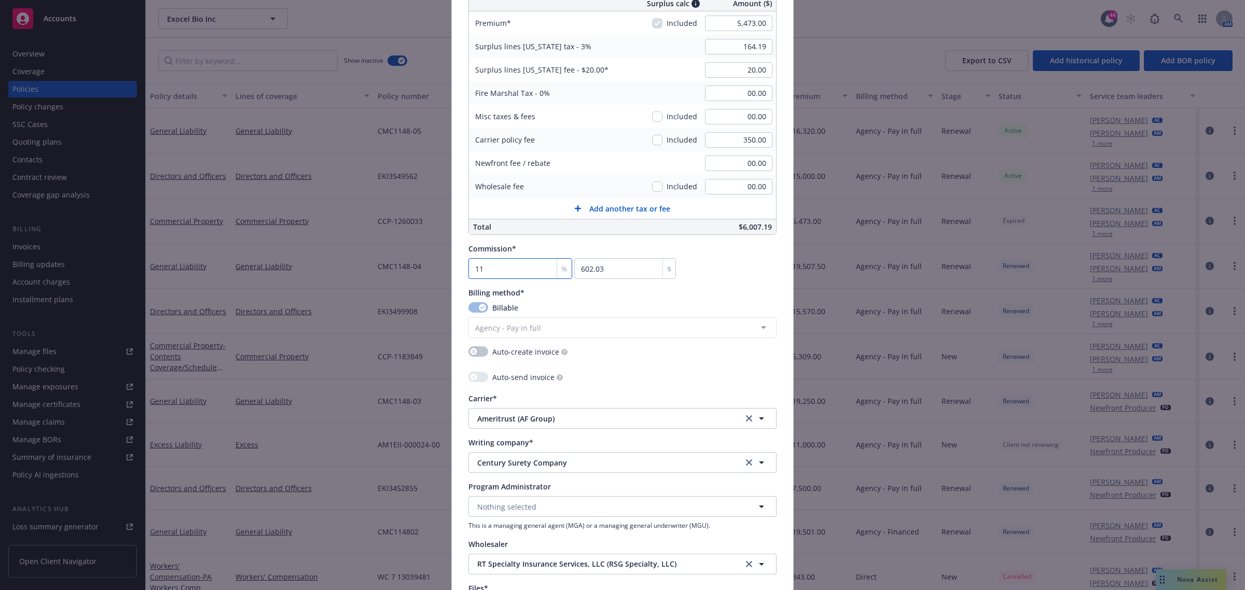
scroll to position [640, 0]
type input "11"
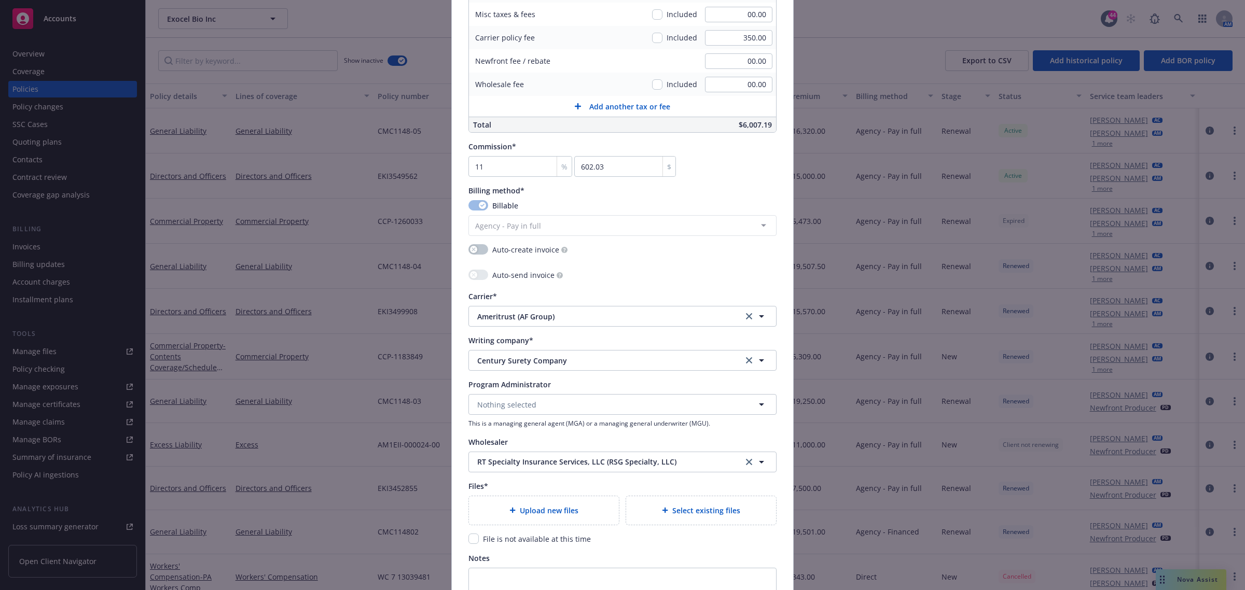
scroll to position [821, 0]
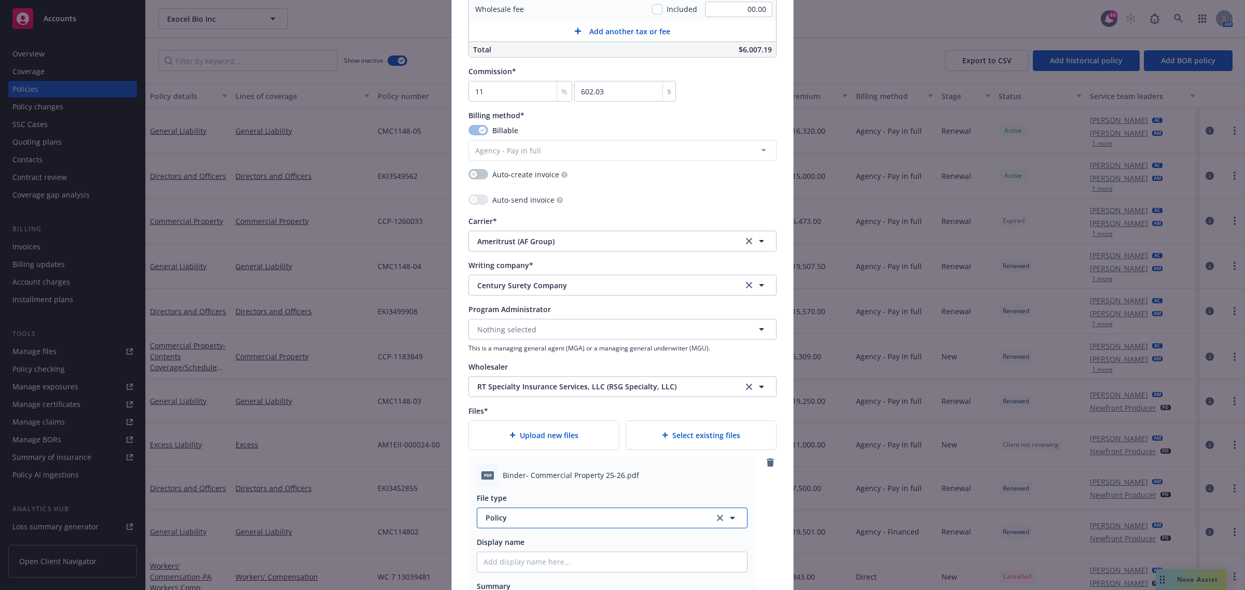
type textarea "x"
click at [543, 524] on span "Policy" at bounding box center [594, 518] width 217 height 11
type input "binder"
click at [525, 463] on div "Binder" at bounding box center [612, 462] width 257 height 15
type textarea "x"
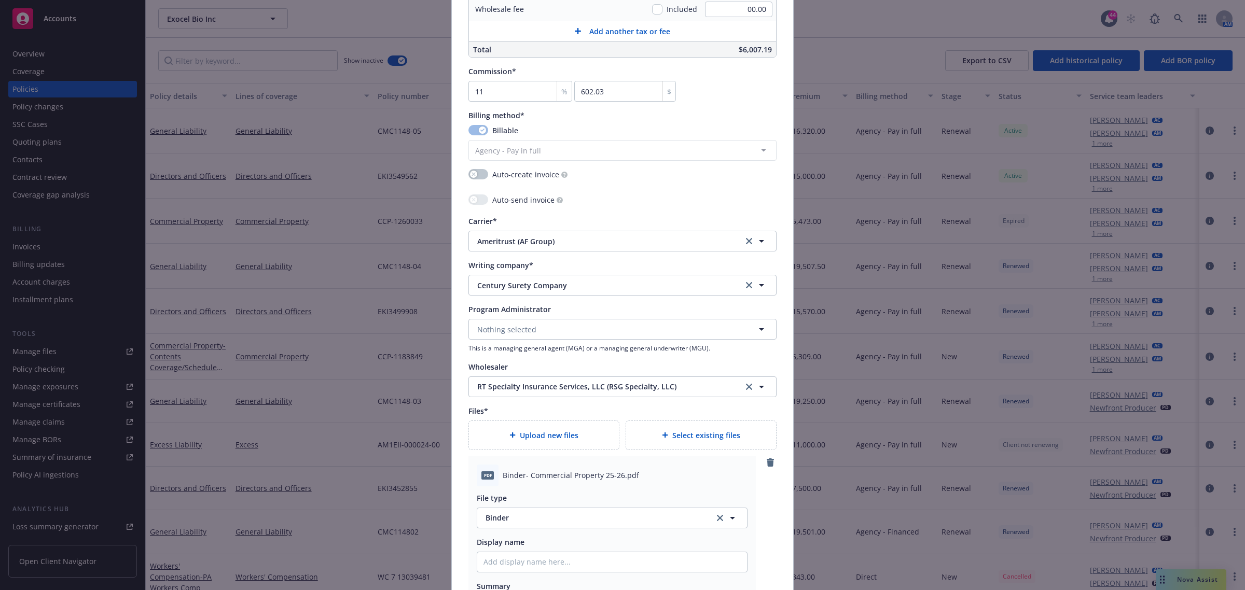
scroll to position [1146, 0]
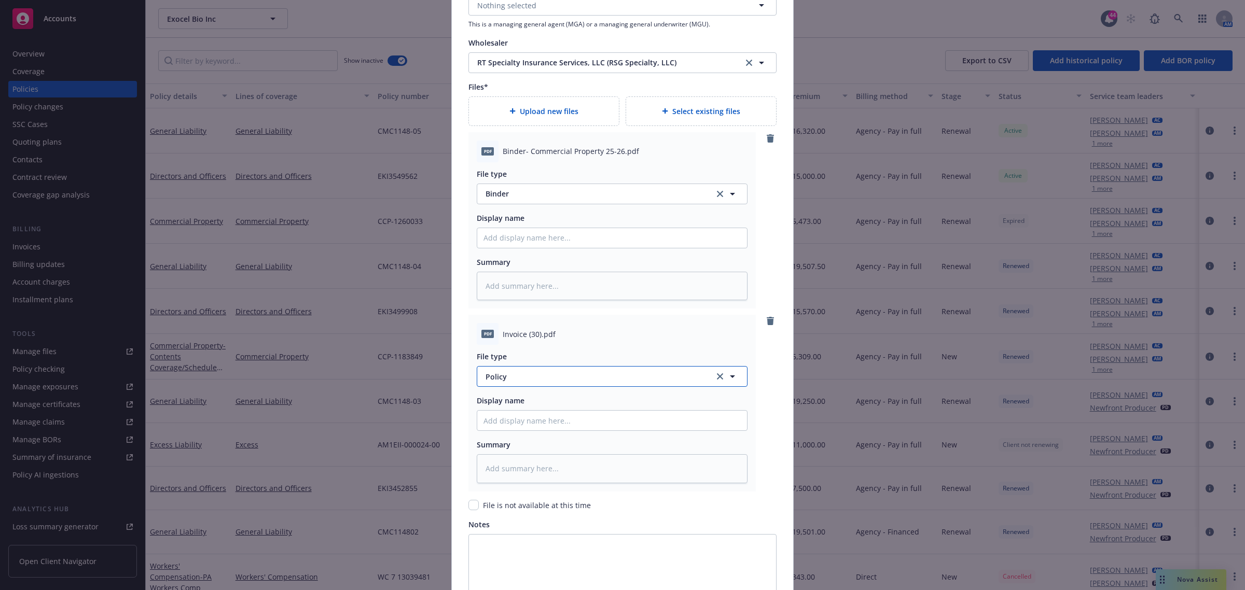
click at [521, 378] on span "Policy" at bounding box center [594, 377] width 217 height 11
type input "inv"
click at [527, 339] on div "Invoice - Third Party" at bounding box center [612, 349] width 270 height 28
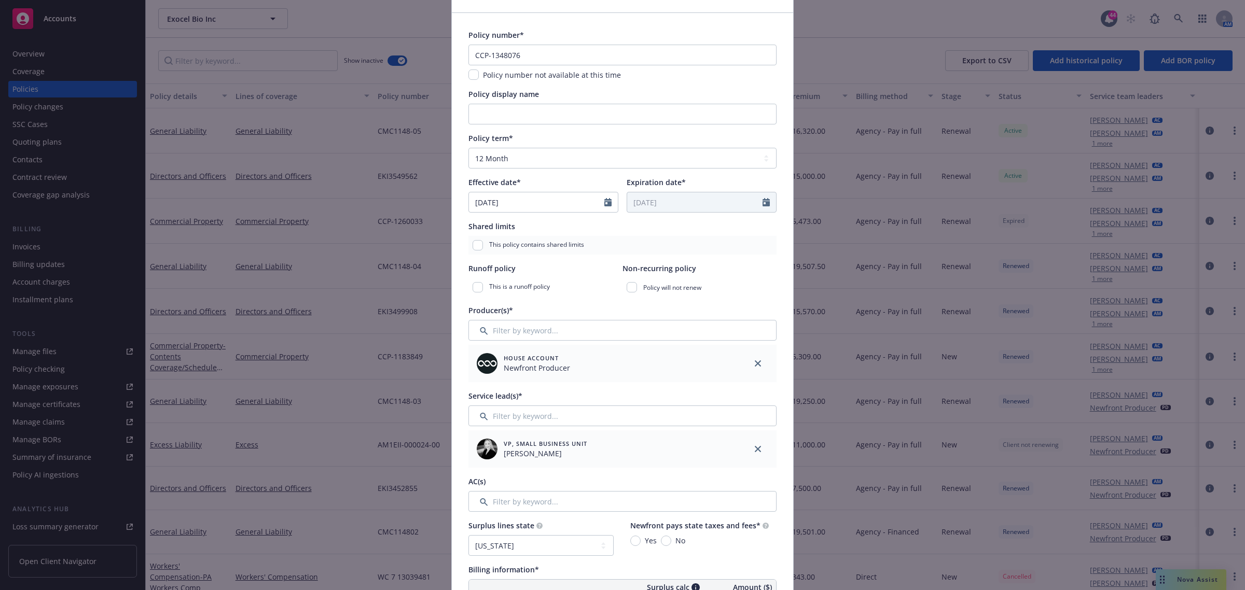
scroll to position [0, 0]
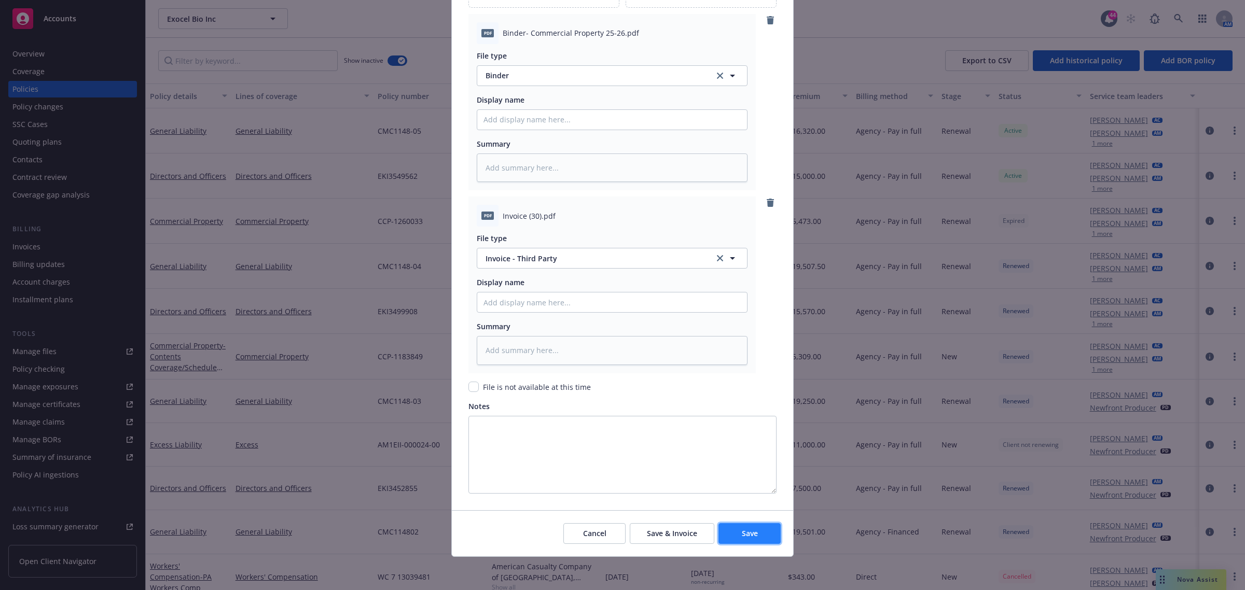
click at [766, 541] on button "Save" at bounding box center [750, 534] width 62 height 21
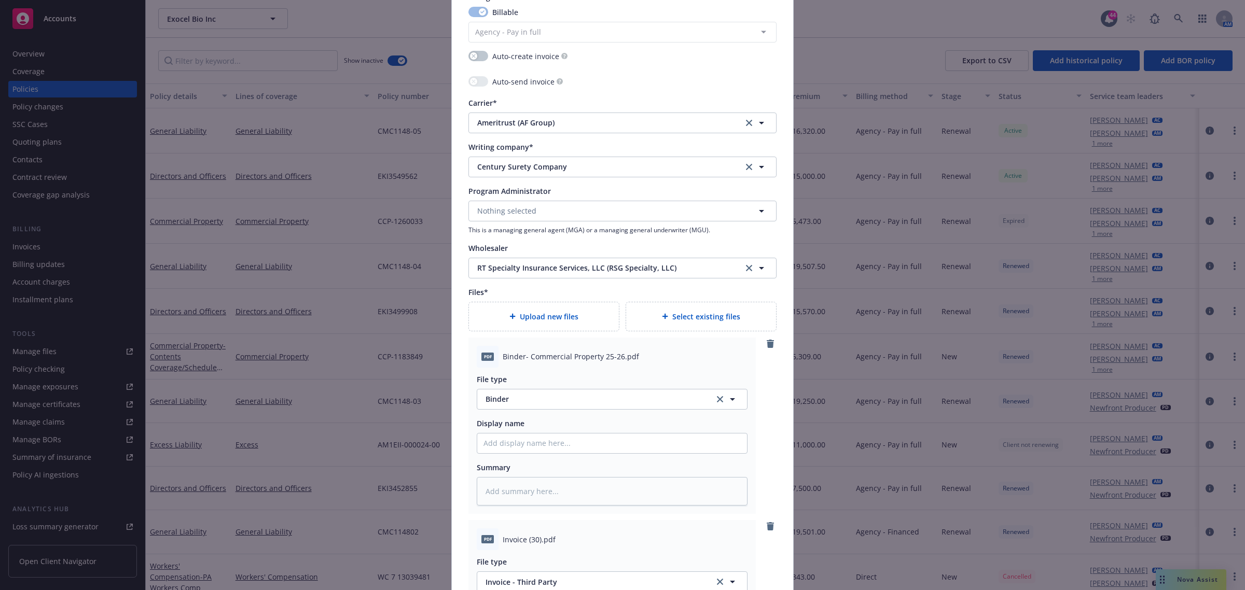
type textarea "x"
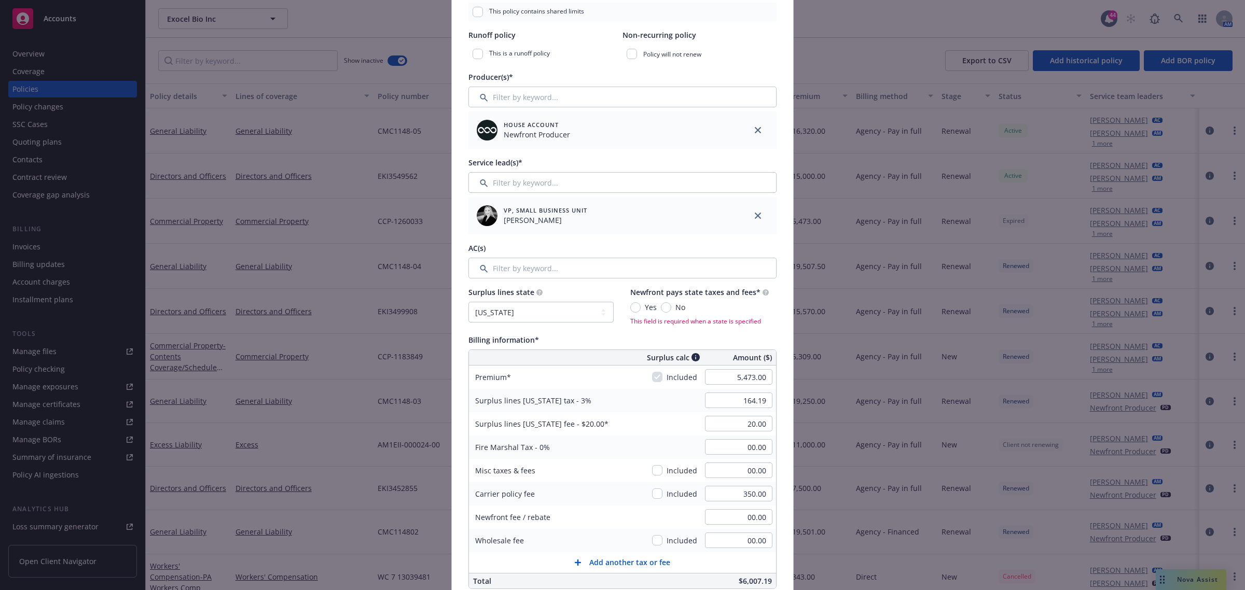
scroll to position [230, 0]
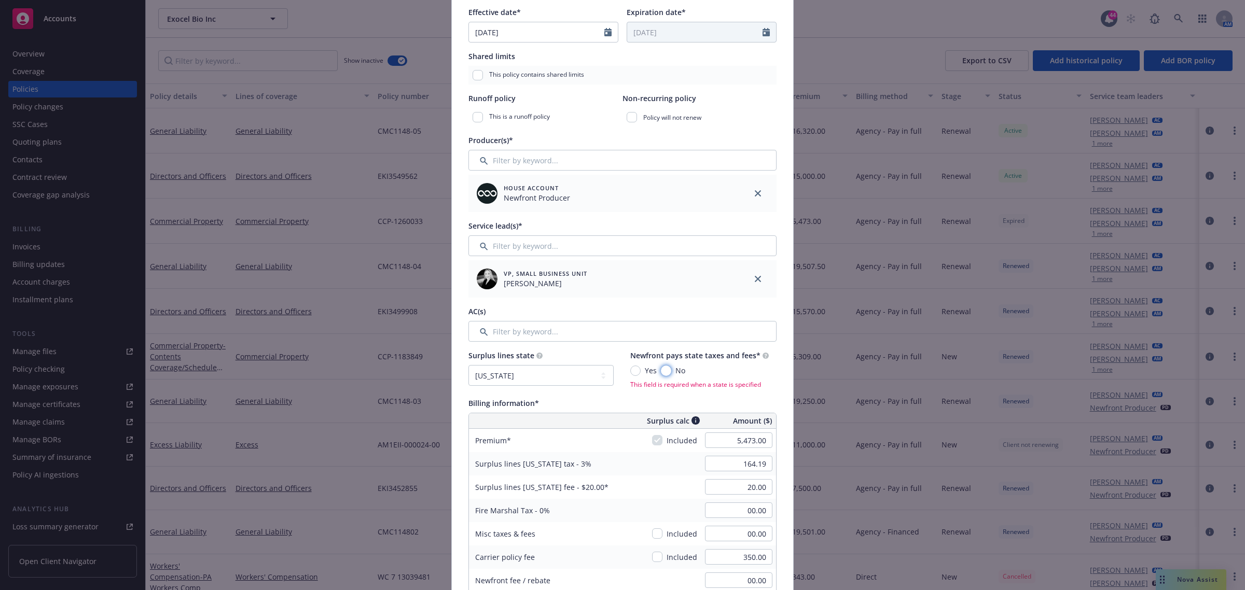
click at [664, 367] on input "No" at bounding box center [666, 371] width 10 height 10
radio input "true"
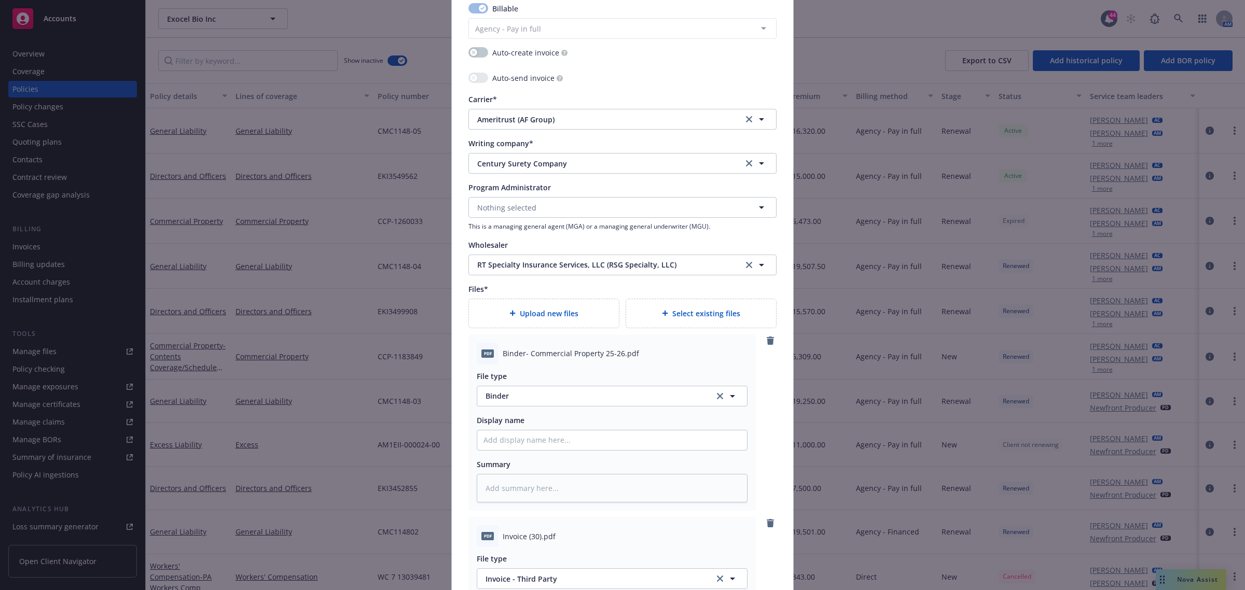
scroll to position [1265, 0]
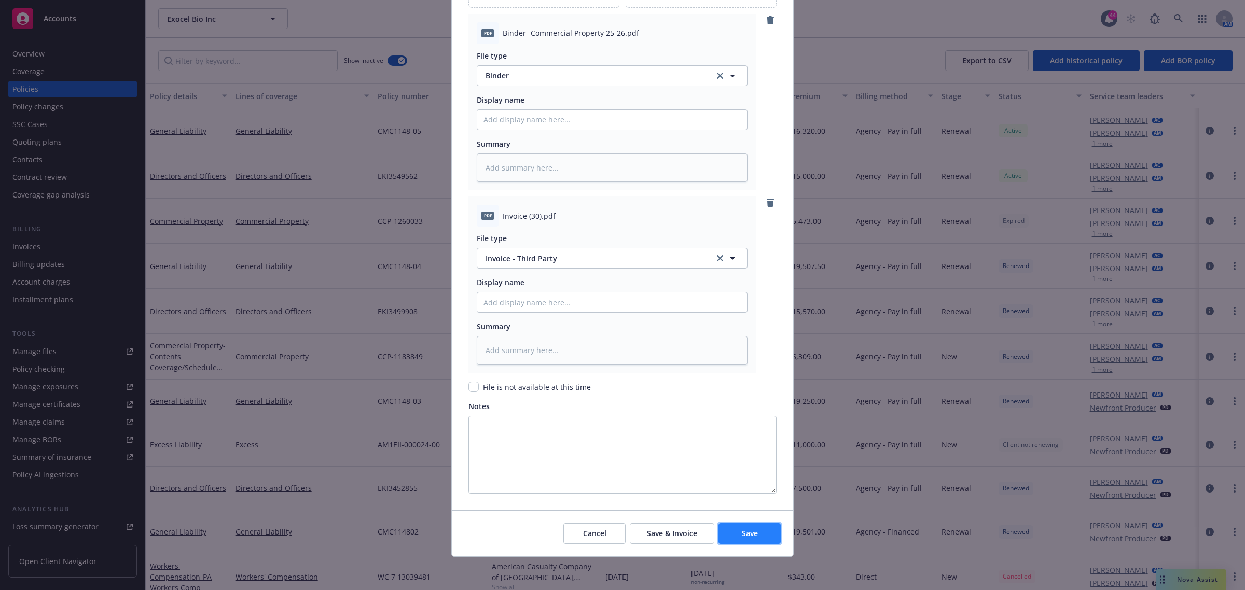
click at [740, 524] on button "Save" at bounding box center [750, 534] width 62 height 21
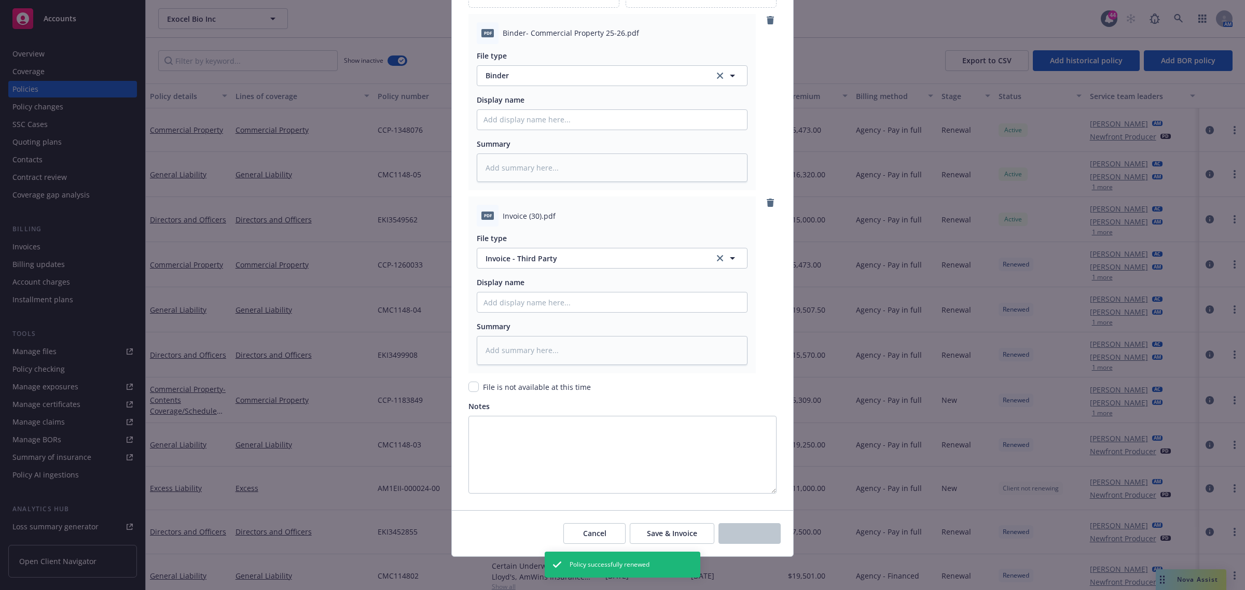
scroll to position [357, 0]
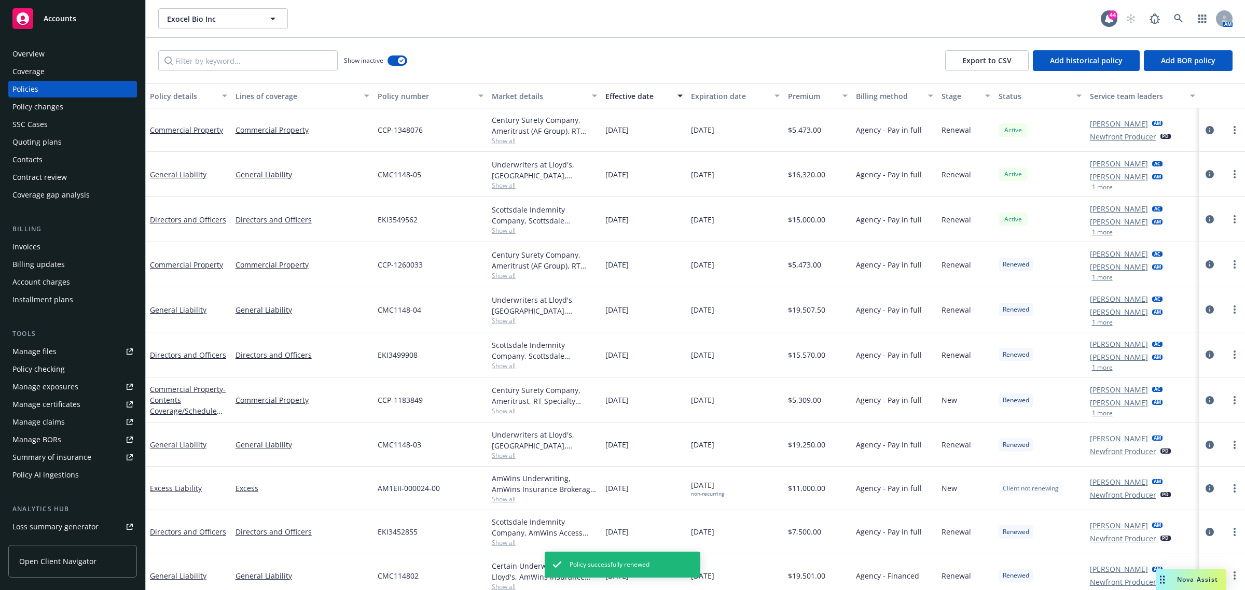
type textarea "x"
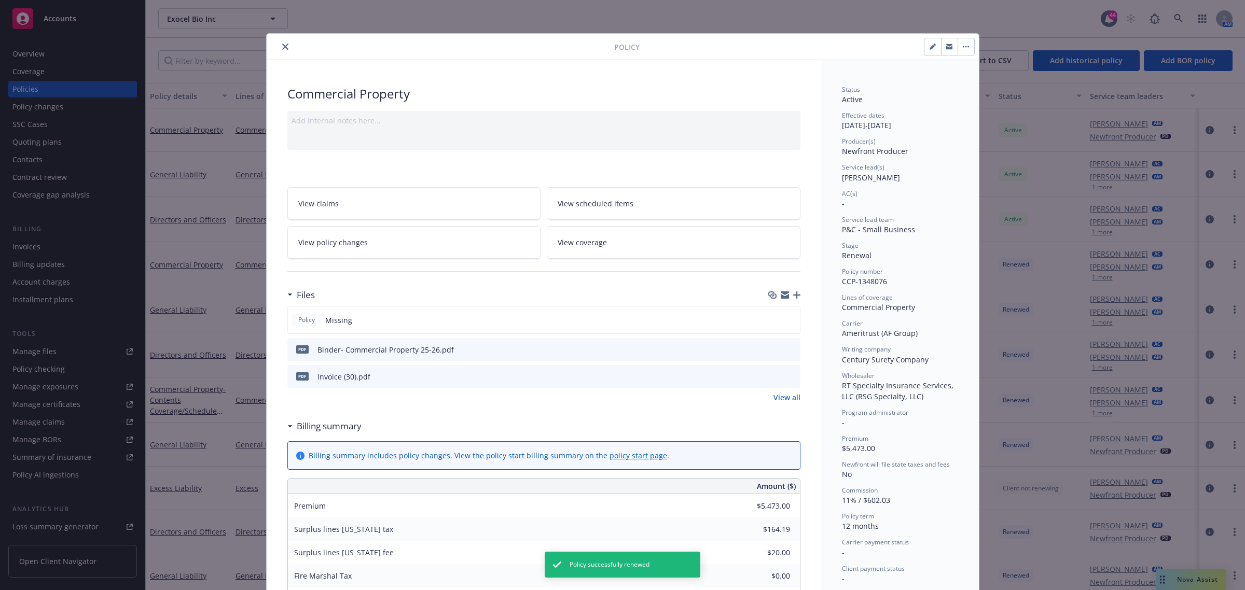
click at [281, 40] on div at bounding box center [443, 46] width 344 height 12
click at [282, 48] on icon "close" at bounding box center [285, 47] width 6 height 6
click at [35, 248] on div "Invoices" at bounding box center [26, 247] width 28 height 17
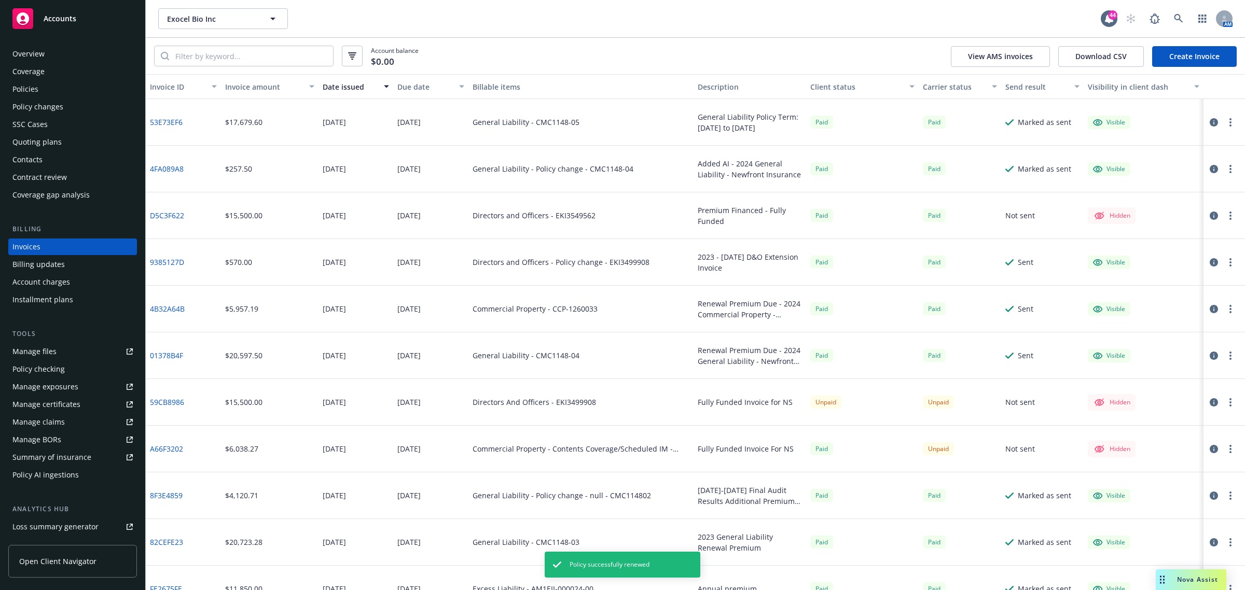
click at [1169, 56] on link "Create Invoice" at bounding box center [1194, 56] width 85 height 21
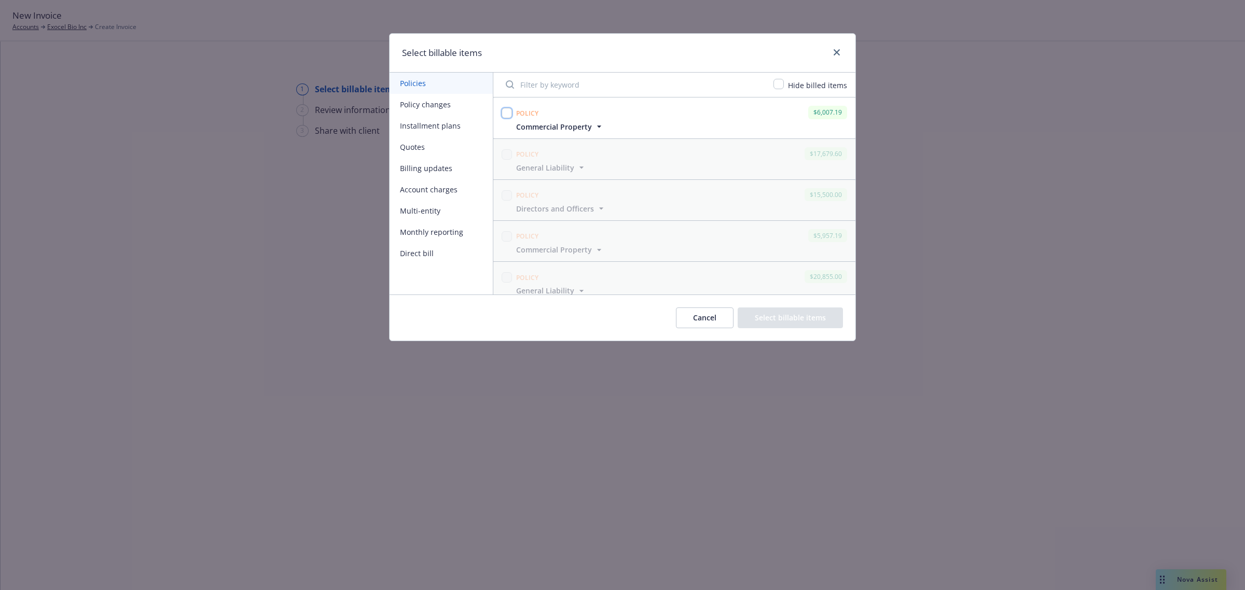
click at [507, 117] on input "checkbox" at bounding box center [507, 113] width 10 height 10
checkbox input "true"
click at [772, 318] on button "Select billable items" at bounding box center [790, 318] width 105 height 21
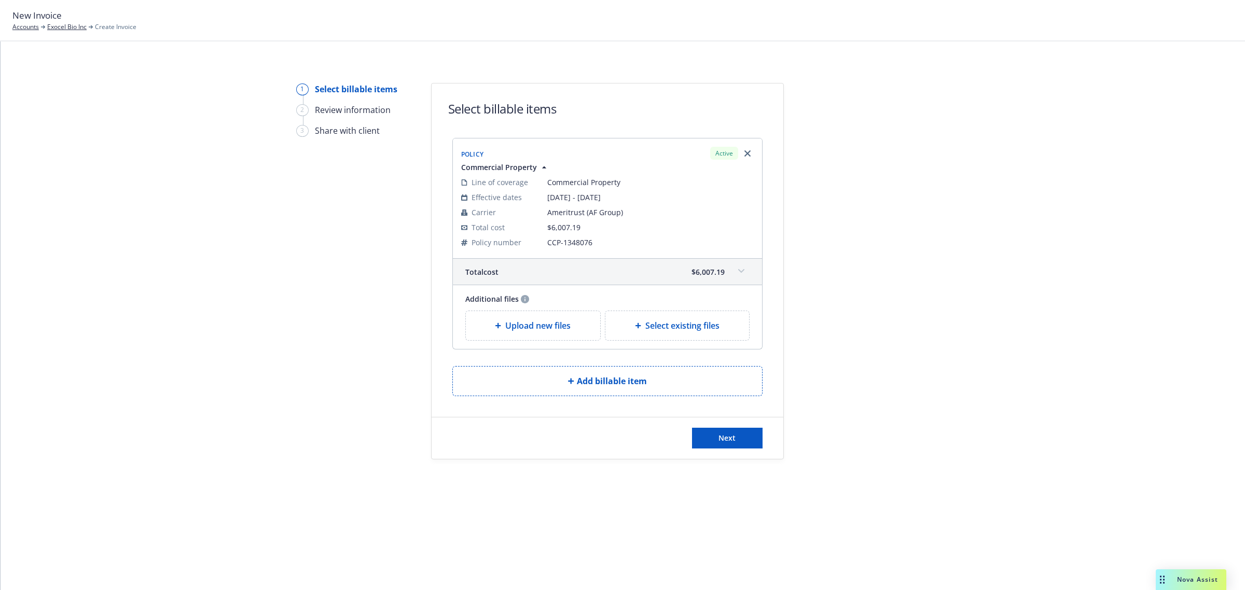
click at [531, 336] on div "Upload new files" at bounding box center [533, 325] width 135 height 29
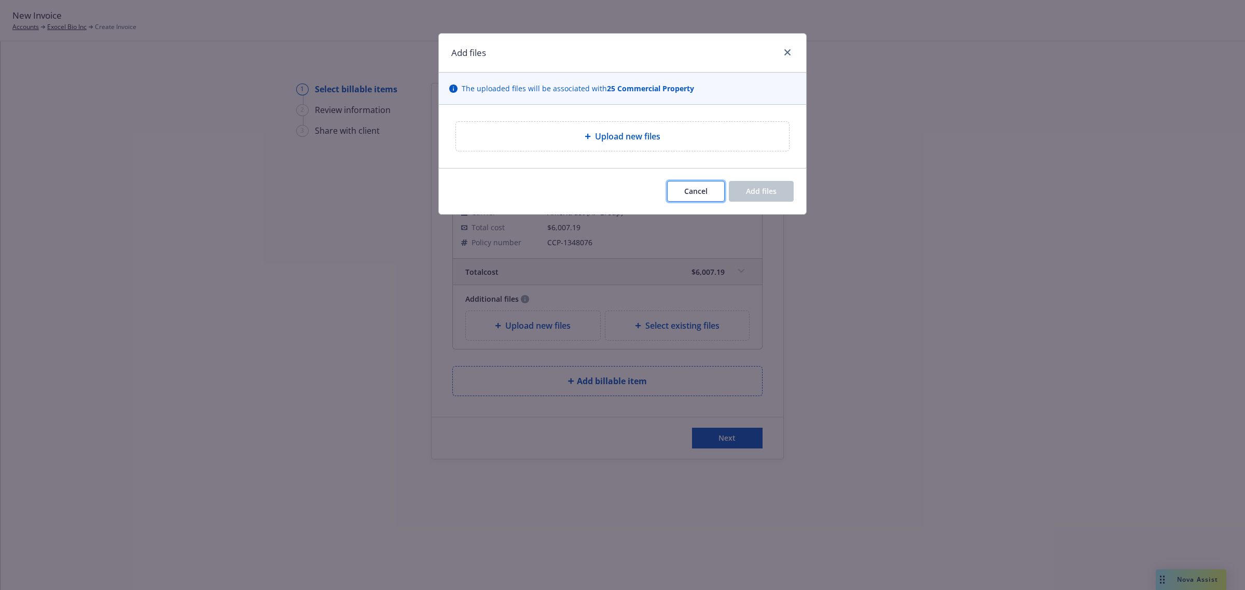
click at [712, 189] on button "Cancel" at bounding box center [696, 191] width 58 height 21
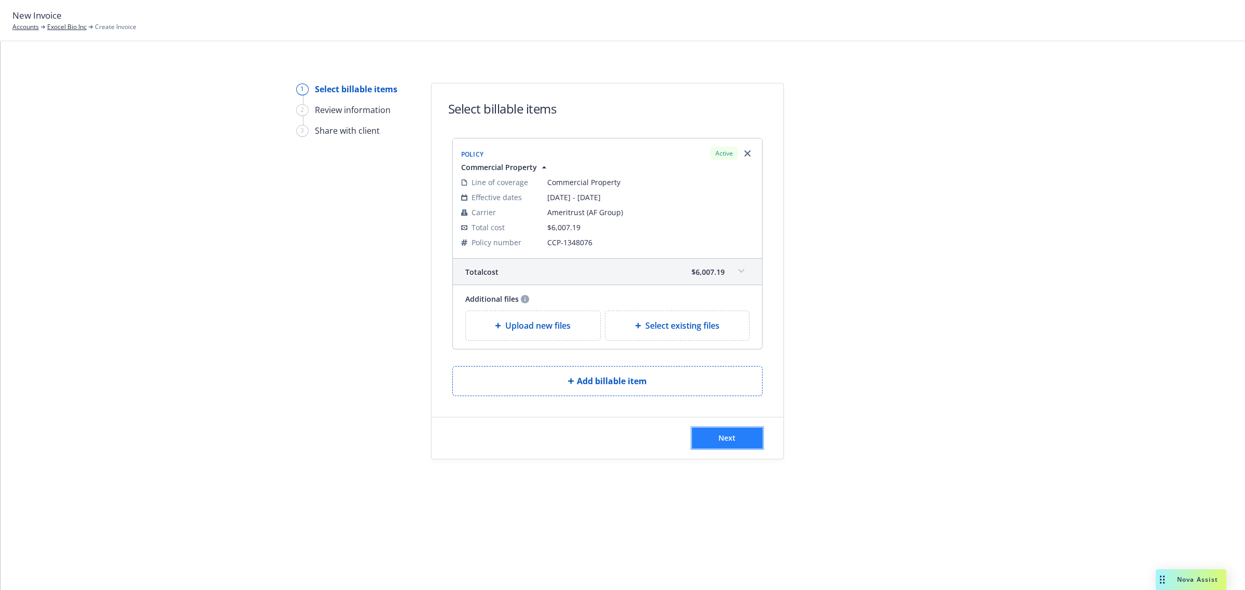
click at [743, 447] on button "Next" at bounding box center [727, 438] width 71 height 21
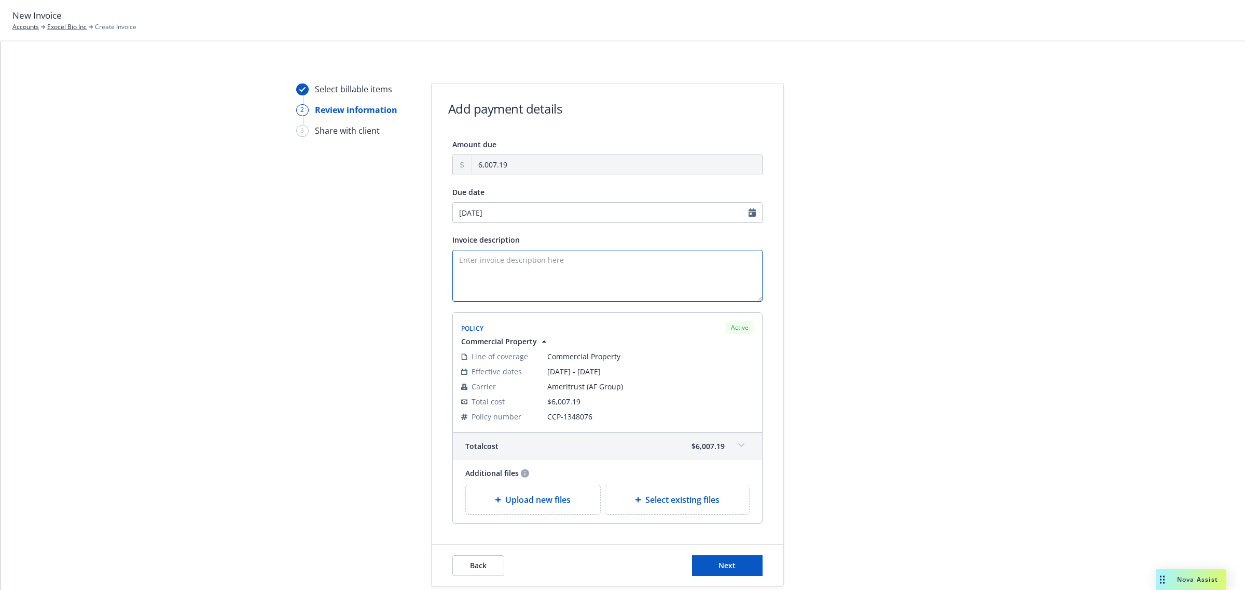
click at [496, 277] on textarea "Invoice description" at bounding box center [607, 276] width 310 height 52
paste textarea "Commercial Property"
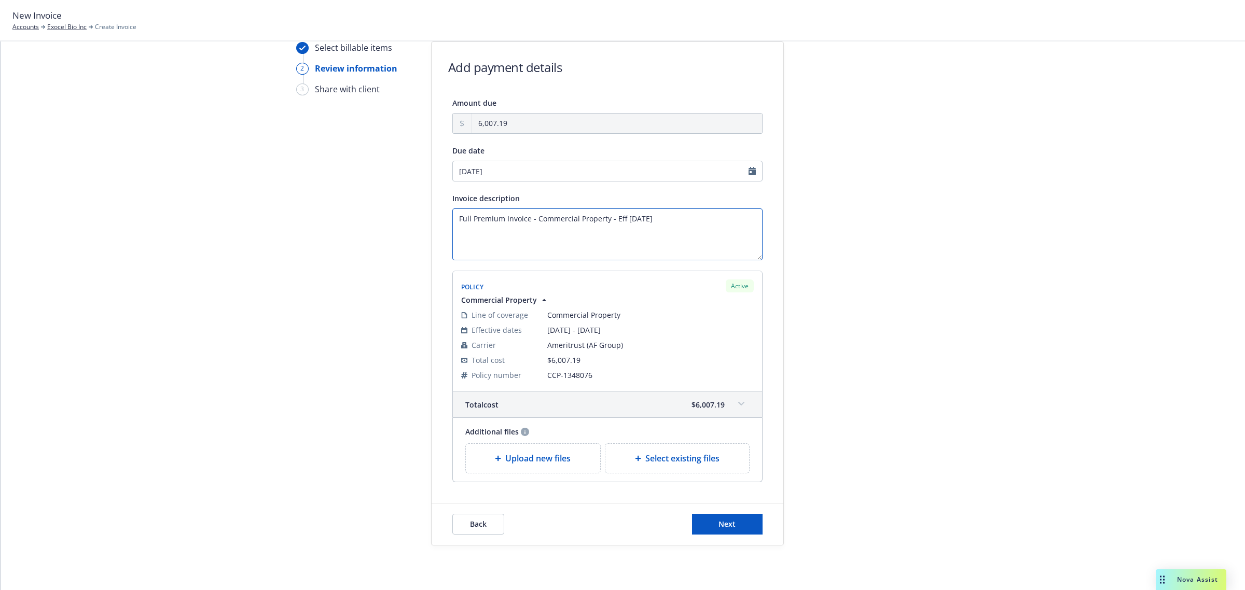
scroll to position [64, 0]
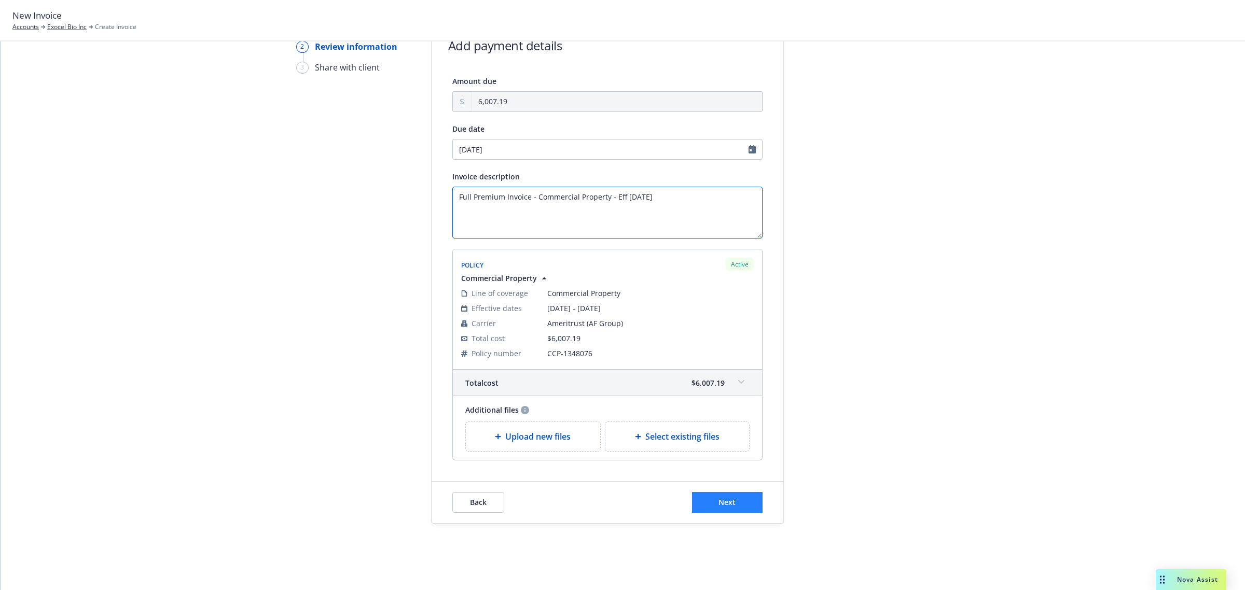
type textarea "Full Premium Invoice - Commercial Property - Eff [DATE]"
click at [721, 503] on span "Next" at bounding box center [727, 503] width 17 height 10
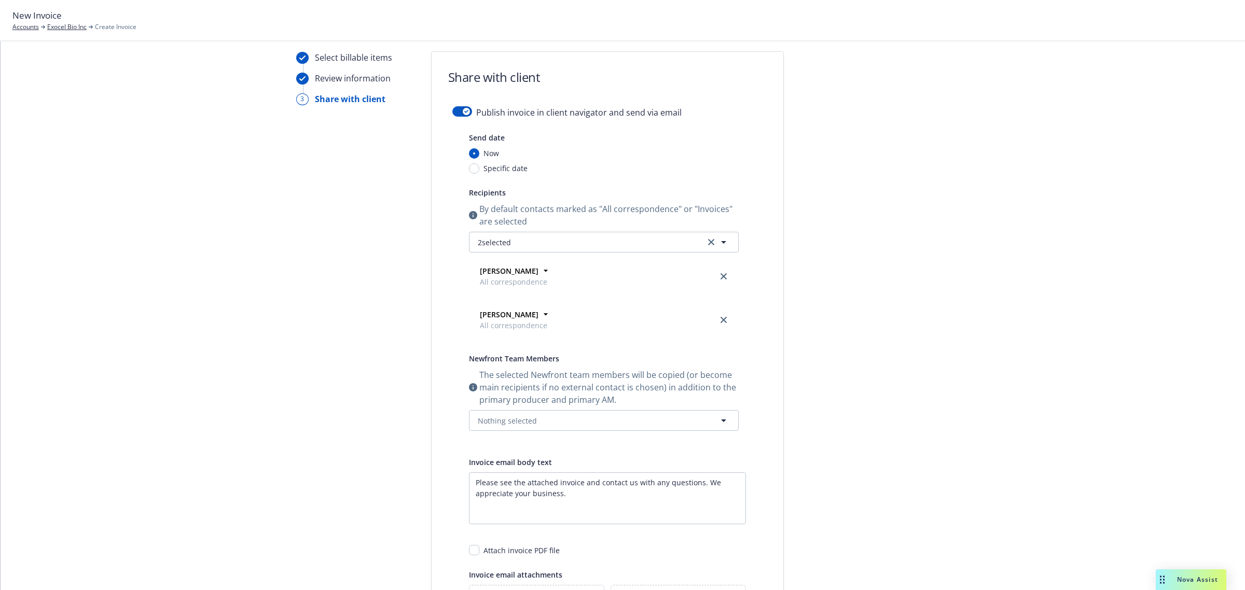
scroll to position [187, 0]
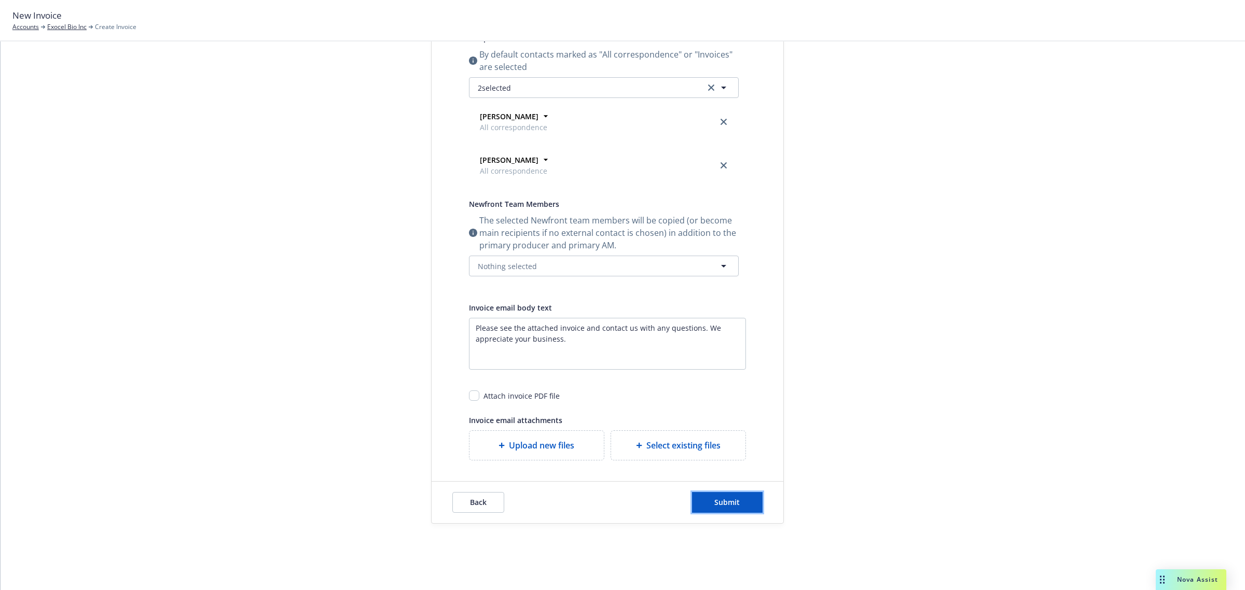
click at [715, 503] on span "Submit" at bounding box center [727, 503] width 25 height 10
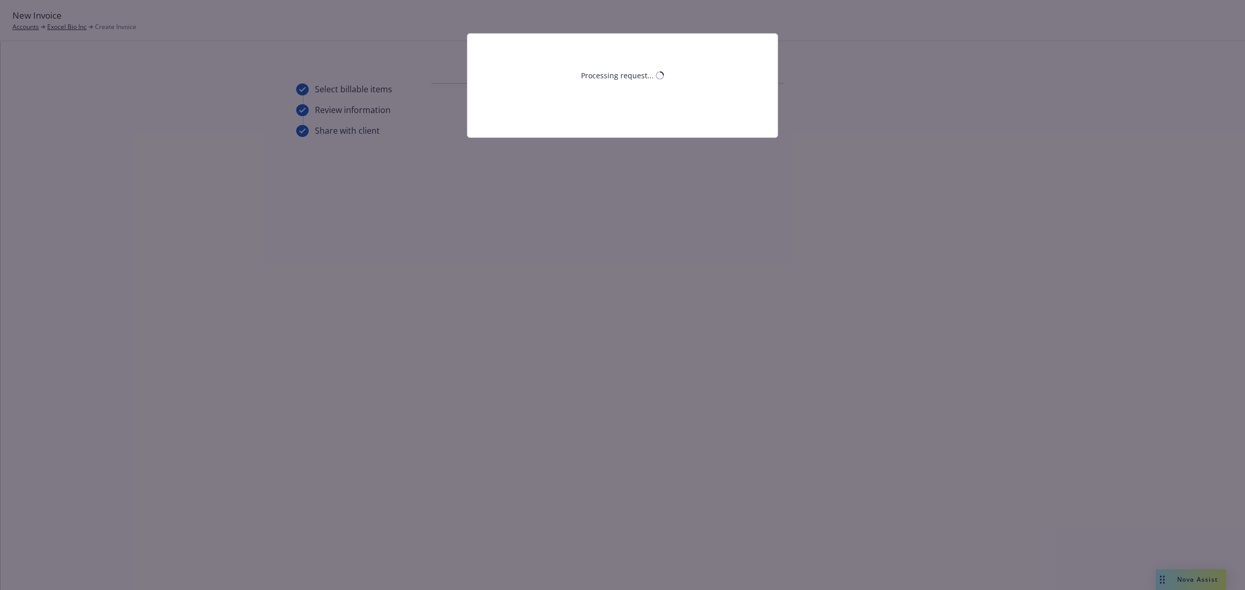
scroll to position [0, 0]
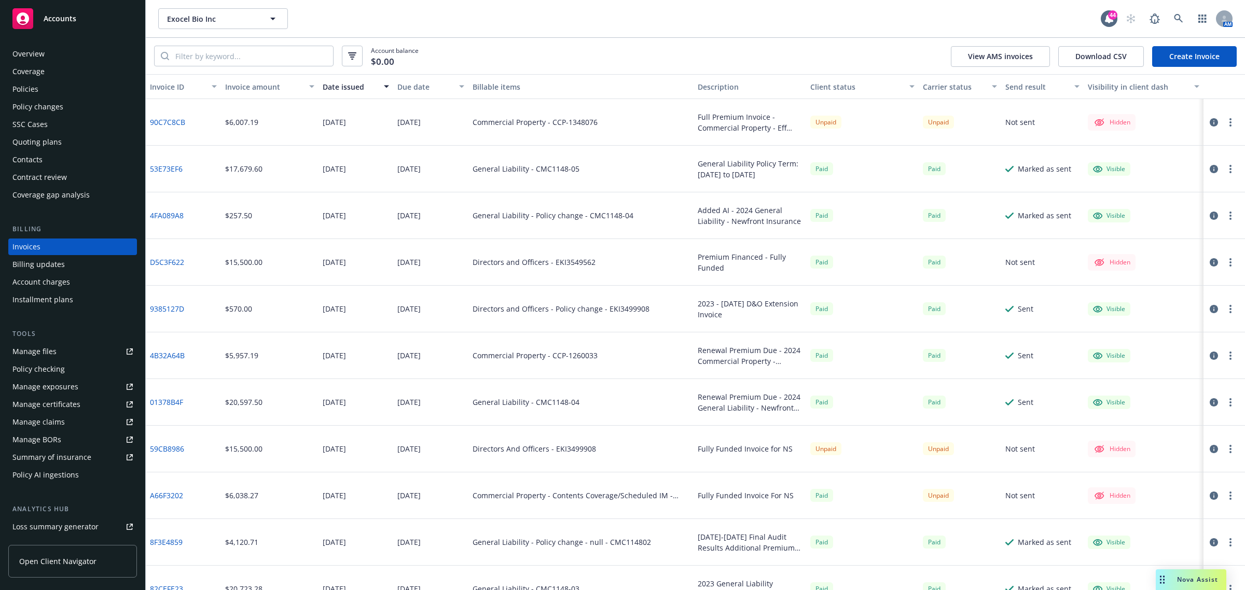
click at [1230, 122] on circle "button" at bounding box center [1231, 122] width 2 height 2
click at [1166, 210] on link "Make it visible in client dash" at bounding box center [1160, 206] width 132 height 21
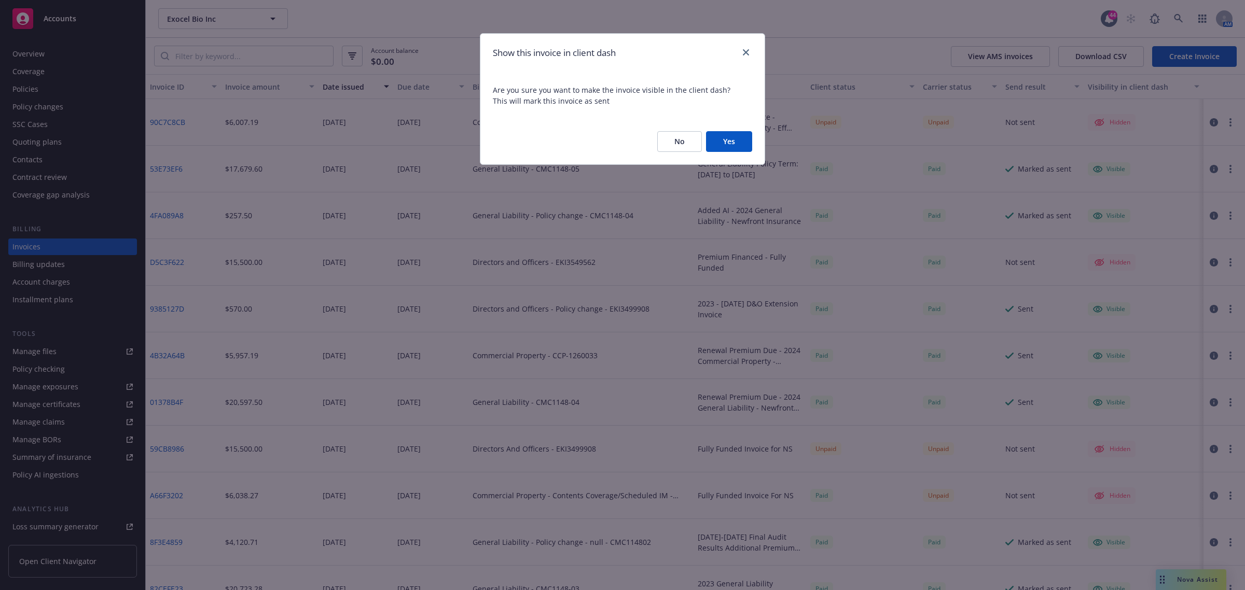
click at [733, 139] on button "Yes" at bounding box center [729, 141] width 46 height 21
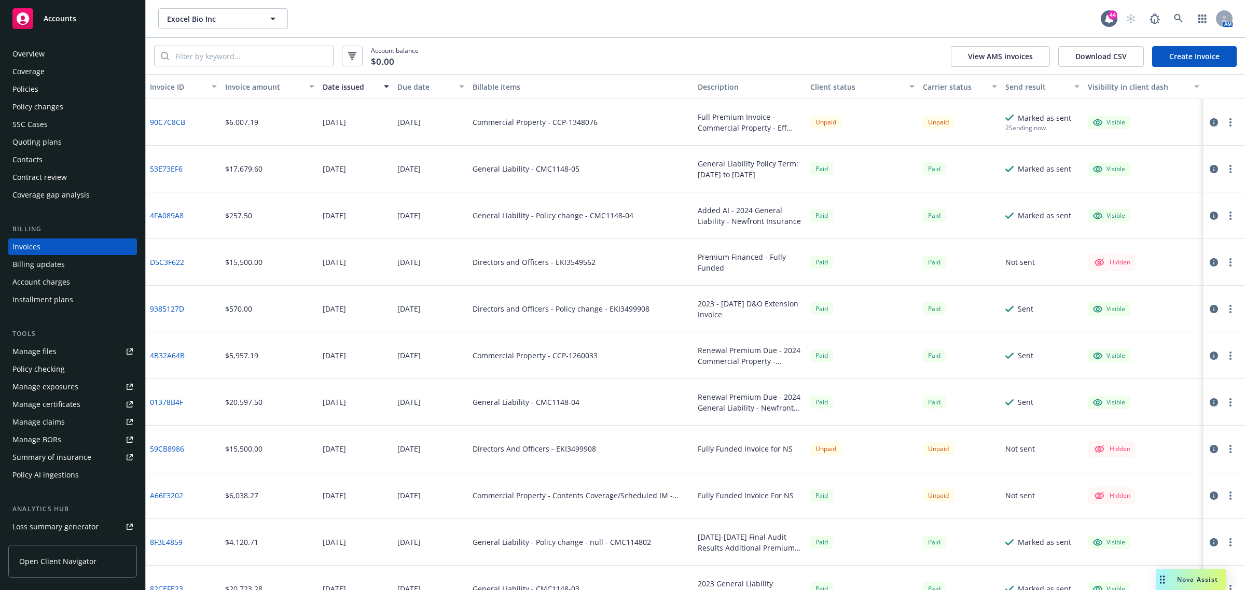
click at [1225, 126] on button "button" at bounding box center [1231, 122] width 12 height 12
click at [1210, 121] on icon "button" at bounding box center [1214, 122] width 8 height 8
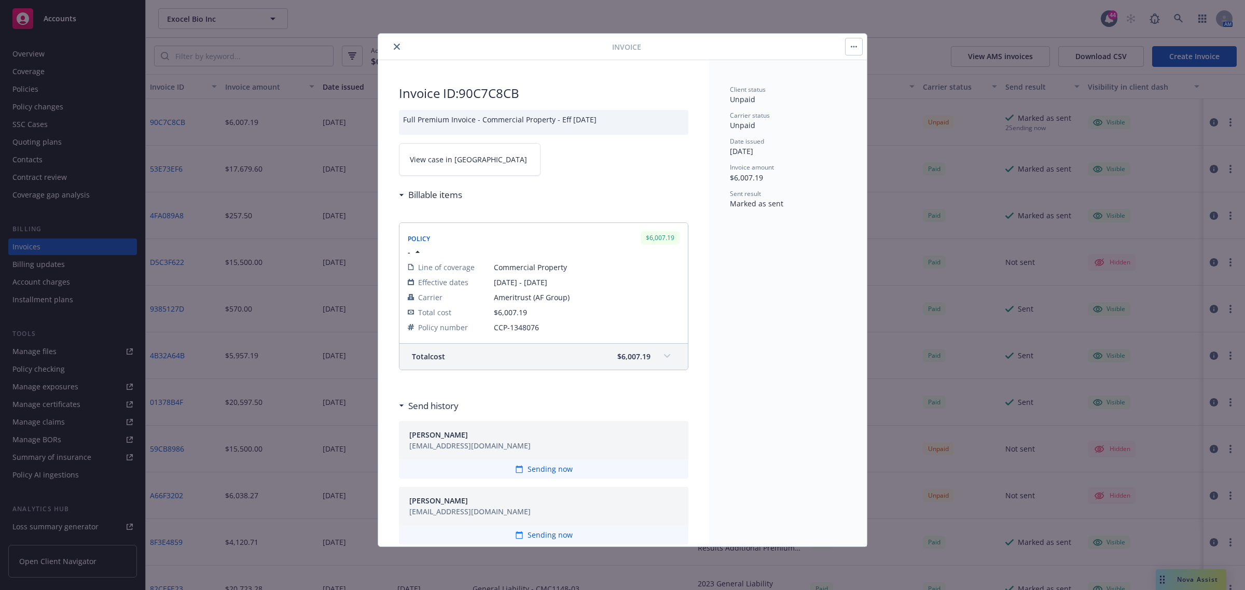
click at [462, 161] on span "View case in [GEOGRAPHIC_DATA]" at bounding box center [468, 159] width 117 height 11
click at [390, 51] on div at bounding box center [497, 46] width 230 height 12
drag, startPoint x: 393, startPoint y: 50, endPoint x: 134, endPoint y: 62, distance: 259.7
click at [393, 50] on button "close" at bounding box center [397, 46] width 12 height 12
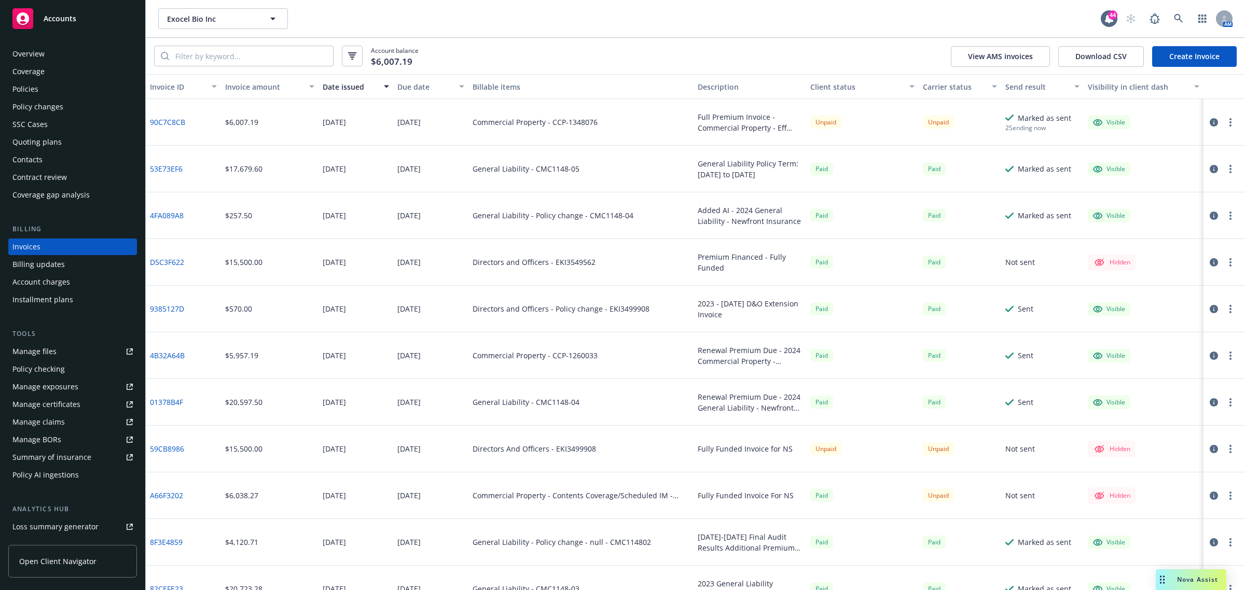
click at [65, 60] on div "Overview" at bounding box center [72, 54] width 120 height 17
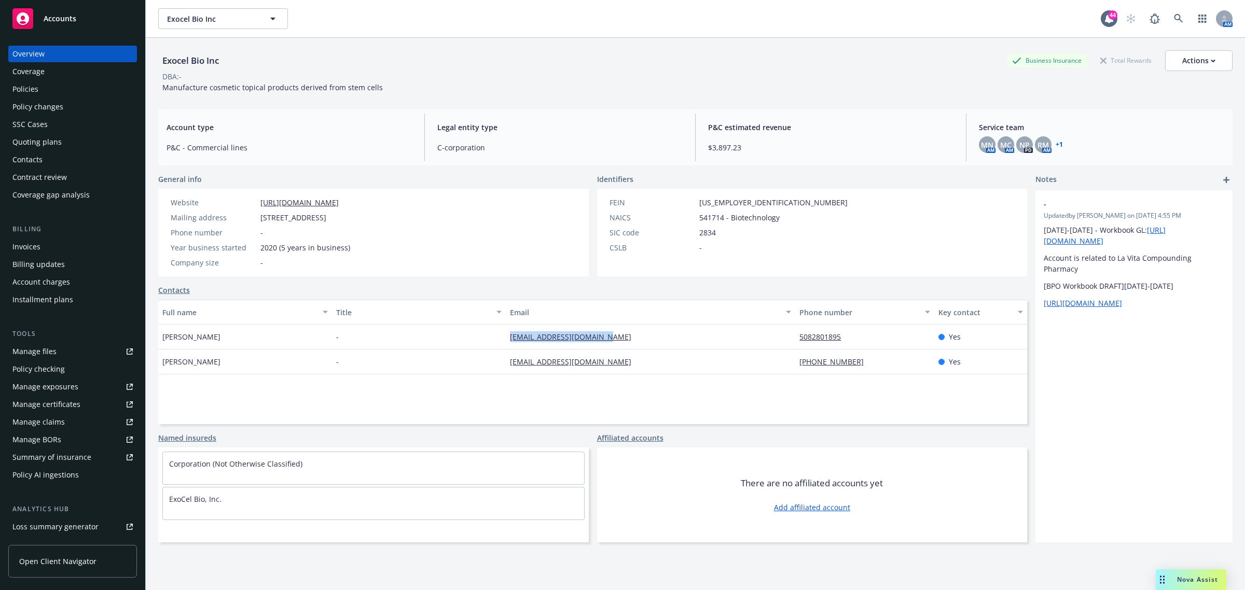
drag, startPoint x: 600, startPoint y: 336, endPoint x: 496, endPoint y: 344, distance: 105.1
click at [496, 344] on div "[PERSON_NAME] - [EMAIL_ADDRESS][DOMAIN_NAME] 5082801895 Yes" at bounding box center [592, 337] width 869 height 25
copy div "[EMAIL_ADDRESS][DOMAIN_NAME]"
drag, startPoint x: 657, startPoint y: 378, endPoint x: 497, endPoint y: 381, distance: 160.4
click at [497, 381] on div "Full name Title Email Phone number Key contact [PERSON_NAME] - [EMAIL_ADDRESS][…" at bounding box center [592, 362] width 869 height 125
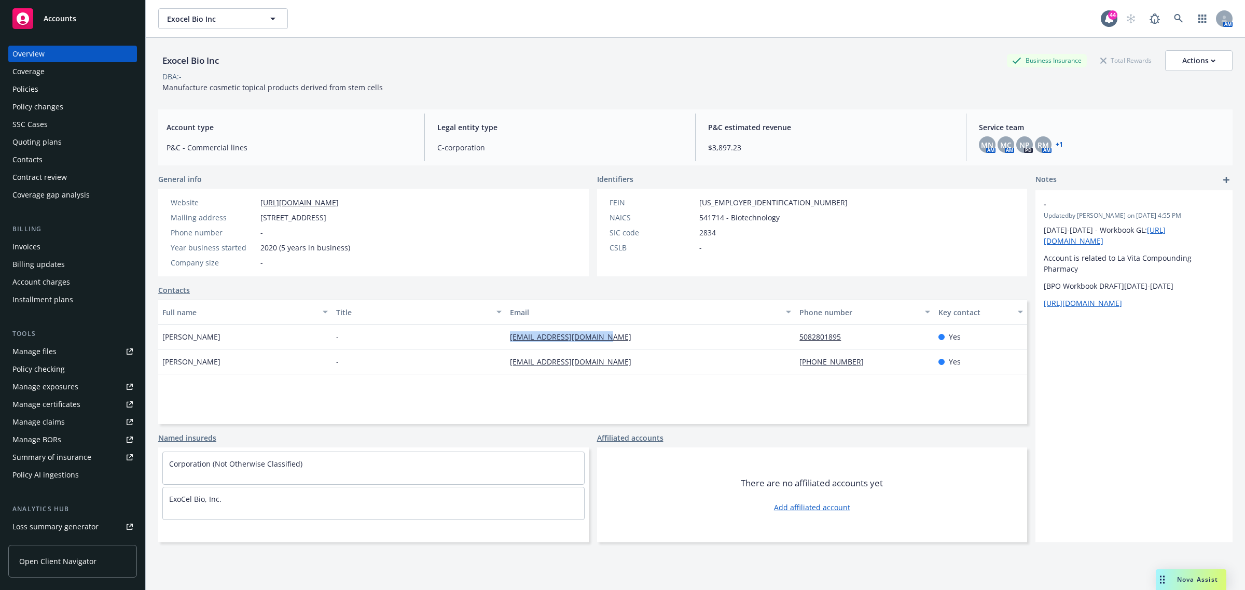
copy div "[EMAIL_ADDRESS][DOMAIN_NAME]"
click at [1169, 20] on link at bounding box center [1179, 18] width 21 height 21
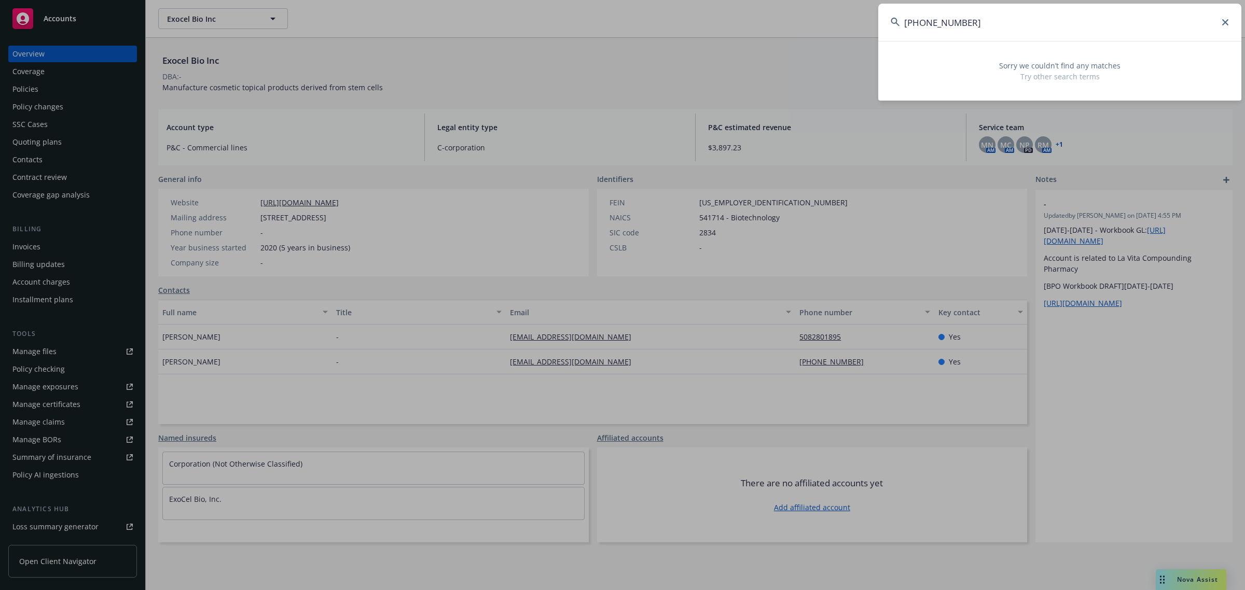
click at [964, 23] on input "[PHONE_NUMBER]" at bounding box center [1059, 22] width 363 height 37
drag, startPoint x: 924, startPoint y: 19, endPoint x: 934, endPoint y: 16, distance: 10.3
click at [927, 18] on input "401-4070213001" at bounding box center [1059, 22] width 363 height 37
click at [981, 28] on input "4014070213001" at bounding box center [1059, 22] width 363 height 37
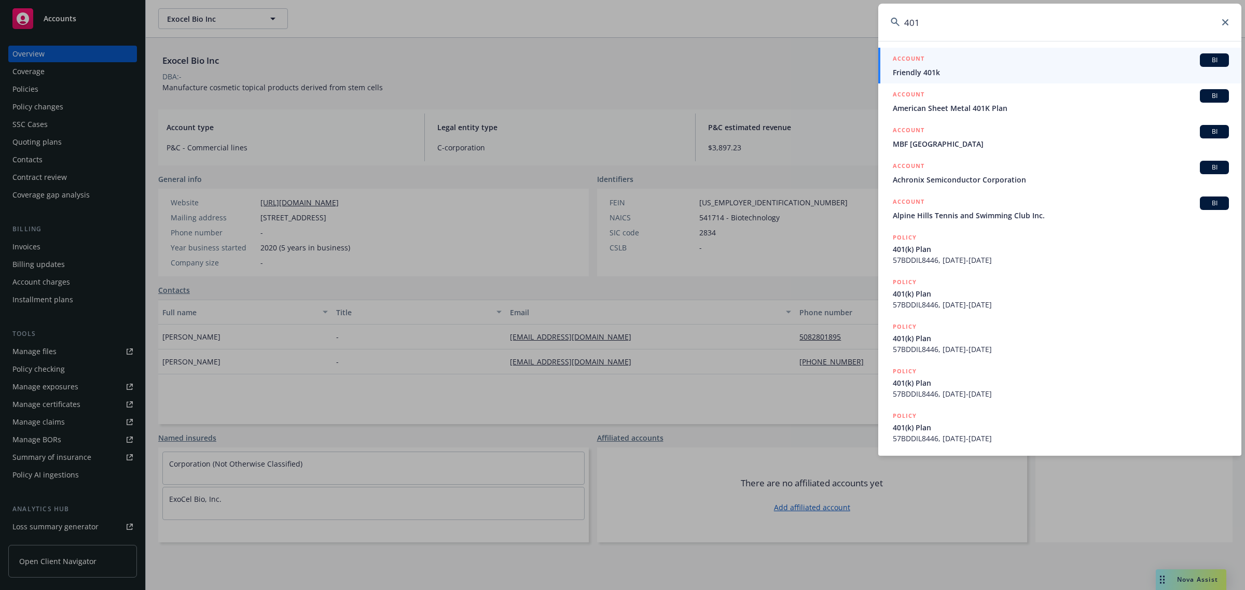
drag, startPoint x: 953, startPoint y: 21, endPoint x: 859, endPoint y: 21, distance: 93.4
click at [859, 21] on div "401 ACCOUNT BI Friendly 401k ACCOUNT BI American Sheet Metal 401K Plan ACCOUNT …" at bounding box center [622, 295] width 1245 height 590
paste input "microlabs"
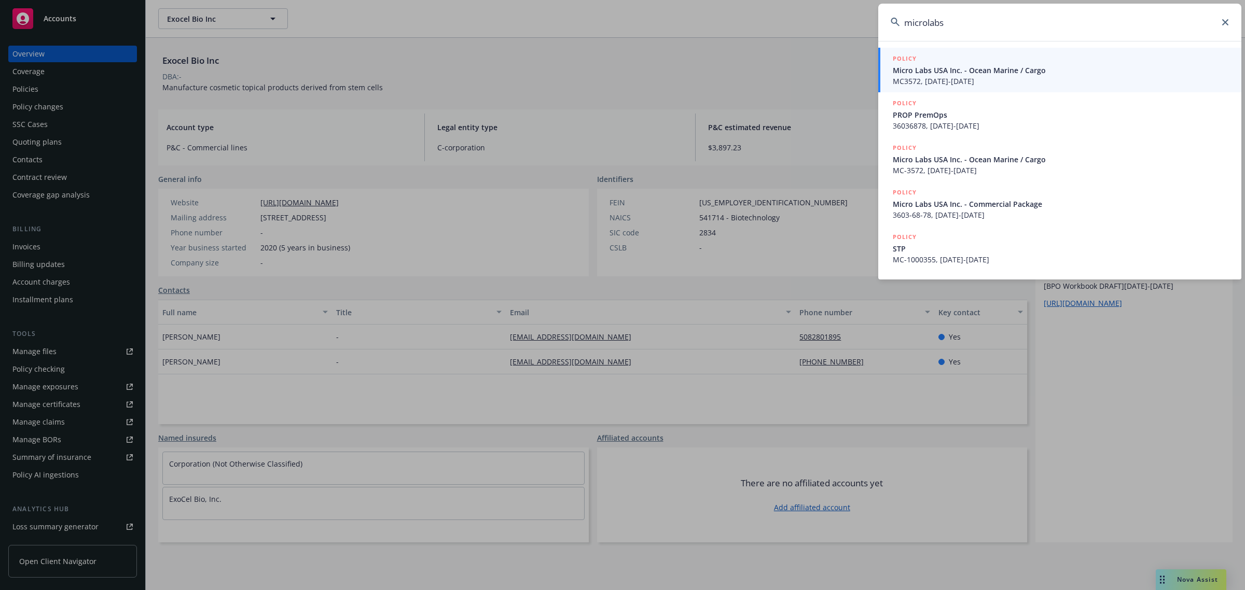
type input "microlabs"
click at [1012, 73] on span "Micro Labs USA Inc. - Ocean Marine / Cargo" at bounding box center [1061, 70] width 336 height 11
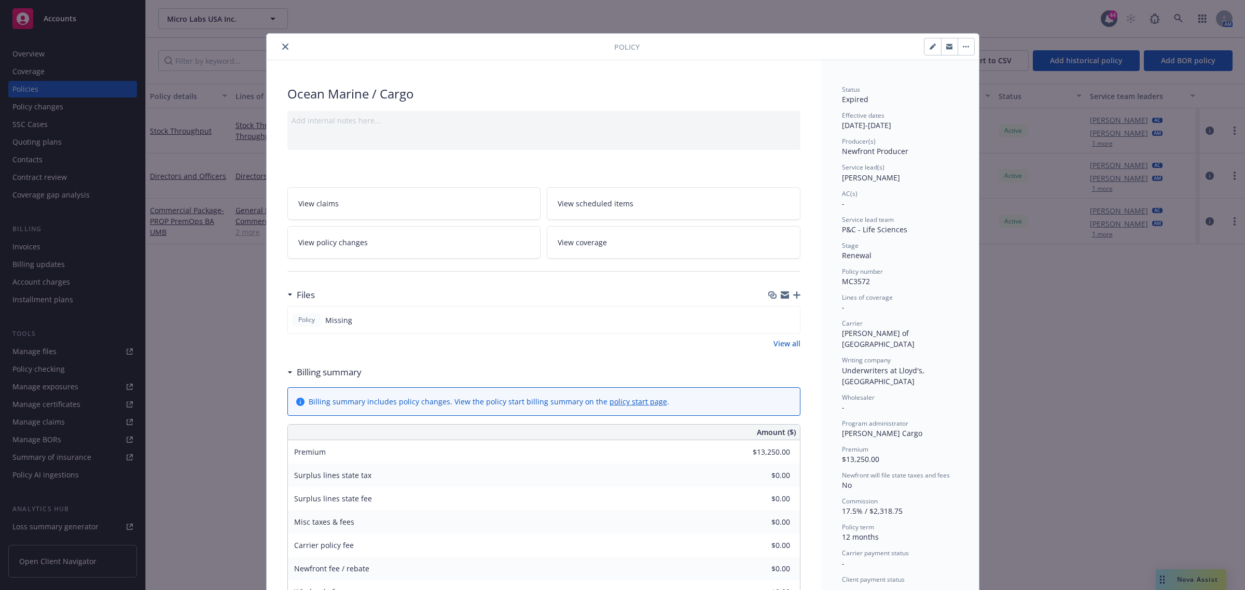
click at [282, 45] on icon "close" at bounding box center [285, 47] width 6 height 6
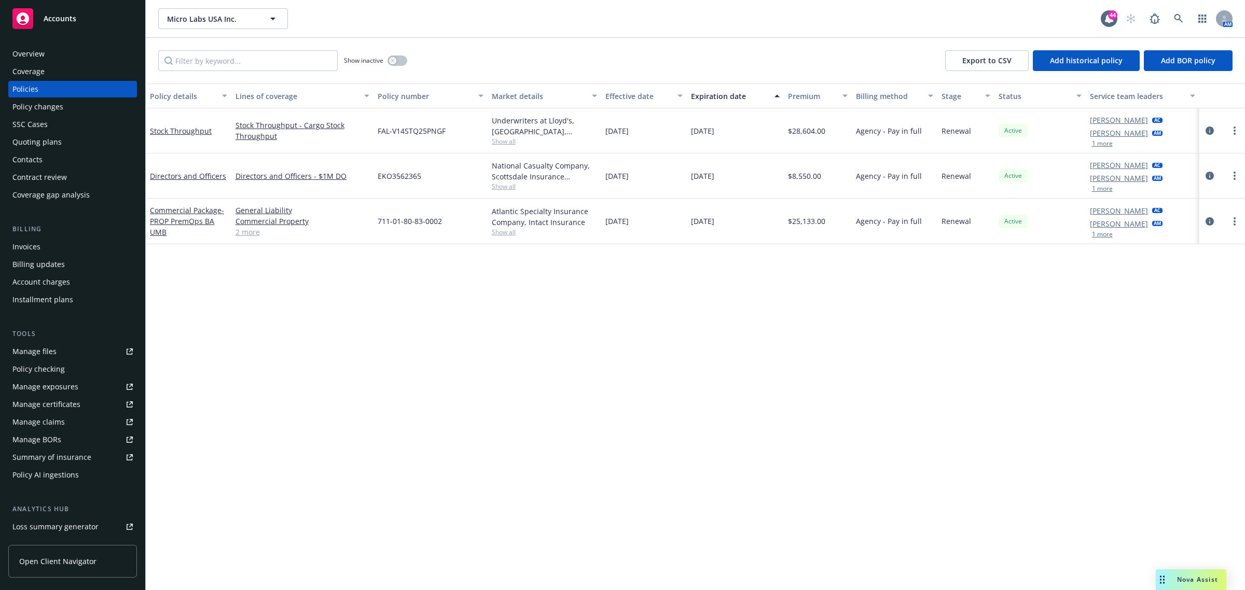
click at [30, 52] on div "Overview" at bounding box center [28, 54] width 32 height 17
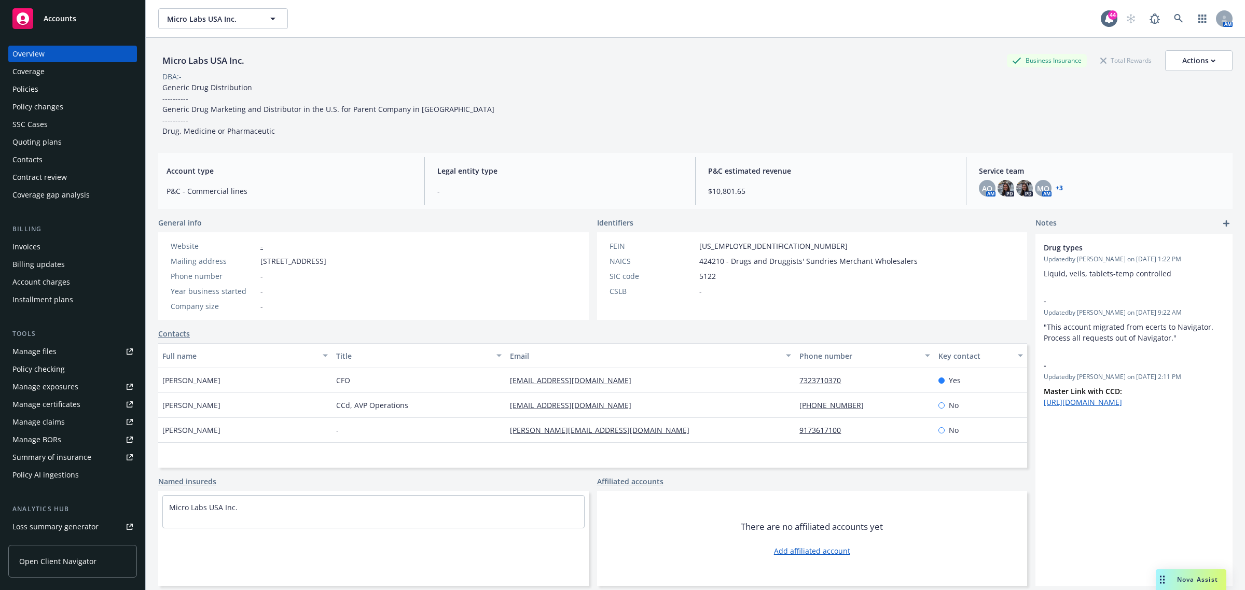
click at [1056, 186] on link "+ 3" at bounding box center [1059, 188] width 7 height 6
